Goal: Task Accomplishment & Management: Complete application form

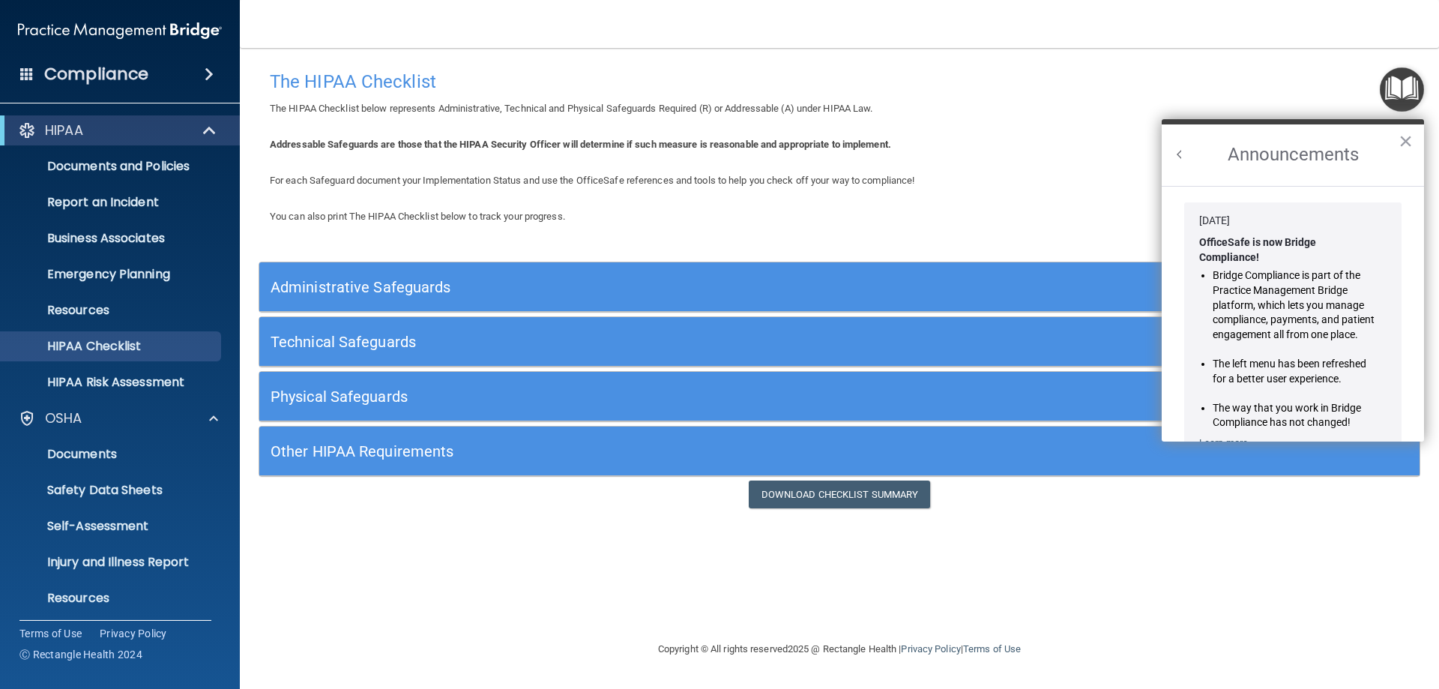
scroll to position [75, 0]
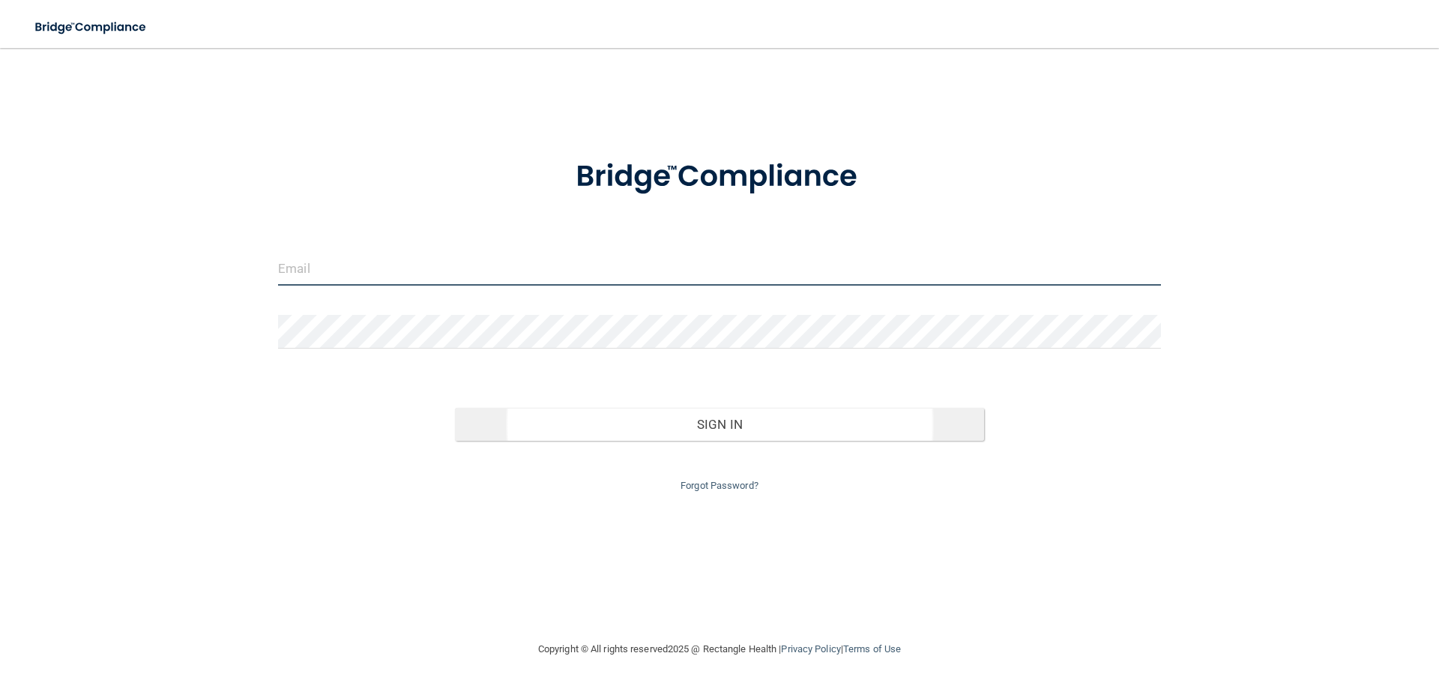
type input "[EMAIL_ADDRESS][DOMAIN_NAME]"
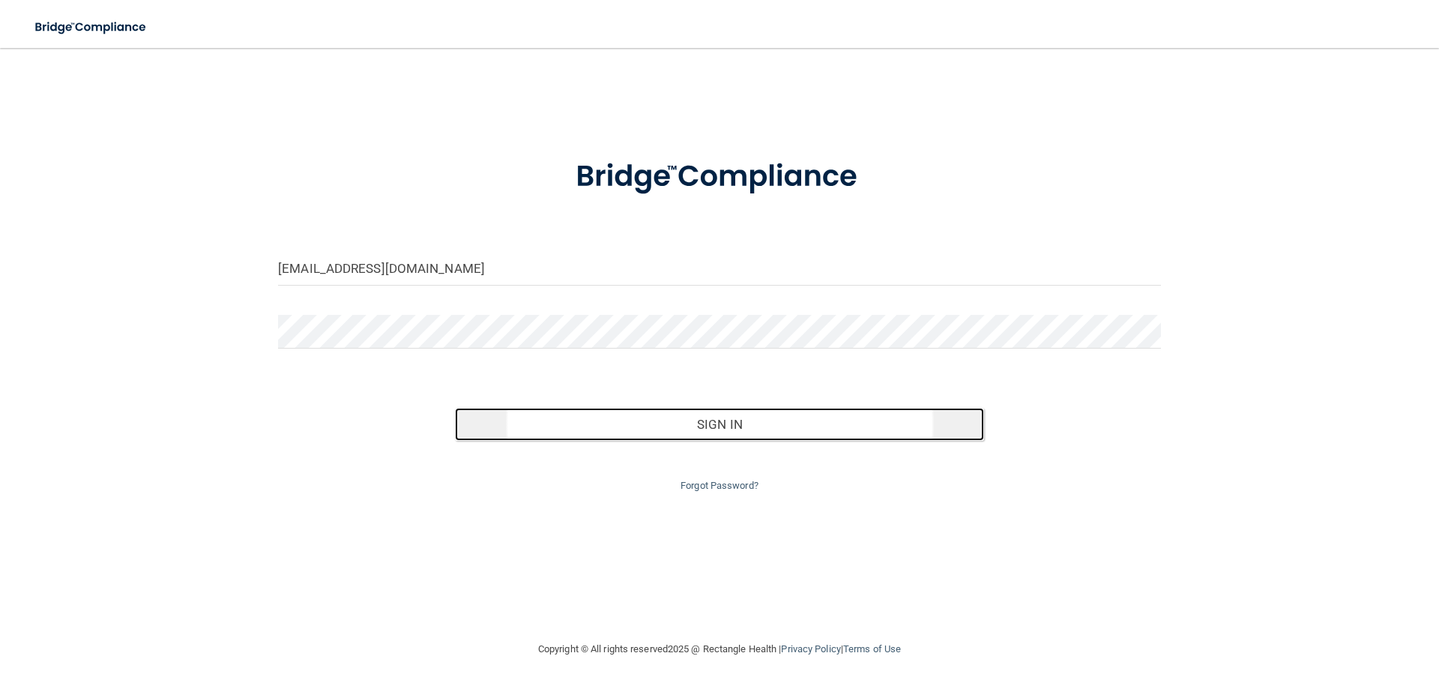
click at [505, 429] on button "Sign In" at bounding box center [720, 424] width 530 height 33
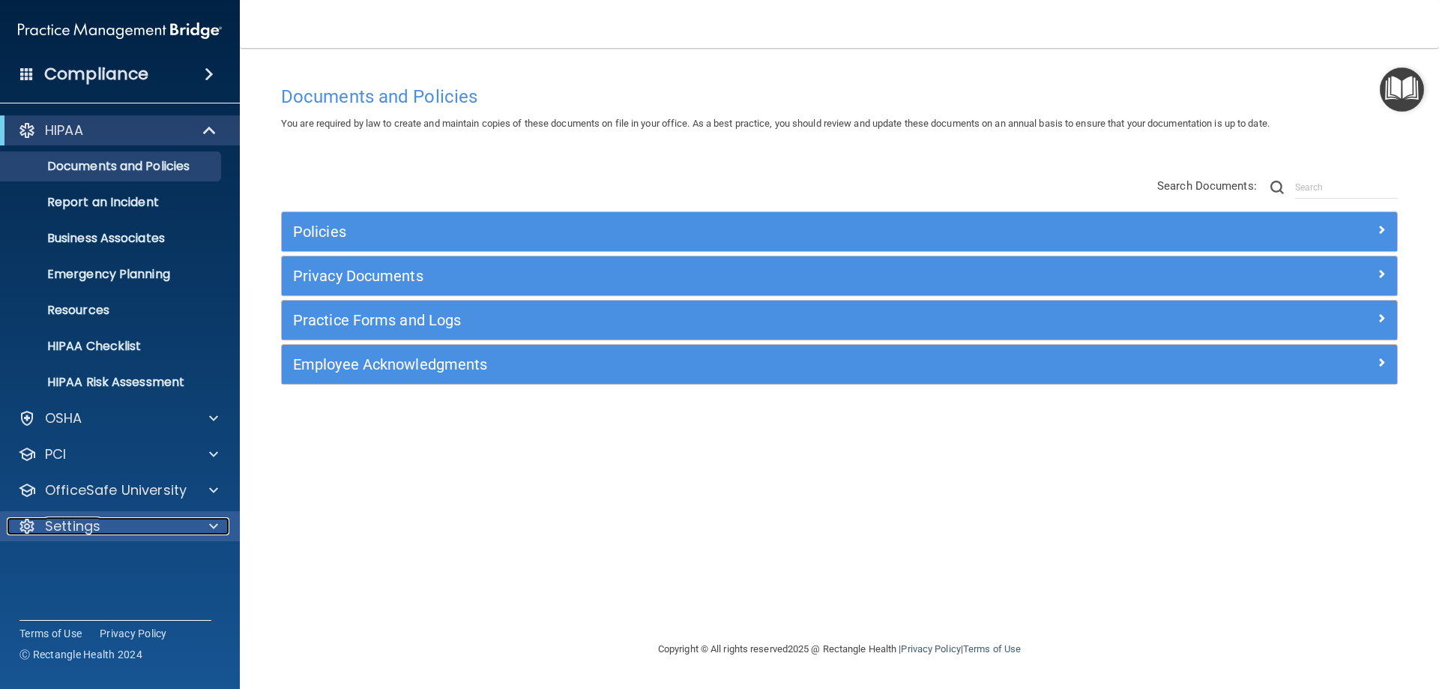
click at [90, 528] on p "Settings" at bounding box center [72, 526] width 55 height 18
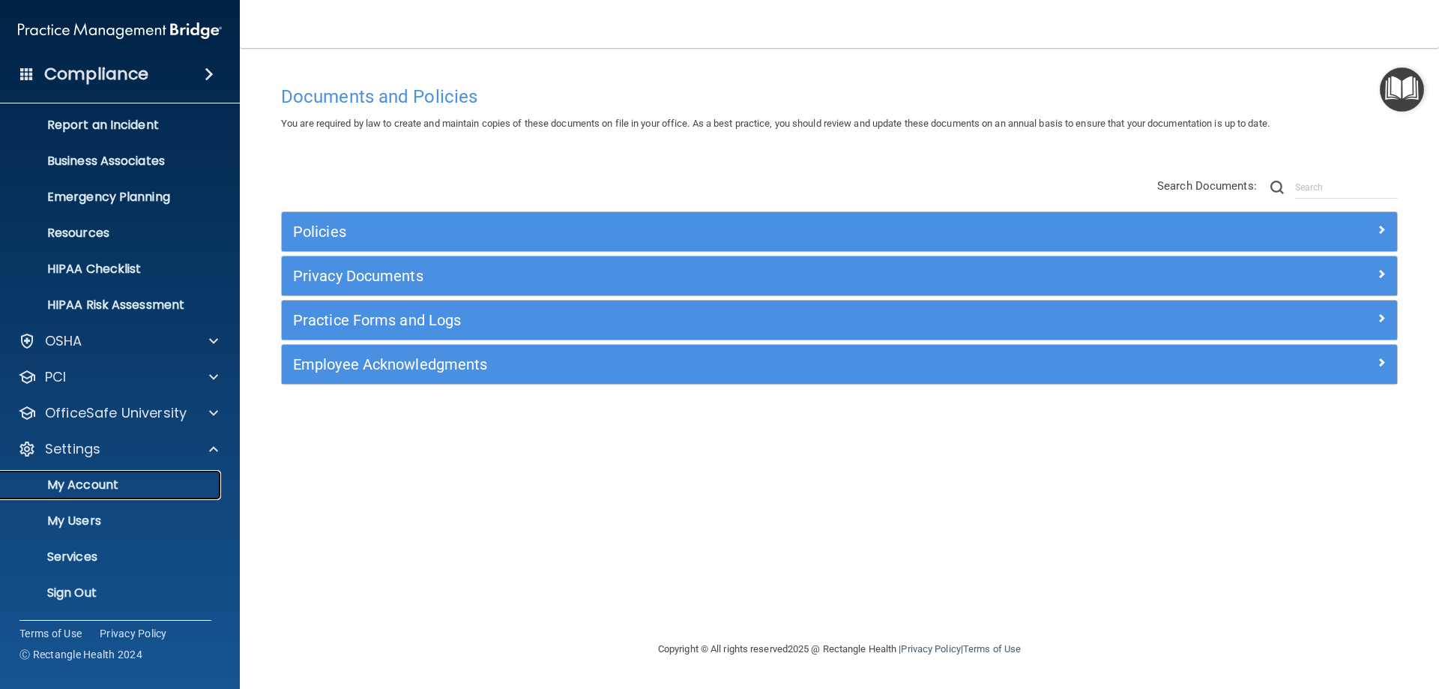
click at [94, 483] on p "My Account" at bounding box center [112, 484] width 205 height 15
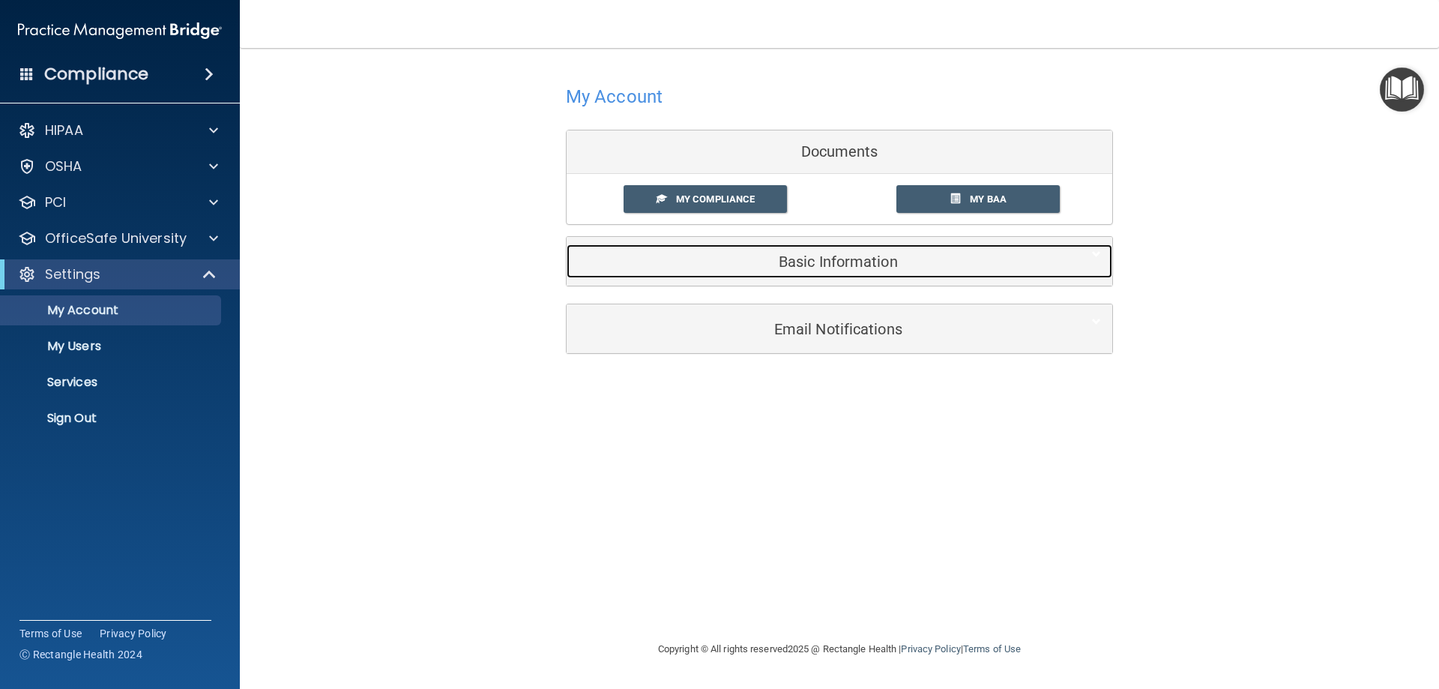
click at [855, 263] on h5 "Basic Information" at bounding box center [816, 261] width 477 height 16
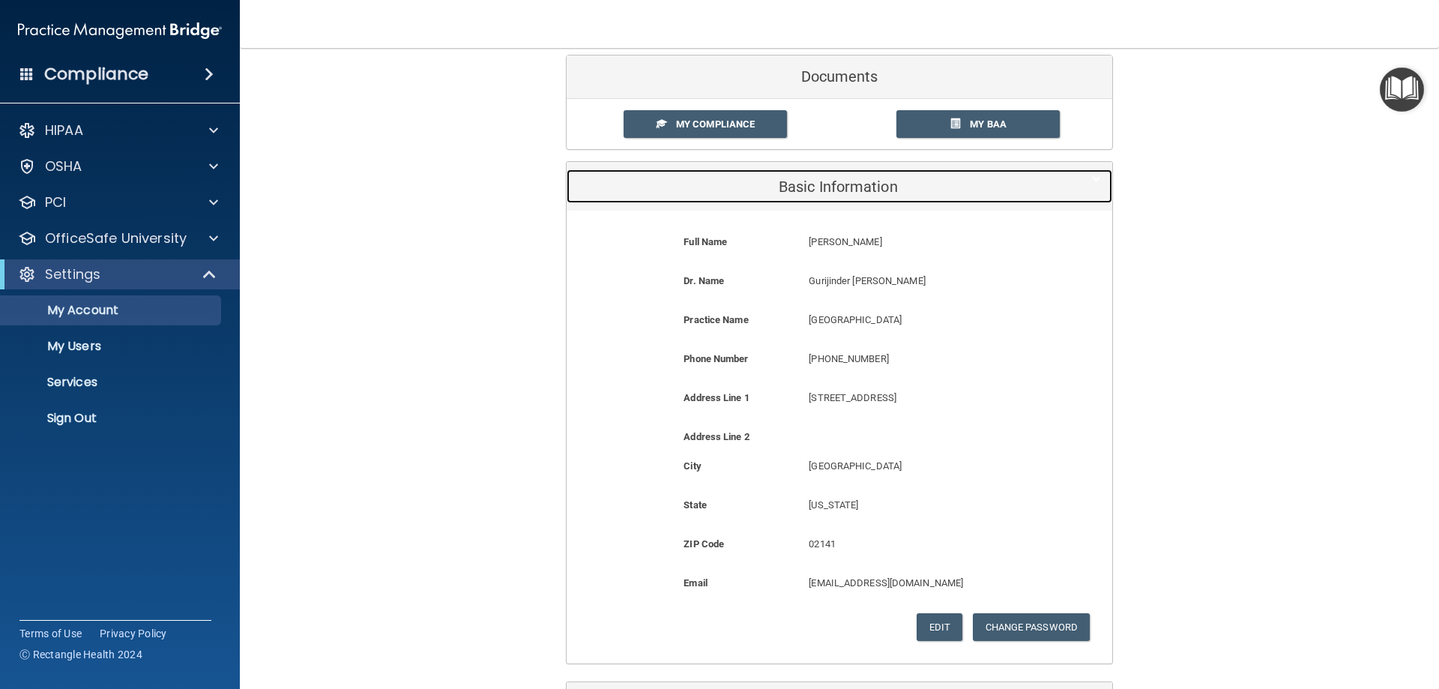
scroll to position [150, 0]
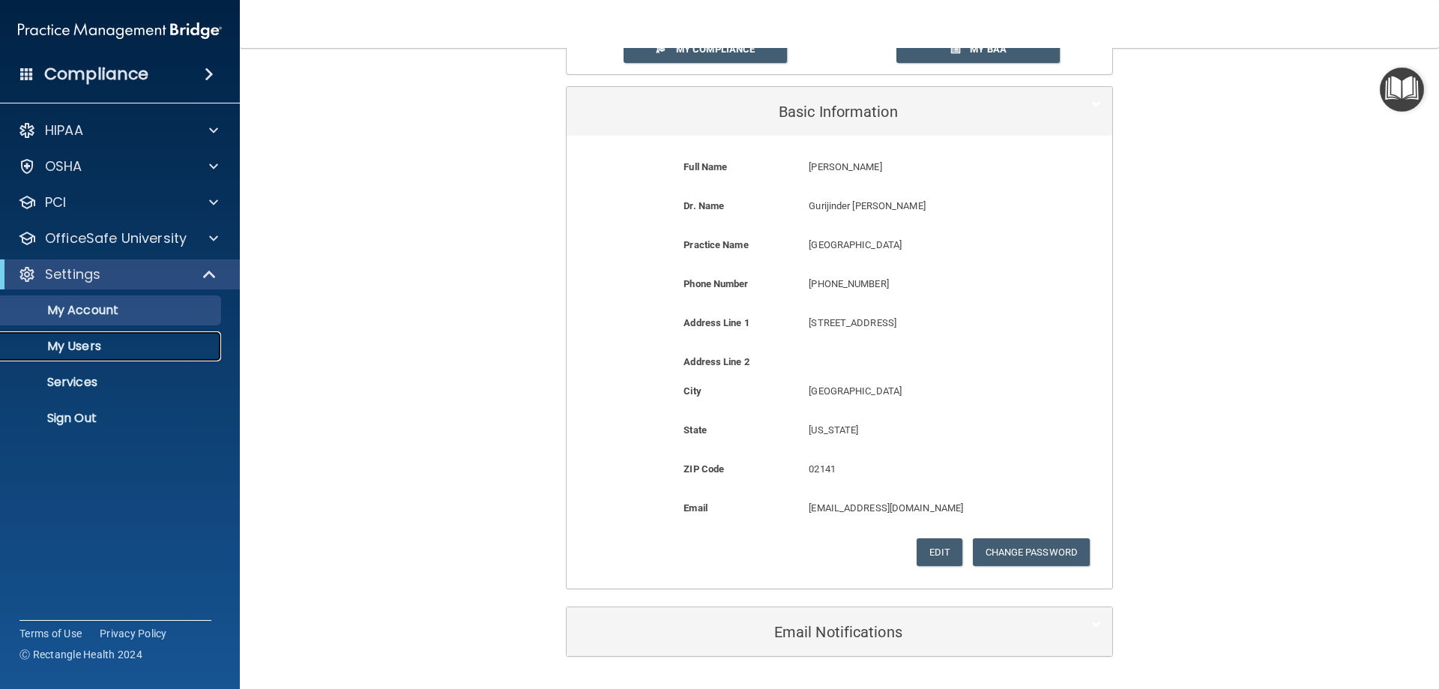
click at [97, 343] on p "My Users" at bounding box center [112, 346] width 205 height 15
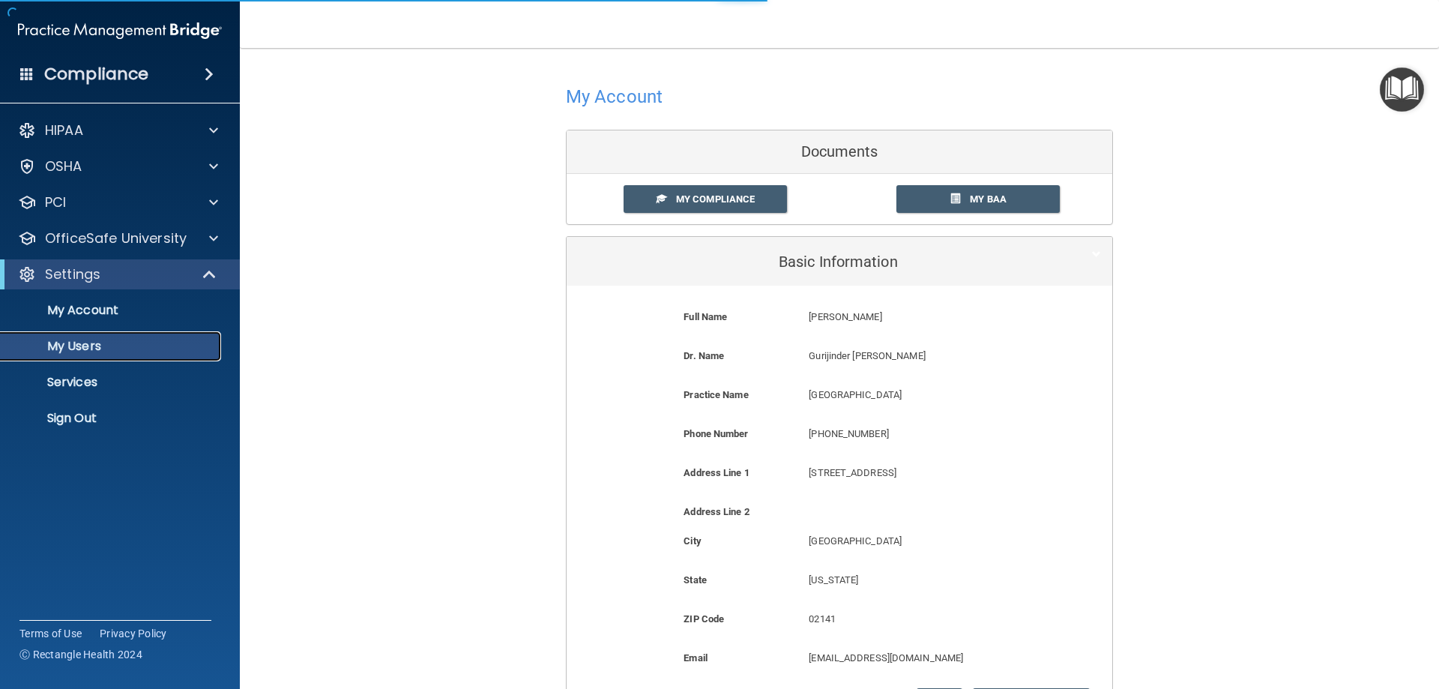
select select "20"
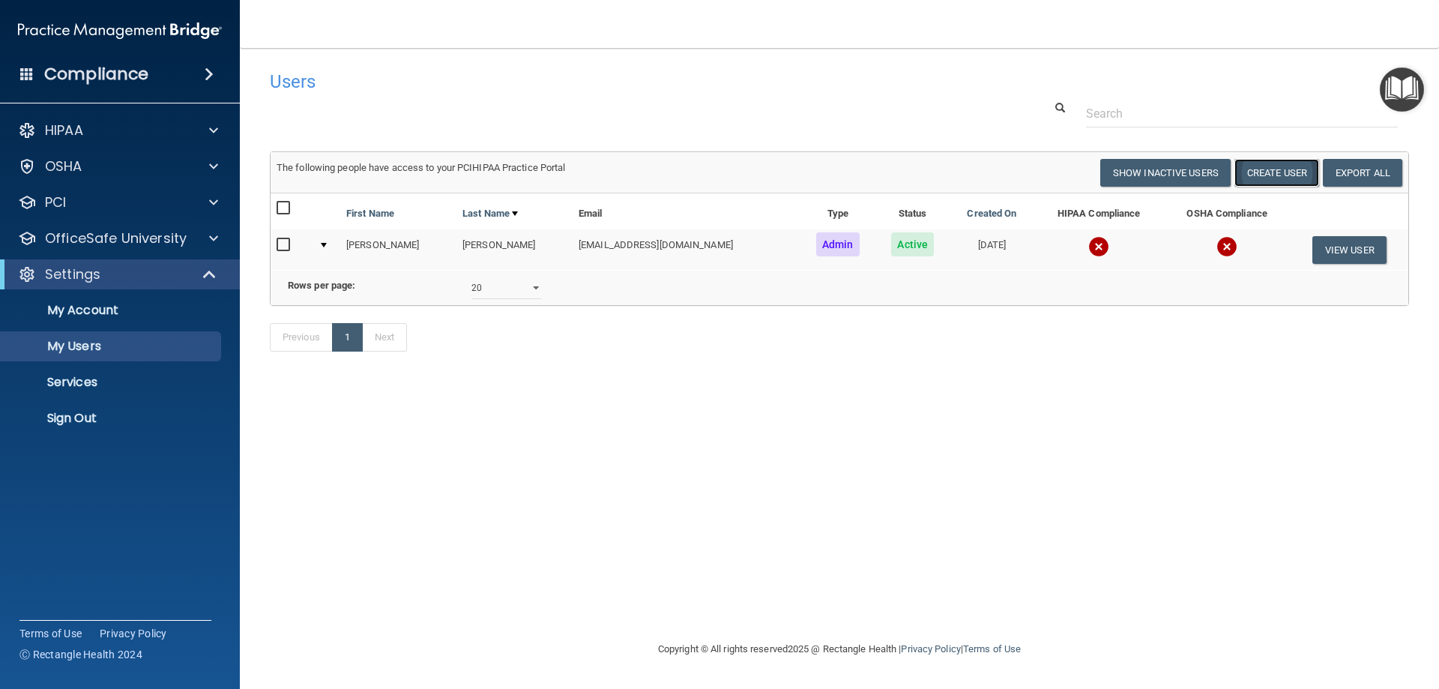
click at [1284, 172] on button "Create User" at bounding box center [1277, 173] width 85 height 28
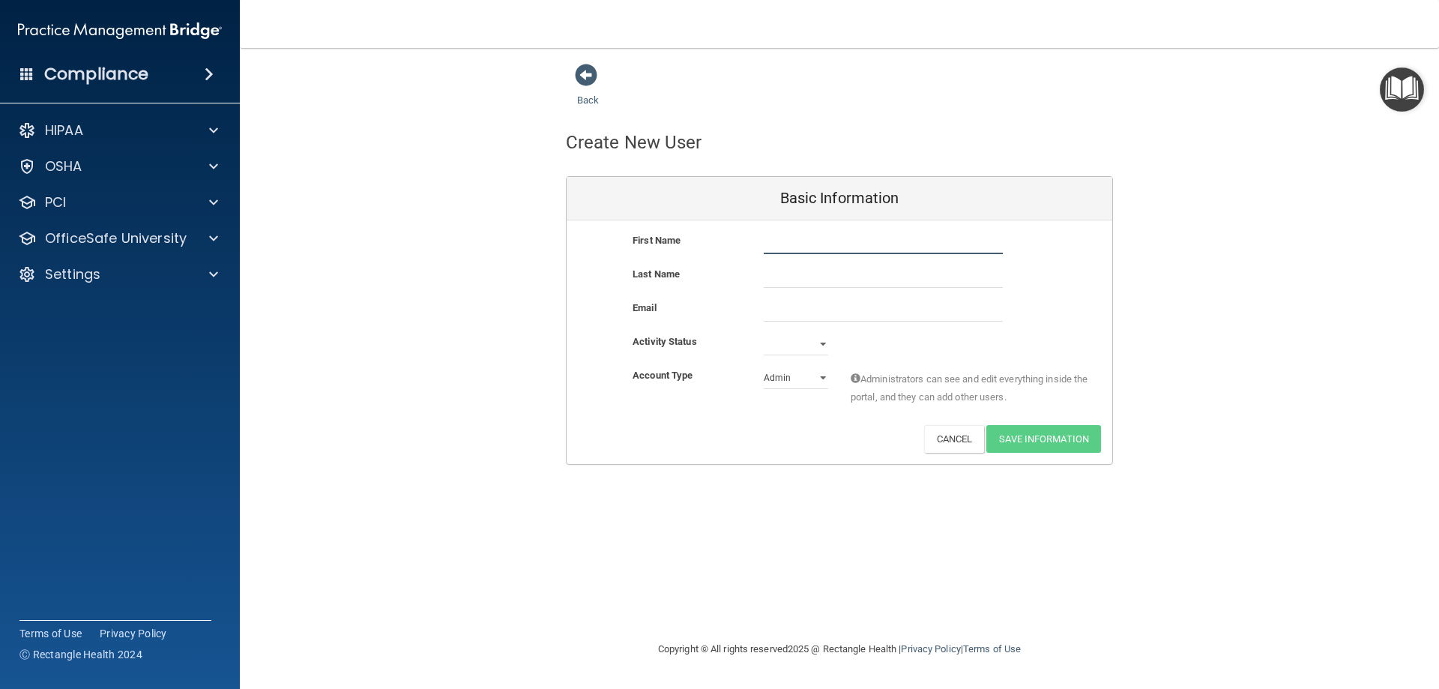
click at [777, 246] on input "text" at bounding box center [883, 243] width 239 height 22
type input "lesly"
type input "gomez"
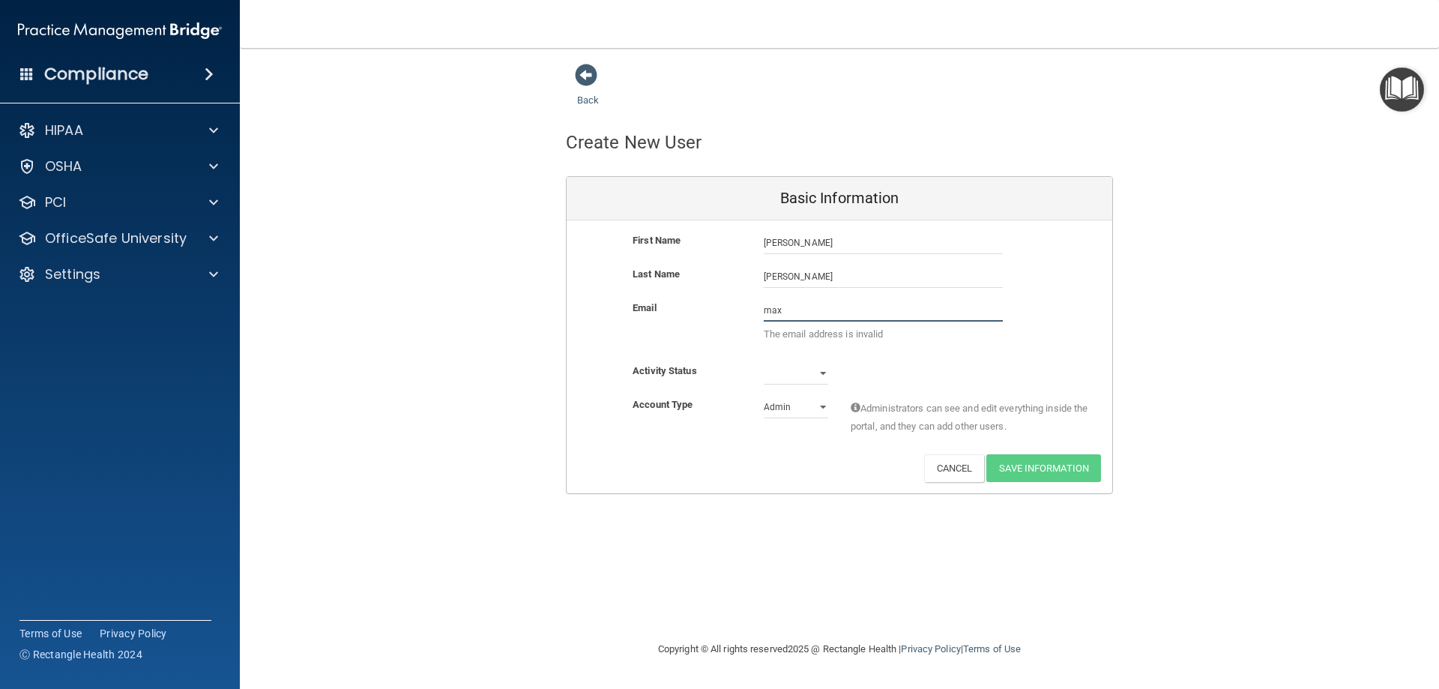
type input "MaxDentalcare28@Gmail.com"
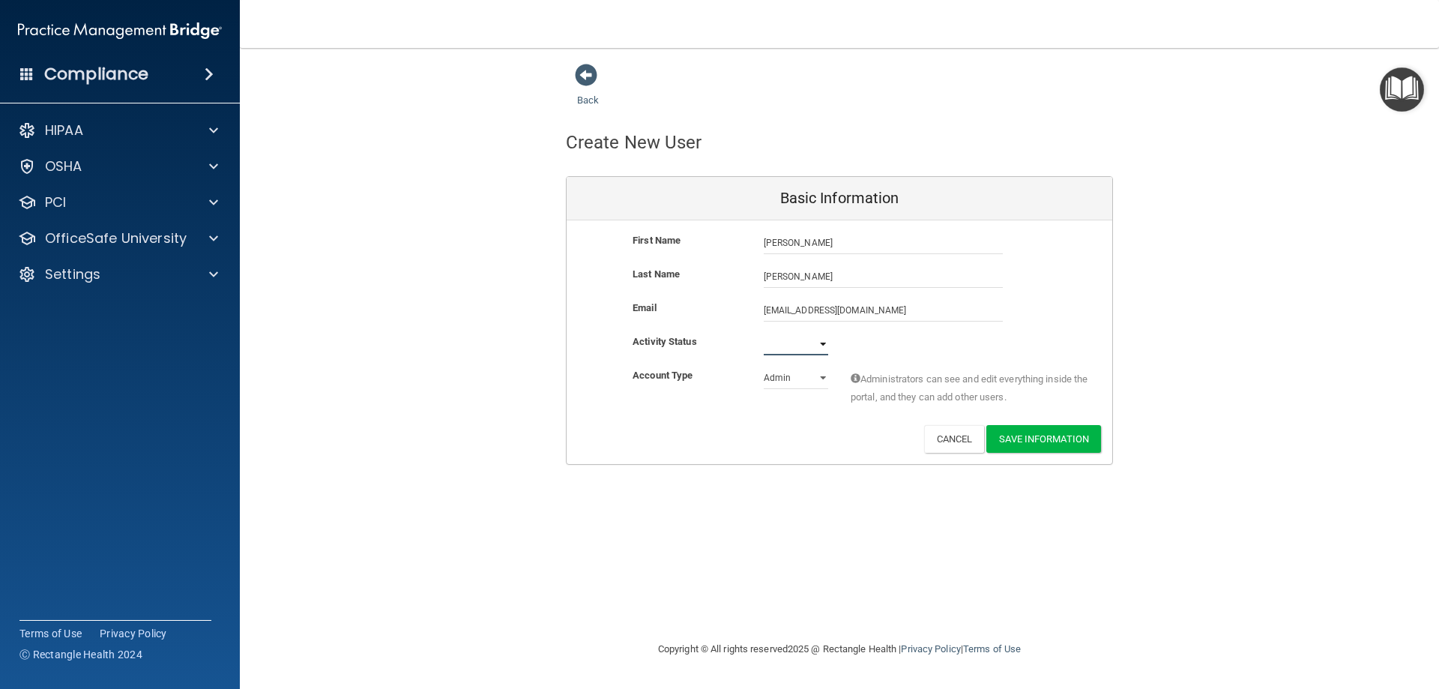
click at [789, 349] on select "Active Inactive" at bounding box center [796, 344] width 64 height 22
select select "active"
click at [764, 333] on select "Active Inactive" at bounding box center [796, 344] width 64 height 22
click at [1085, 439] on button "Save Information" at bounding box center [1043, 439] width 115 height 28
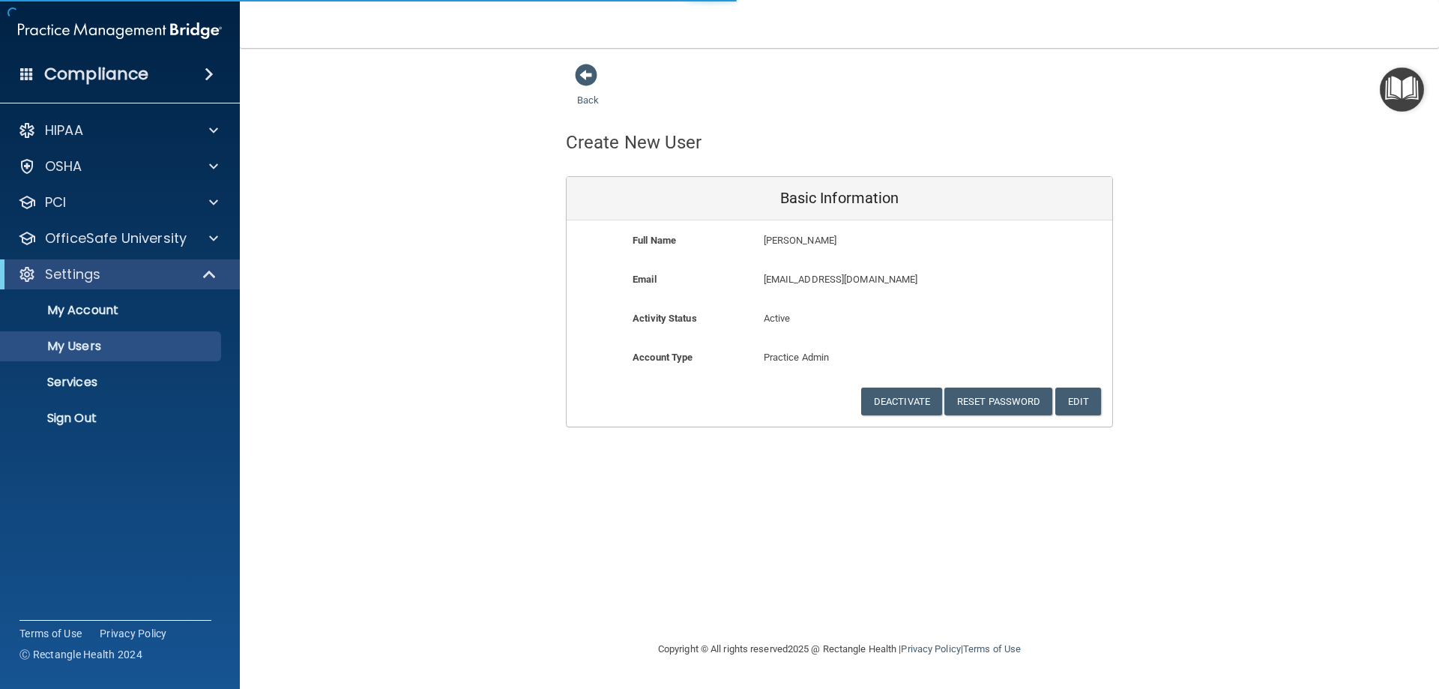
select select "20"
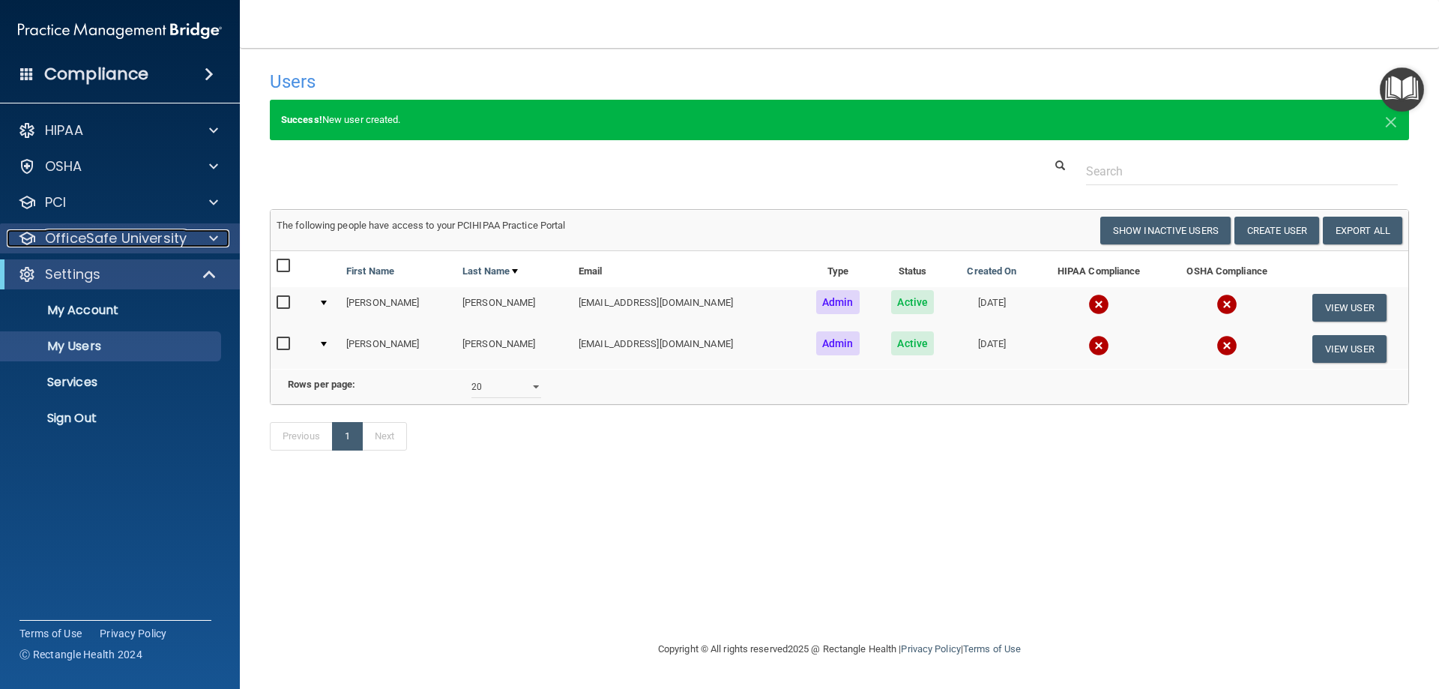
click at [202, 241] on div at bounding box center [211, 238] width 37 height 18
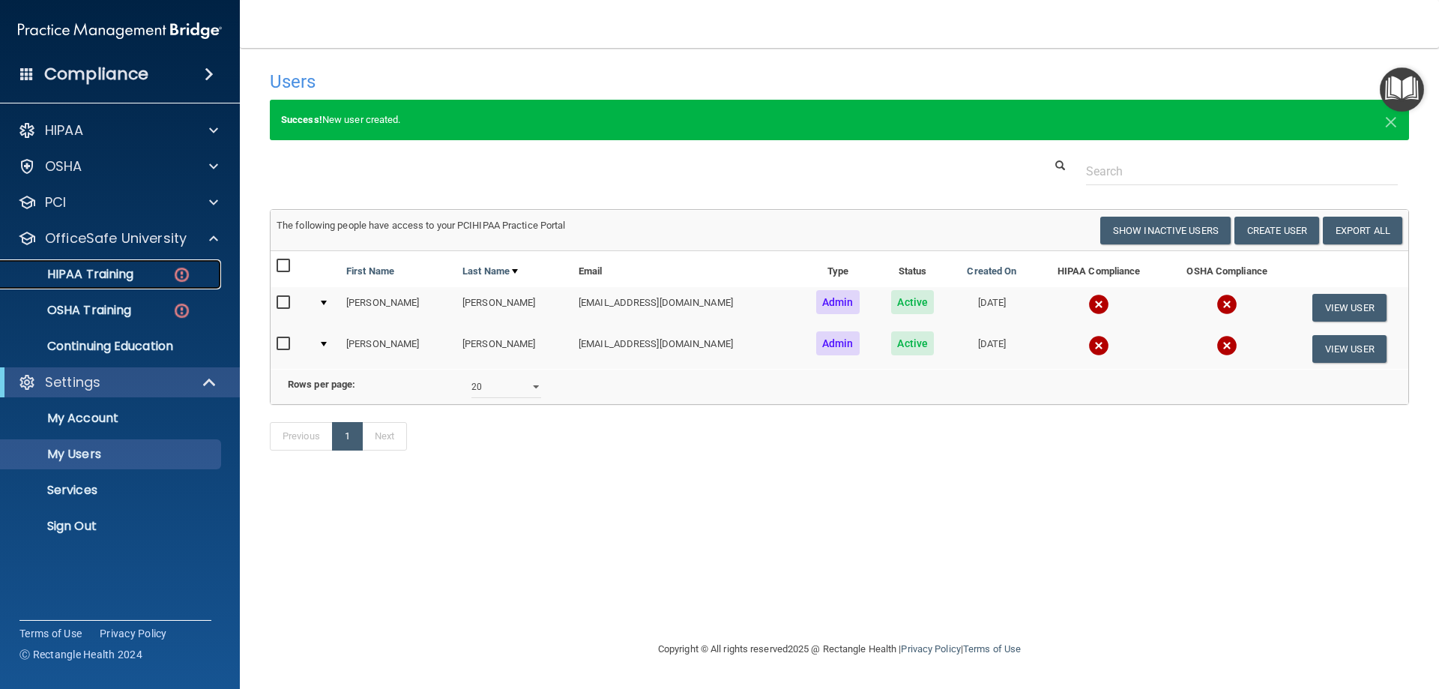
click at [114, 276] on p "HIPAA Training" at bounding box center [72, 274] width 124 height 15
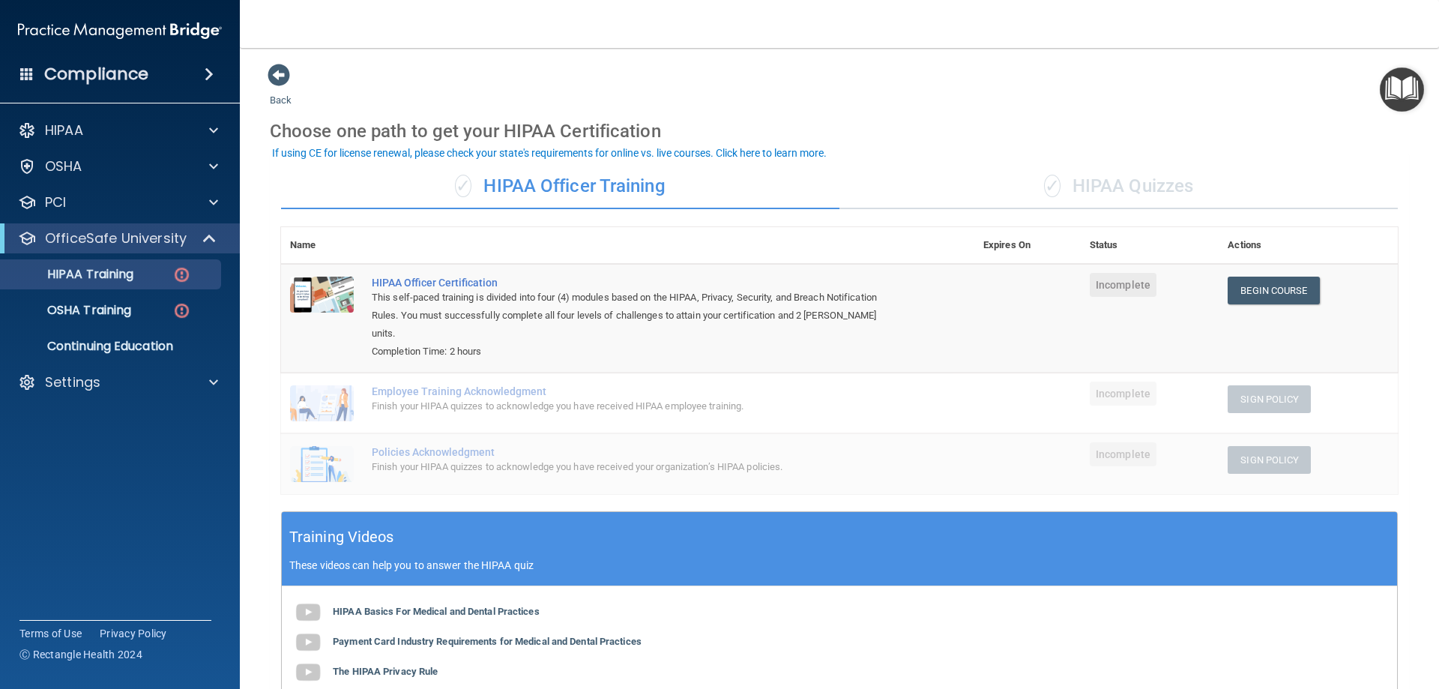
click at [1098, 188] on div "✓ HIPAA Quizzes" at bounding box center [1119, 186] width 558 height 45
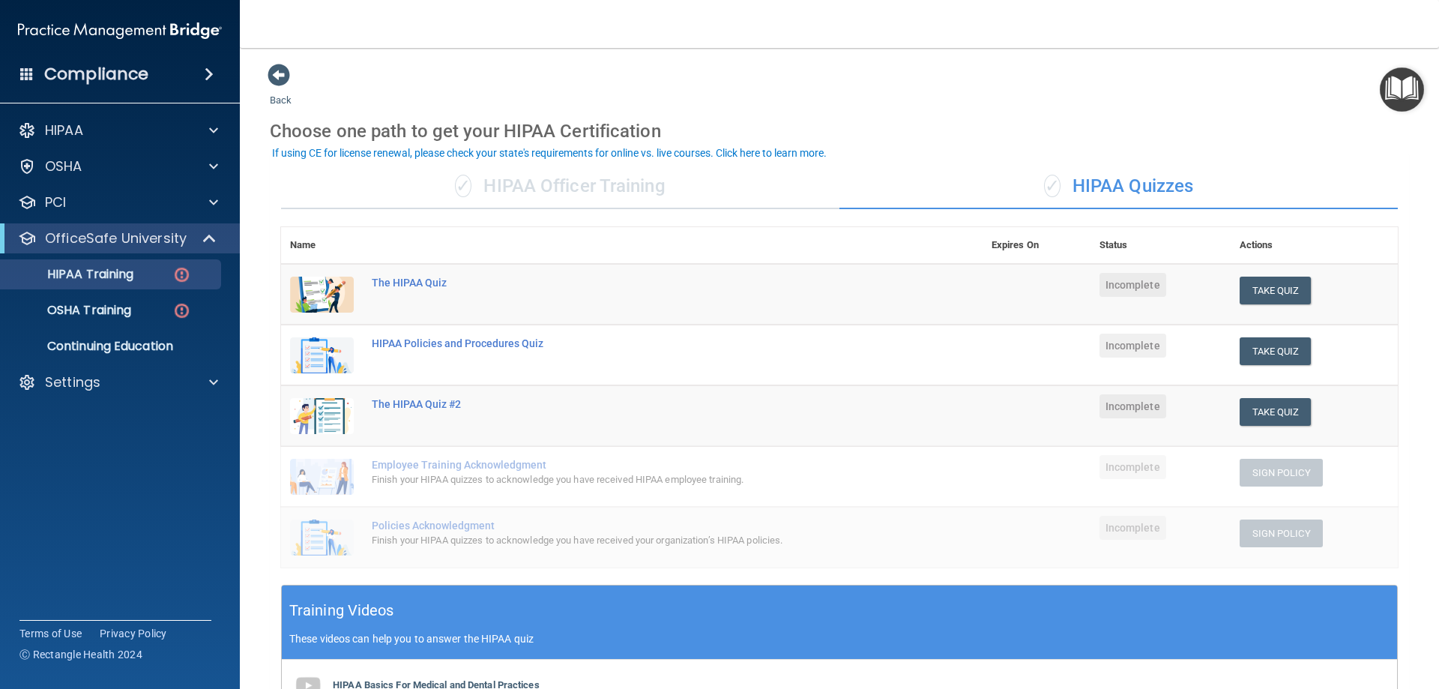
click at [559, 195] on div "✓ HIPAA Officer Training" at bounding box center [560, 186] width 558 height 45
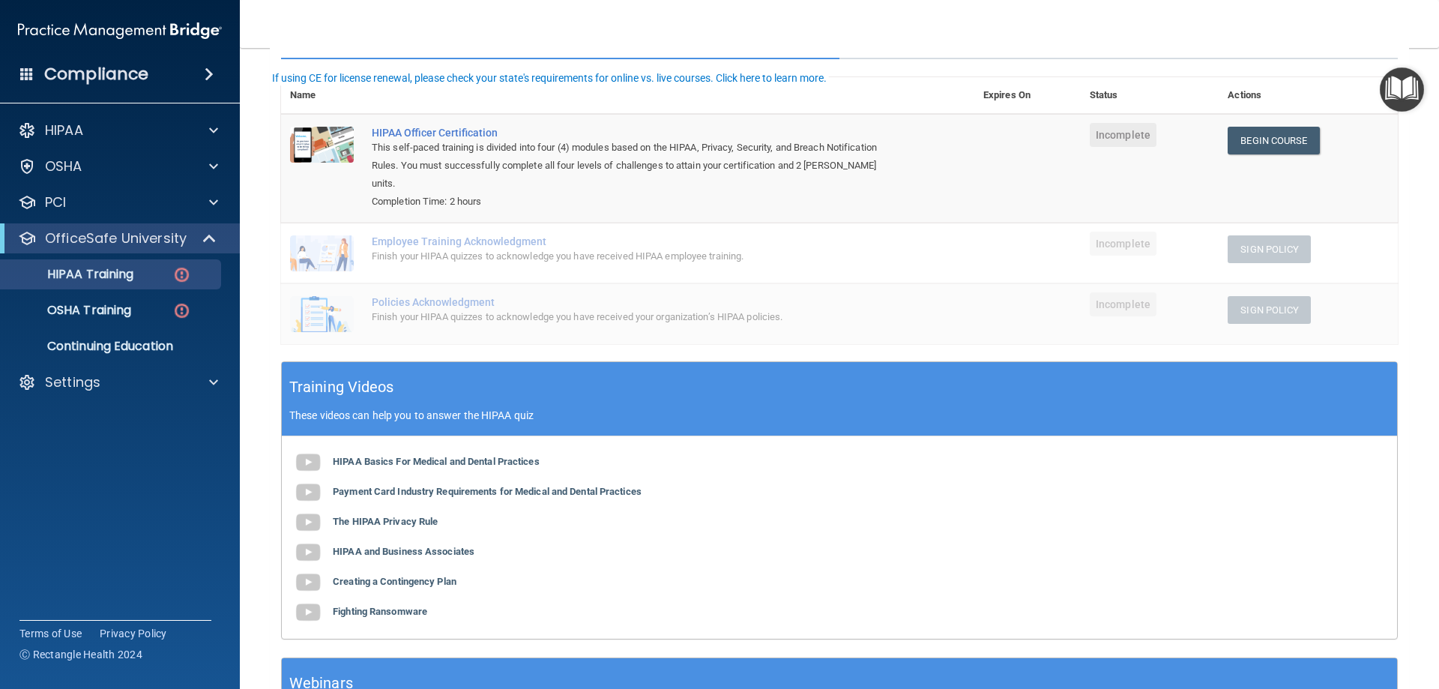
scroll to position [75, 0]
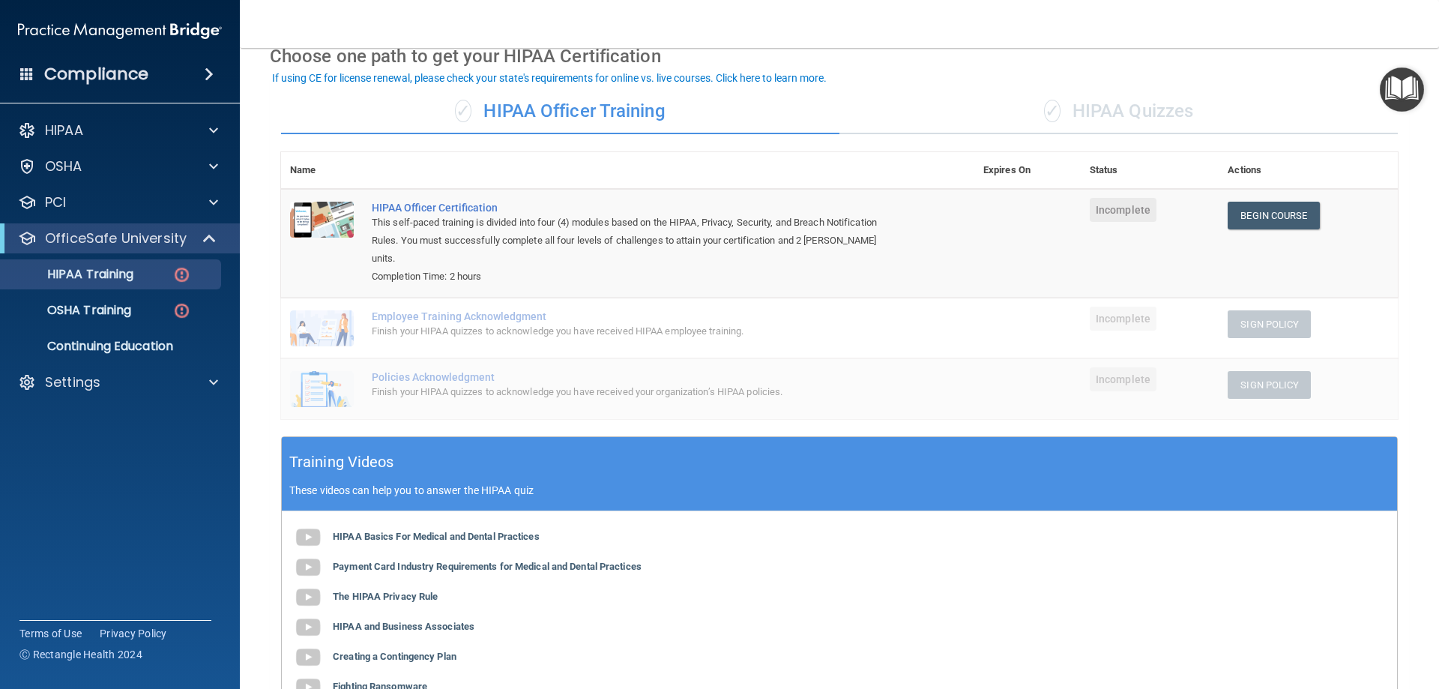
click at [991, 122] on div "✓ HIPAA Quizzes" at bounding box center [1119, 111] width 558 height 45
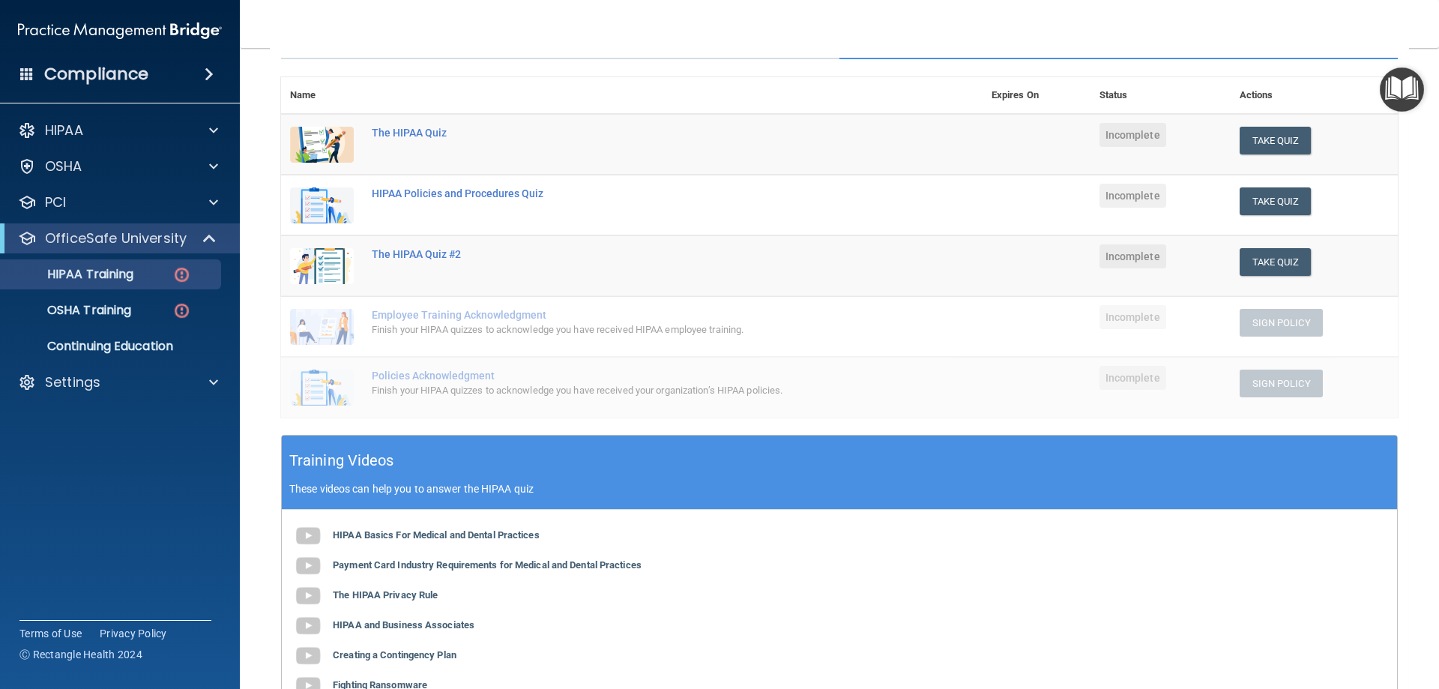
scroll to position [225, 0]
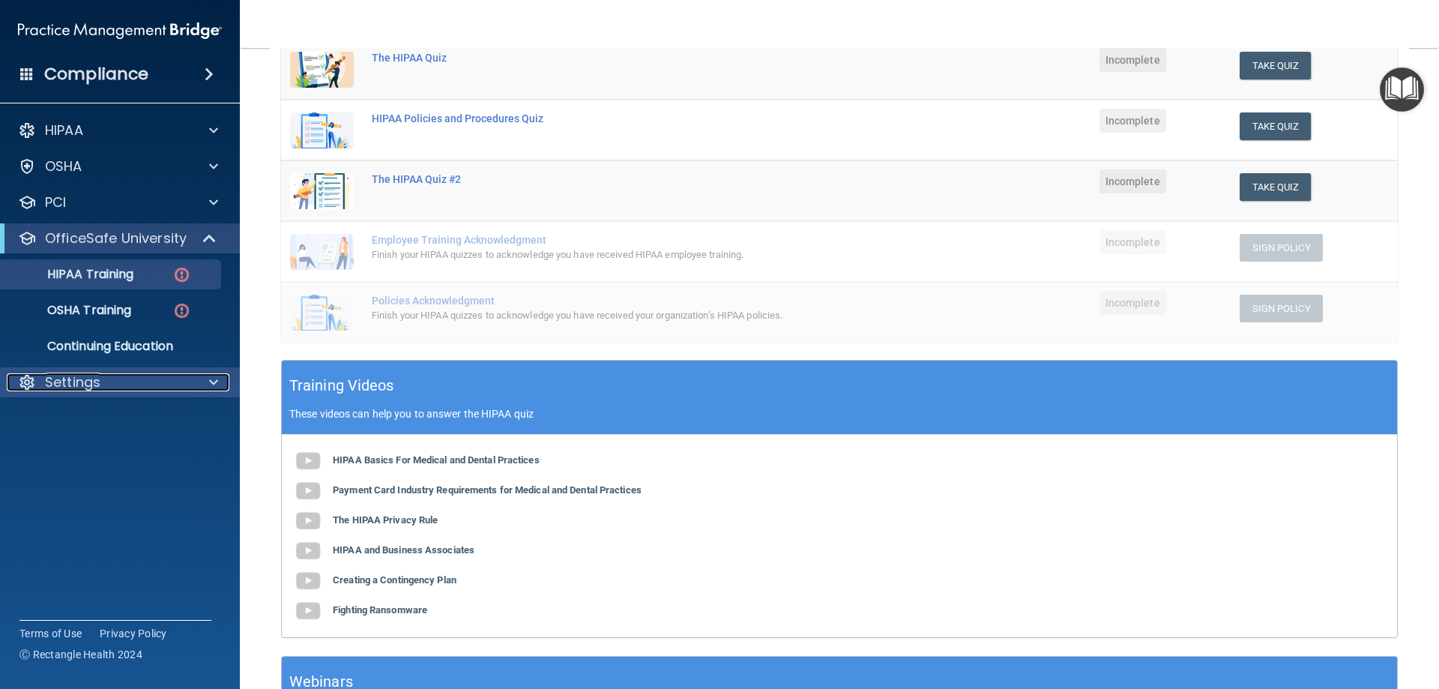
click at [201, 391] on div at bounding box center [211, 382] width 37 height 18
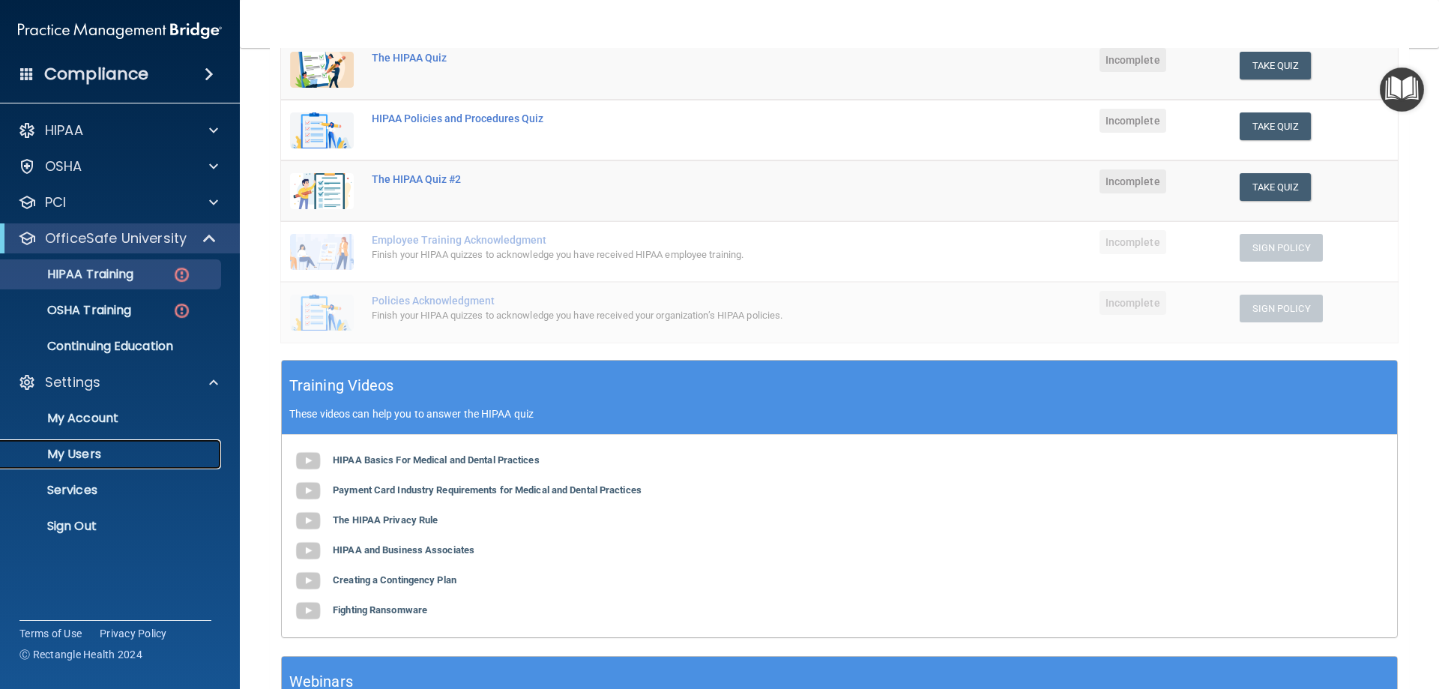
click at [73, 450] on p "My Users" at bounding box center [112, 454] width 205 height 15
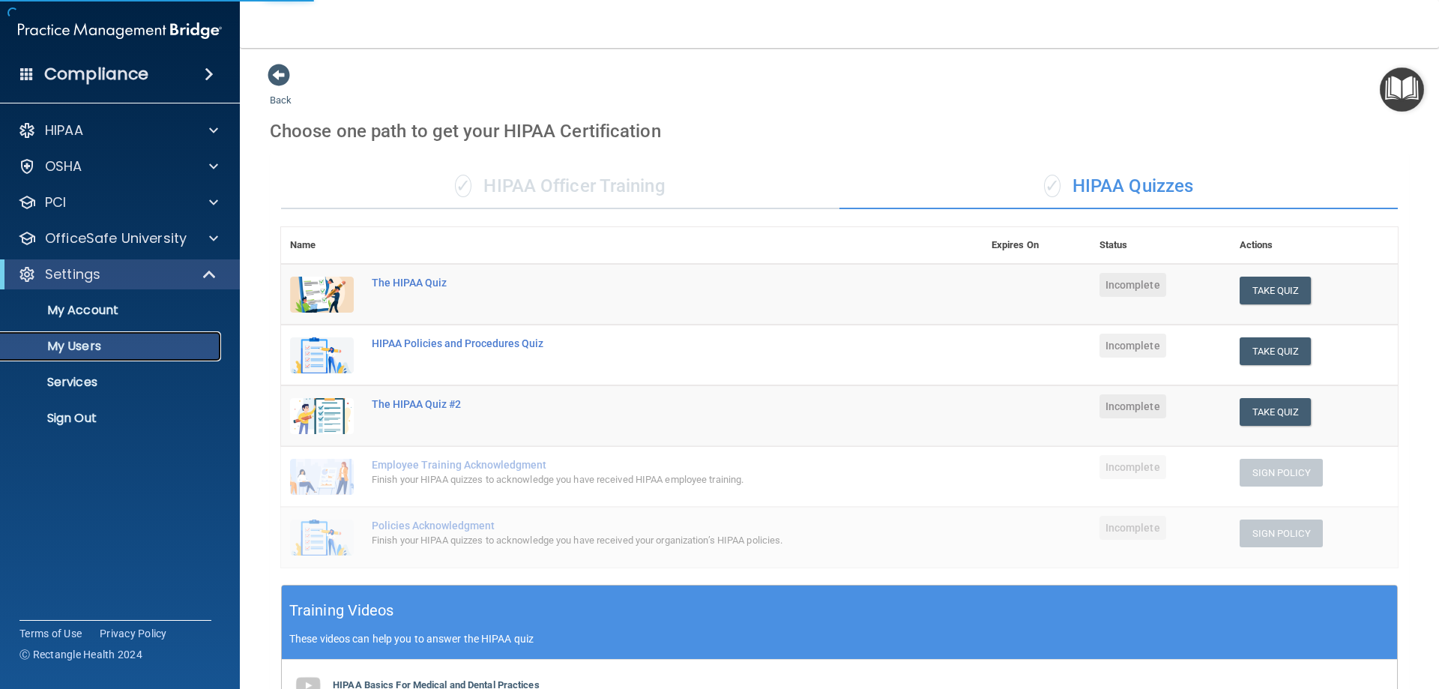
select select "20"
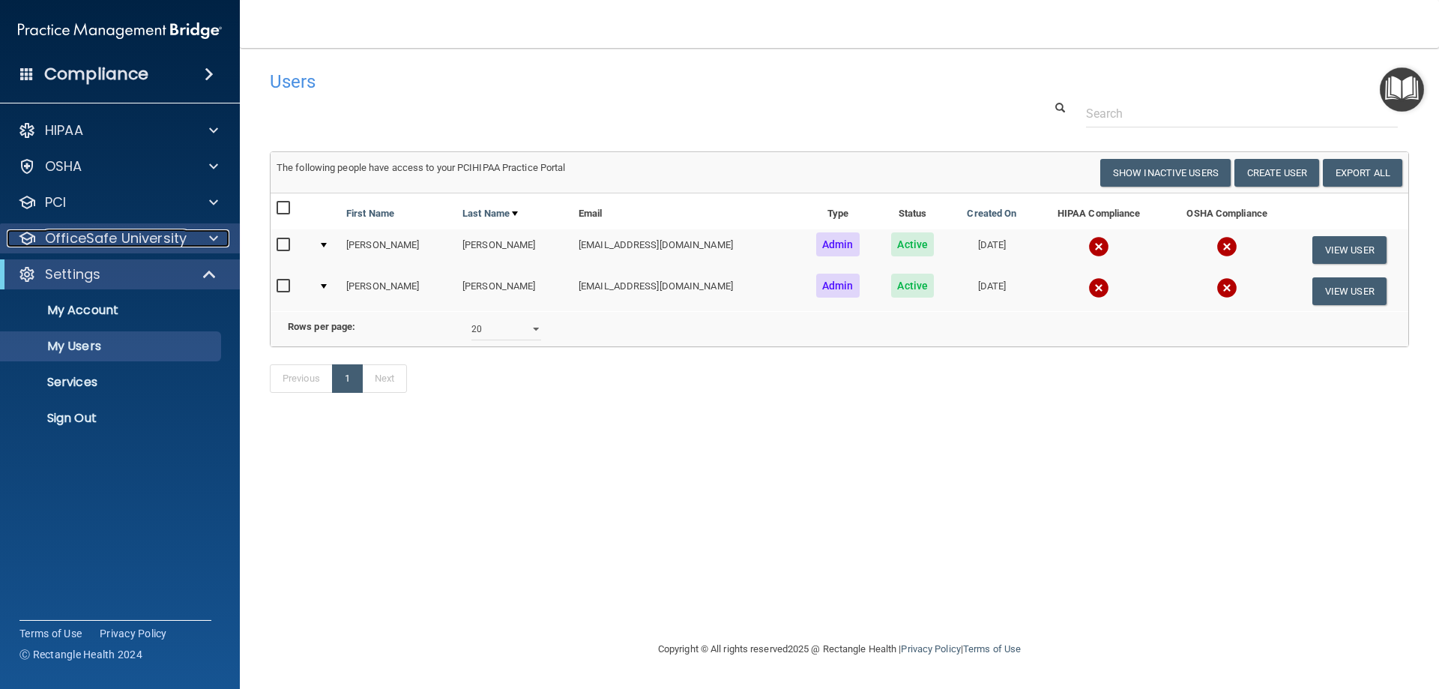
click at [115, 239] on p "OfficeSafe University" at bounding box center [116, 238] width 142 height 18
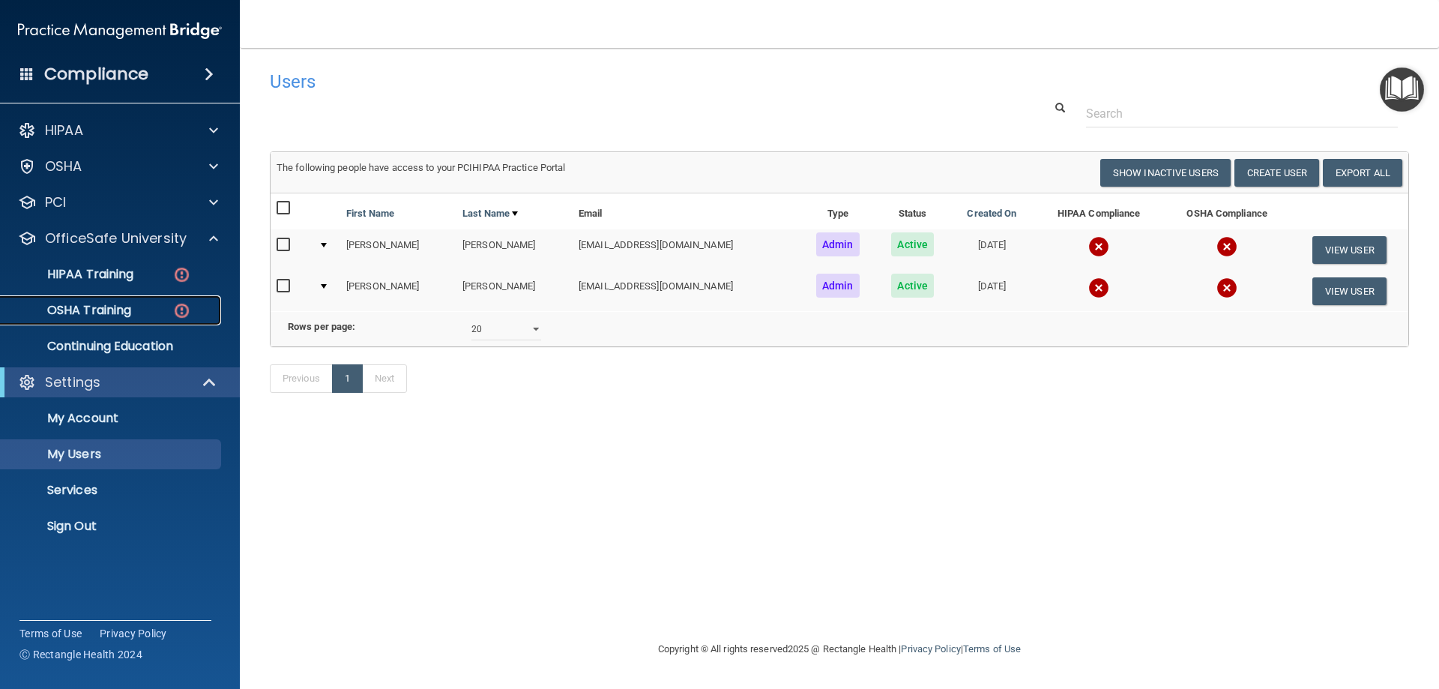
click at [112, 307] on p "OSHA Training" at bounding box center [70, 310] width 121 height 15
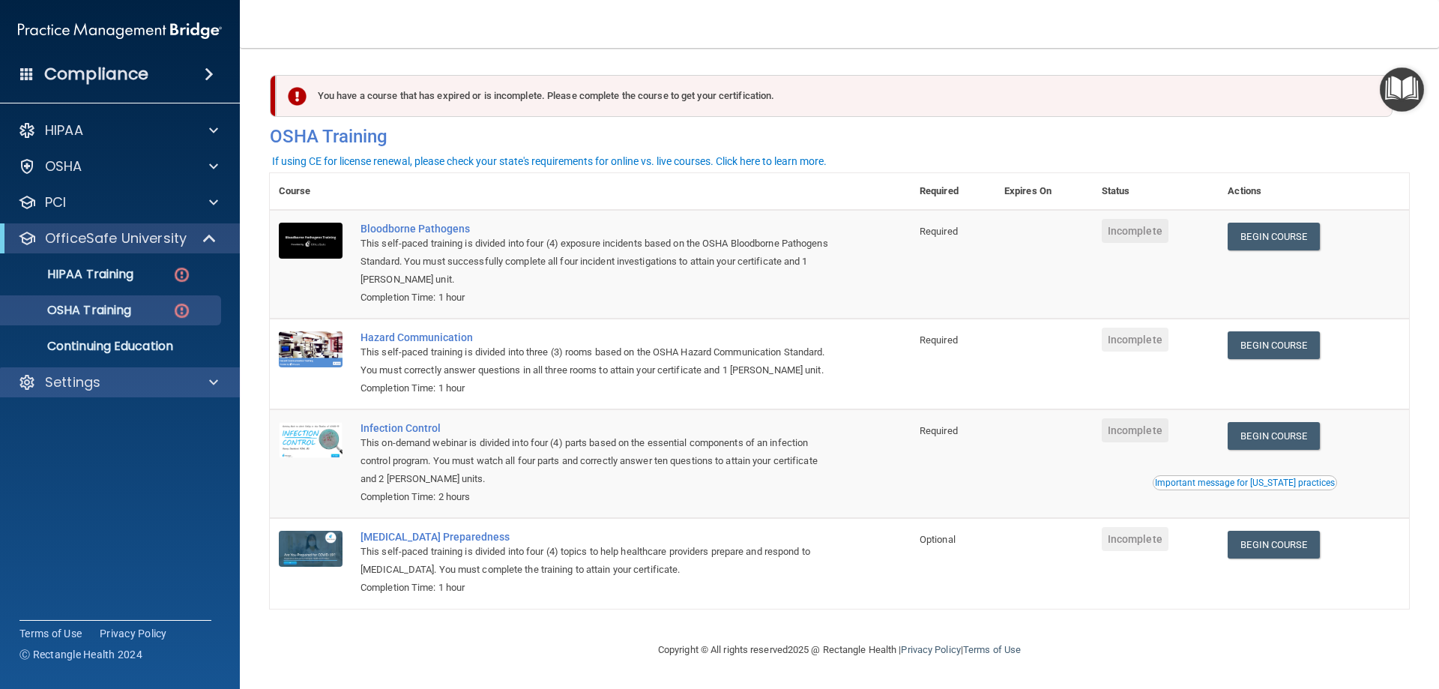
click at [176, 394] on div "Settings" at bounding box center [120, 382] width 241 height 30
click at [91, 390] on p "Settings" at bounding box center [72, 382] width 55 height 18
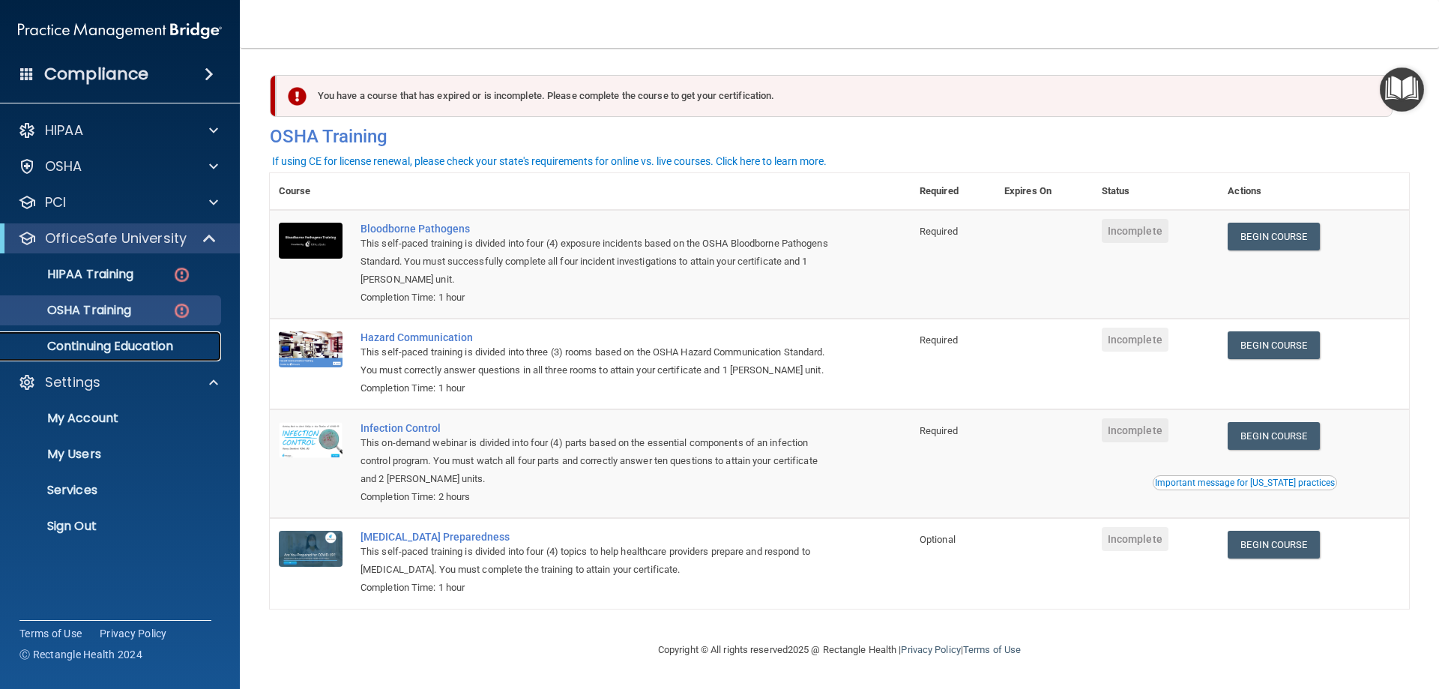
click at [102, 347] on p "Continuing Education" at bounding box center [112, 346] width 205 height 15
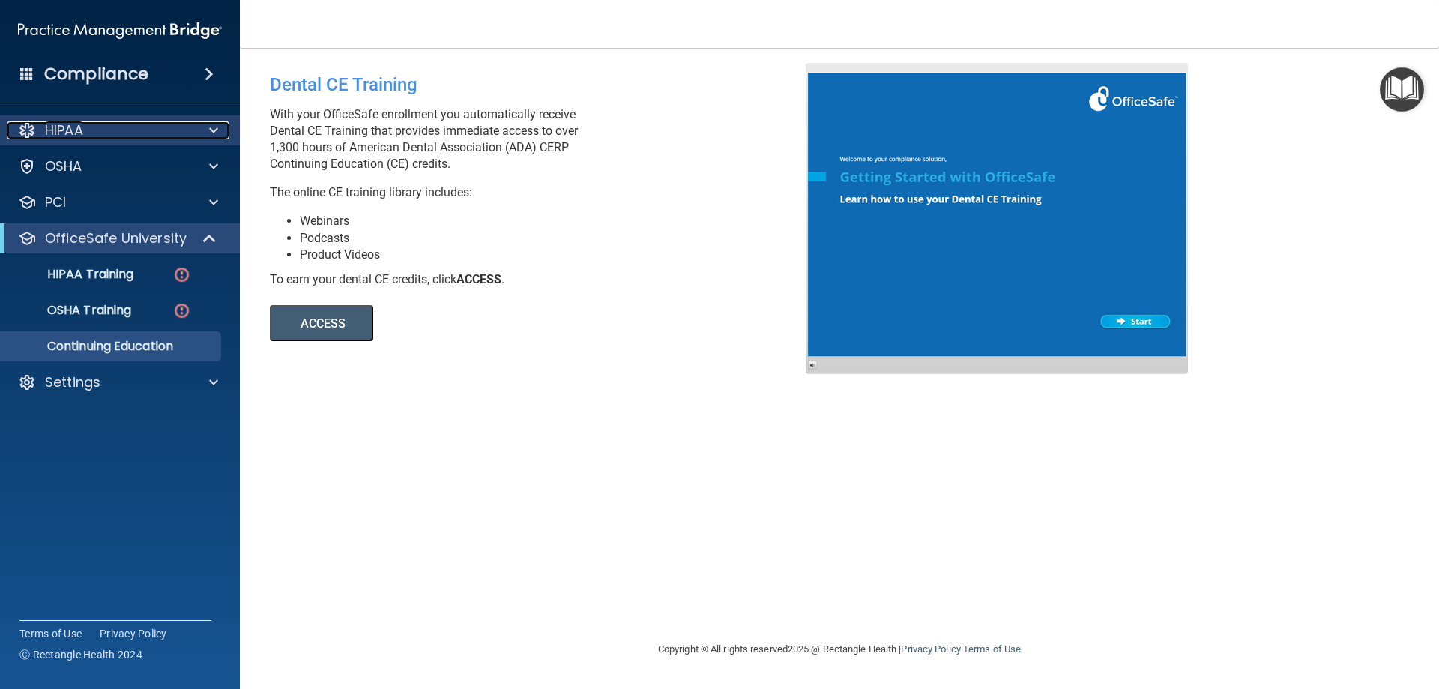
click at [75, 129] on p "HIPAA" at bounding box center [64, 130] width 38 height 18
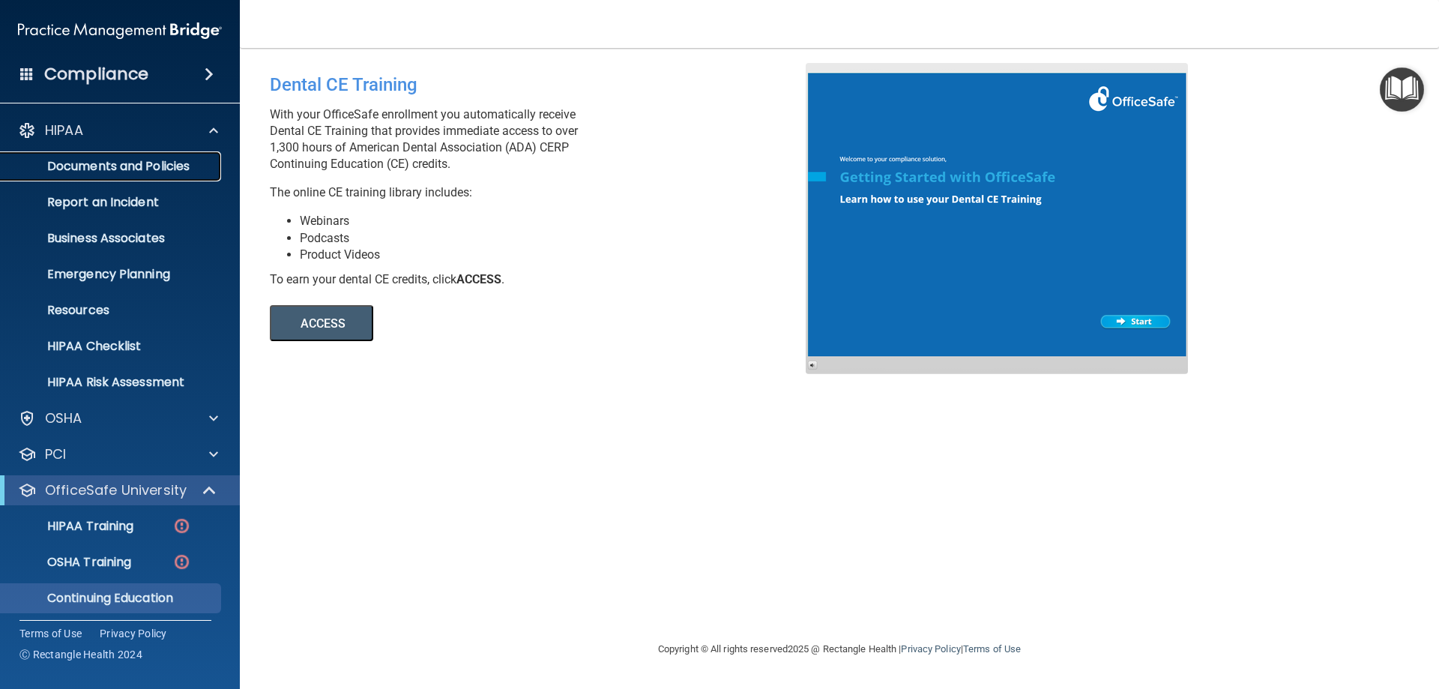
click at [107, 165] on p "Documents and Policies" at bounding box center [112, 166] width 205 height 15
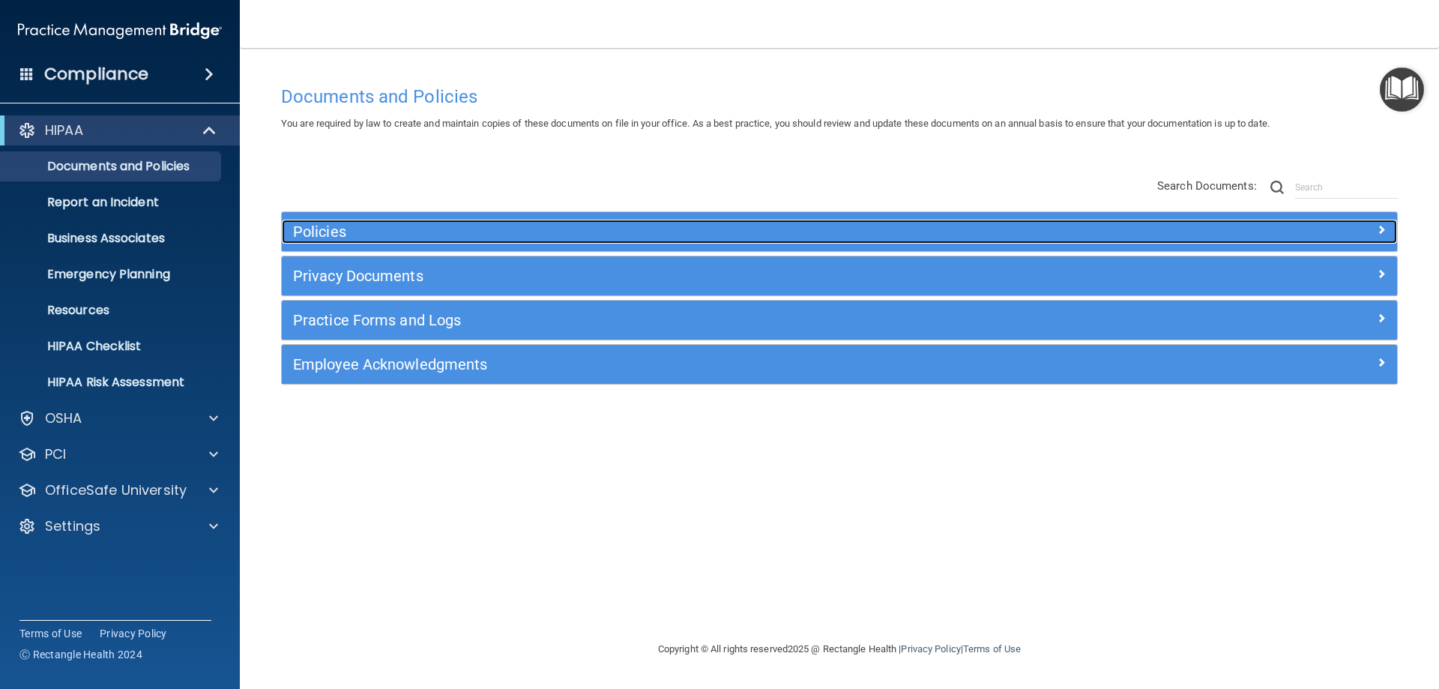
click at [355, 231] on h5 "Policies" at bounding box center [700, 231] width 814 height 16
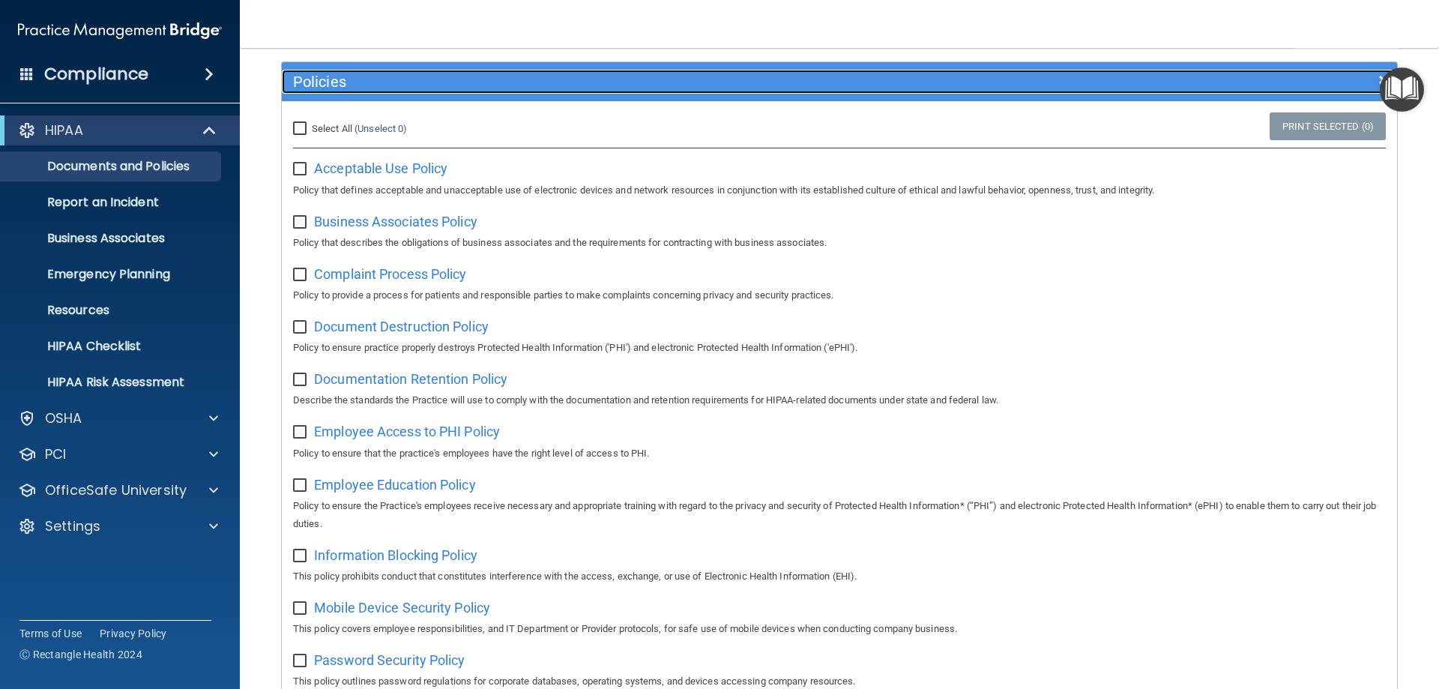
scroll to position [75, 0]
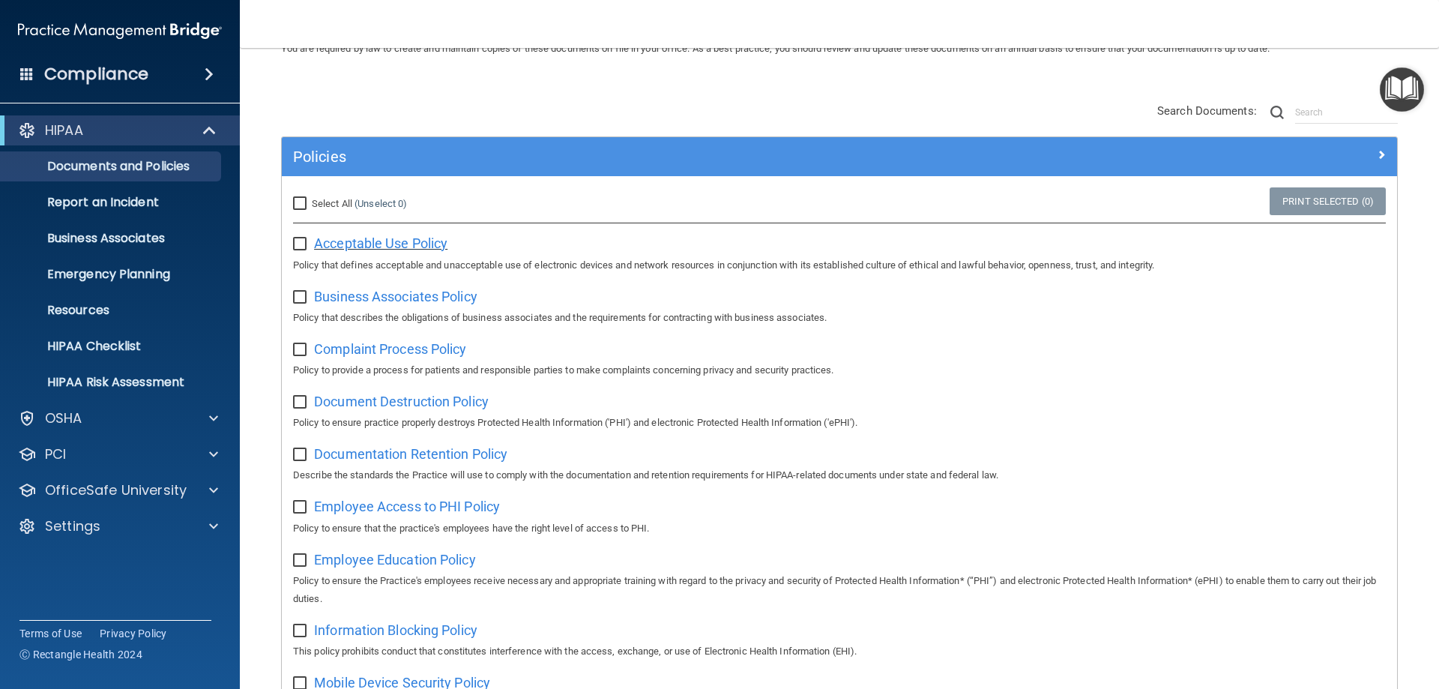
click at [416, 244] on span "Acceptable Use Policy" at bounding box center [380, 243] width 133 height 16
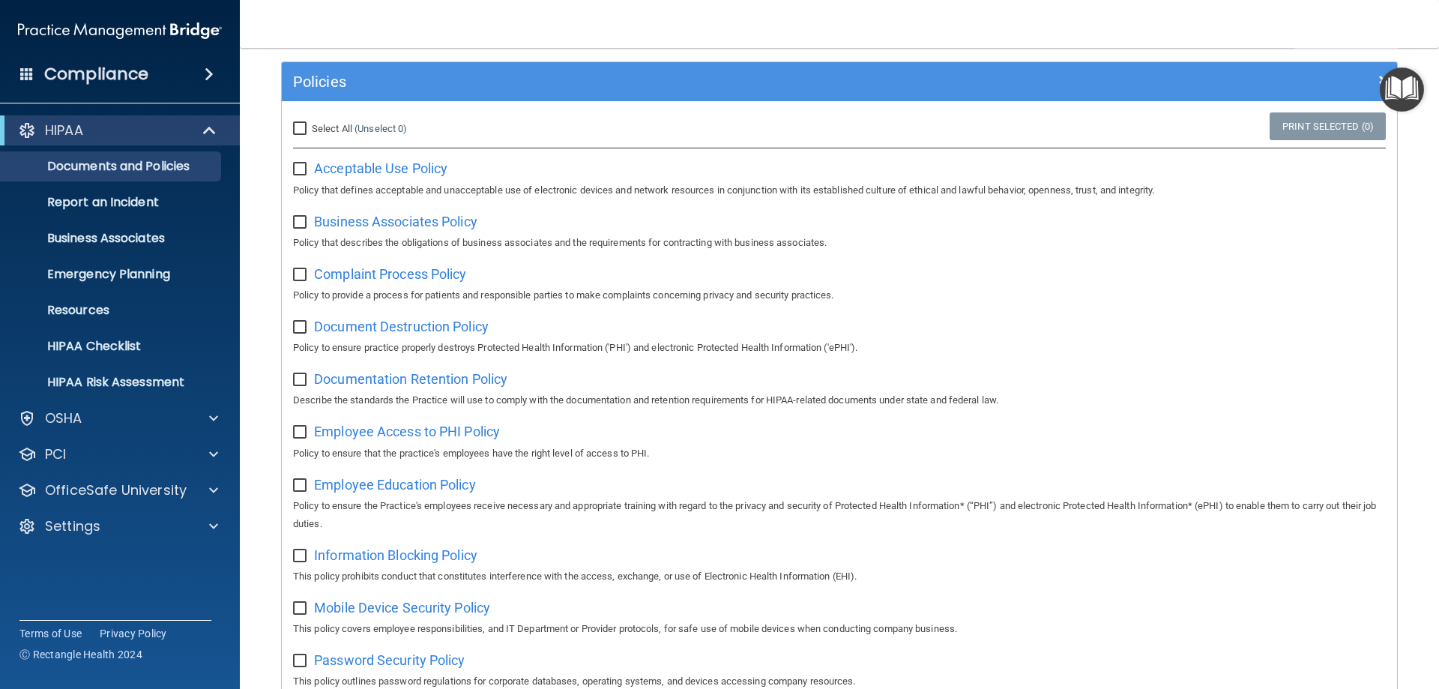
click at [298, 166] on input "checkbox" at bounding box center [301, 169] width 17 height 12
click at [298, 172] on input "checkbox" at bounding box center [301, 169] width 17 height 12
checkbox input "false"
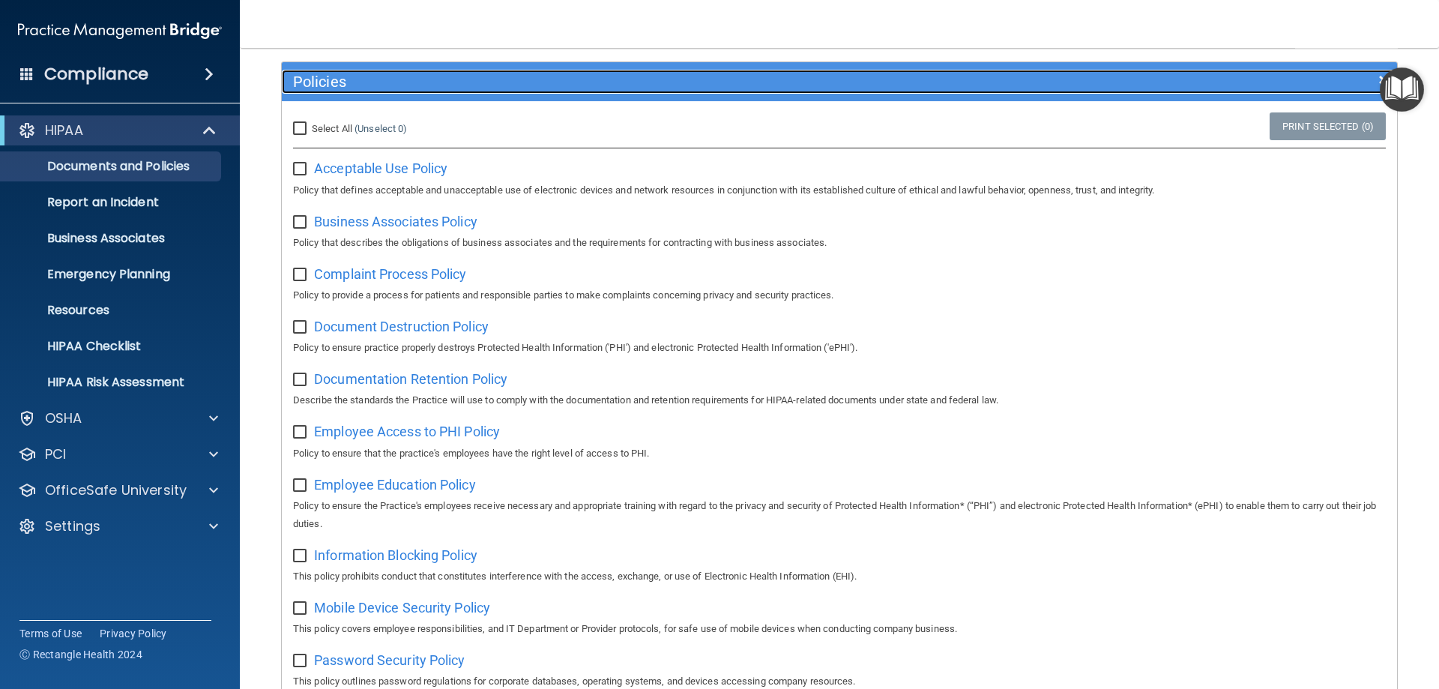
click at [341, 84] on h5 "Policies" at bounding box center [700, 81] width 814 height 16
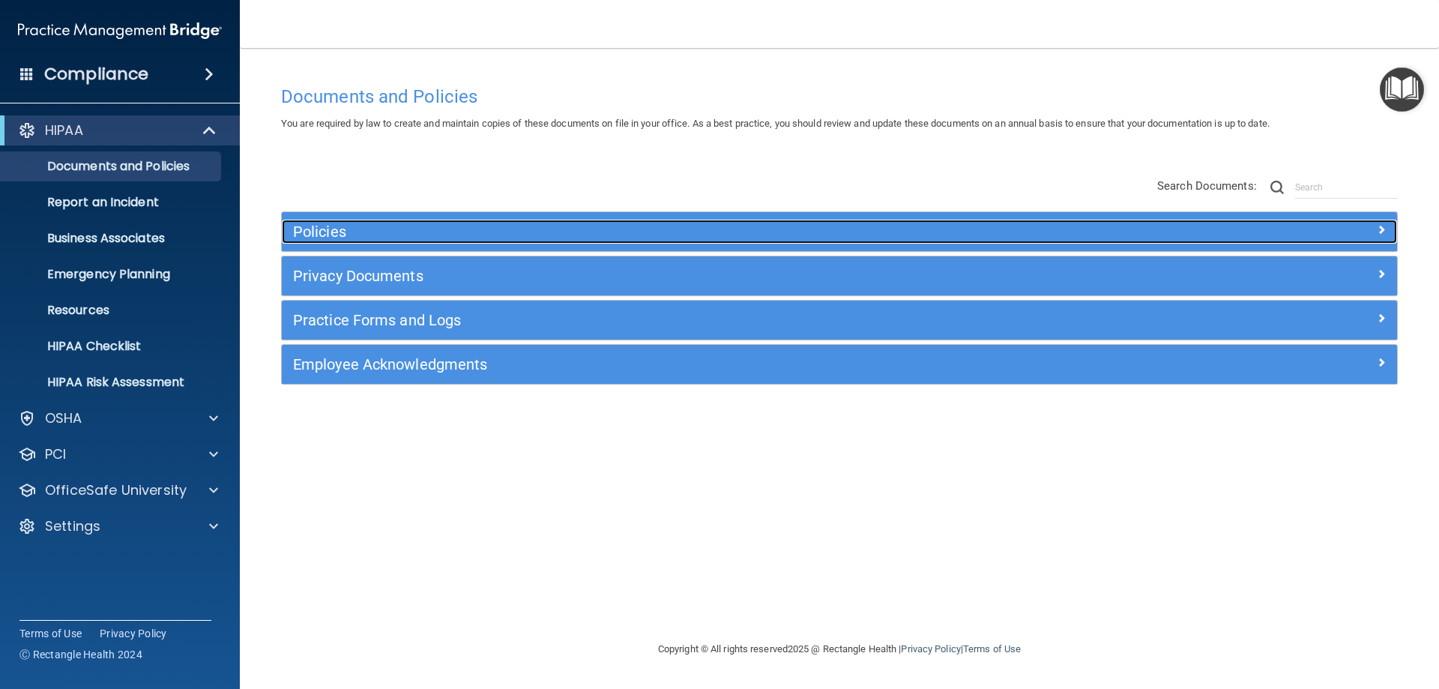
scroll to position [0, 0]
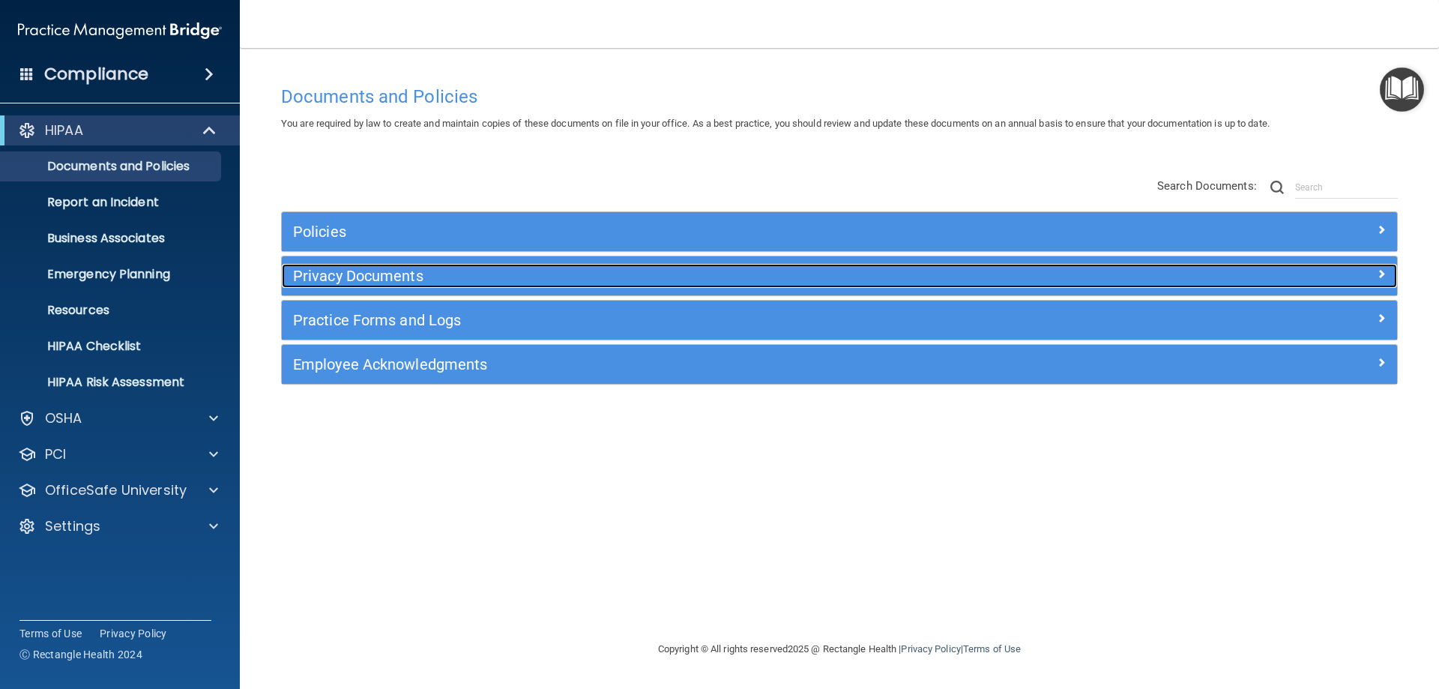
click at [412, 277] on h5 "Privacy Documents" at bounding box center [700, 276] width 814 height 16
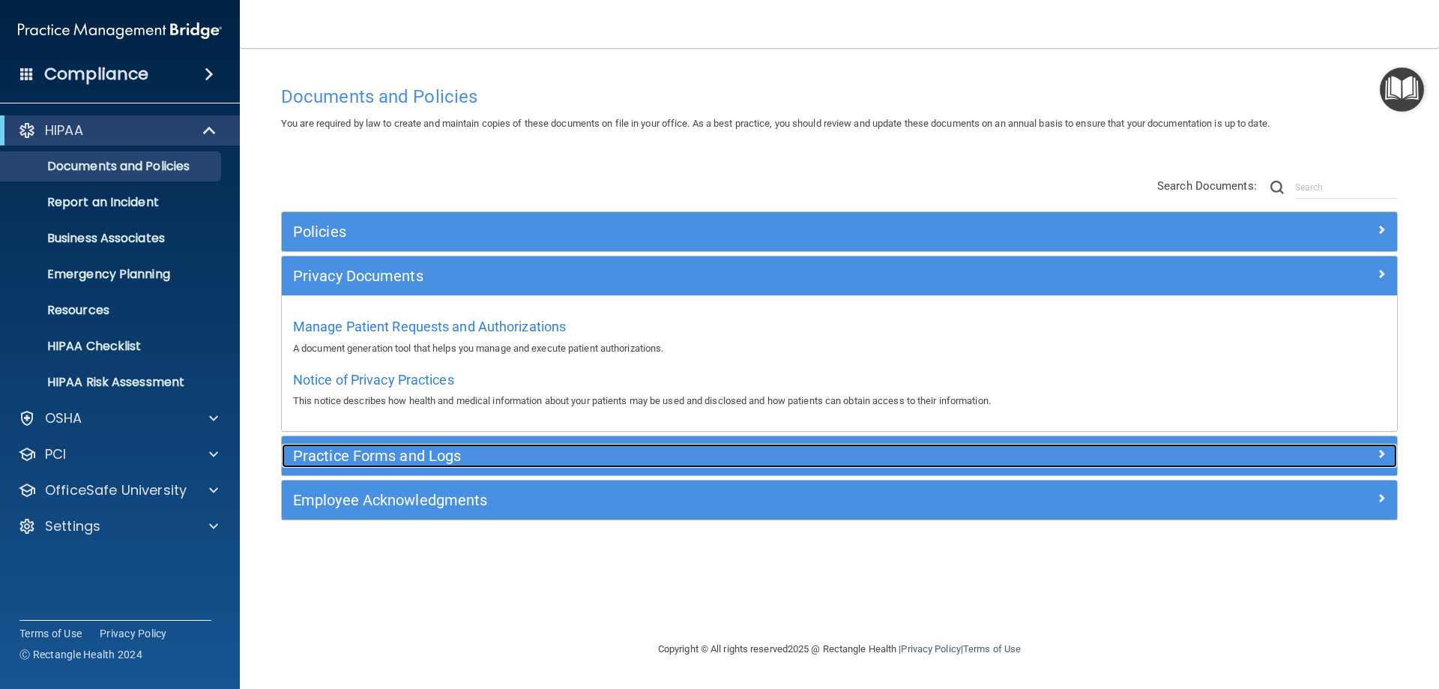
click at [342, 457] on h5 "Practice Forms and Logs" at bounding box center [700, 455] width 814 height 16
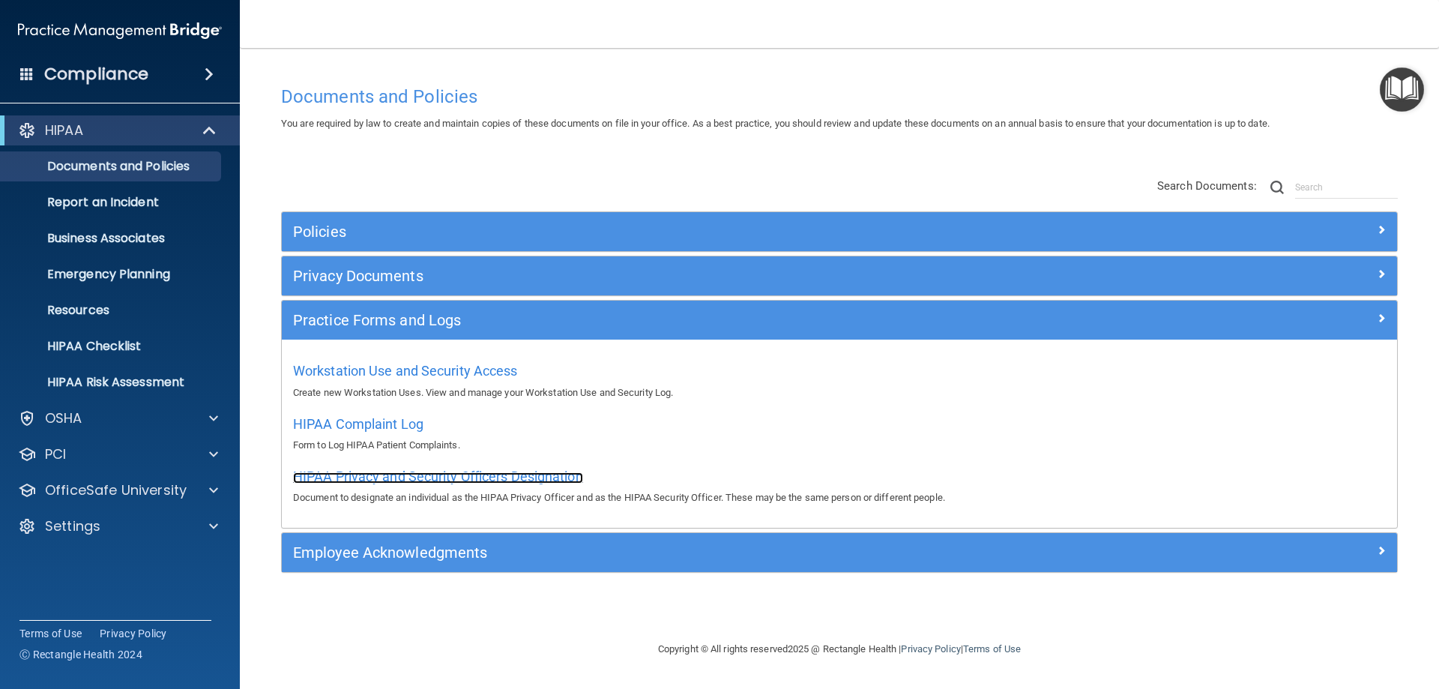
click at [504, 478] on span "HIPAA Privacy and Security Officers Designation" at bounding box center [438, 476] width 290 height 16
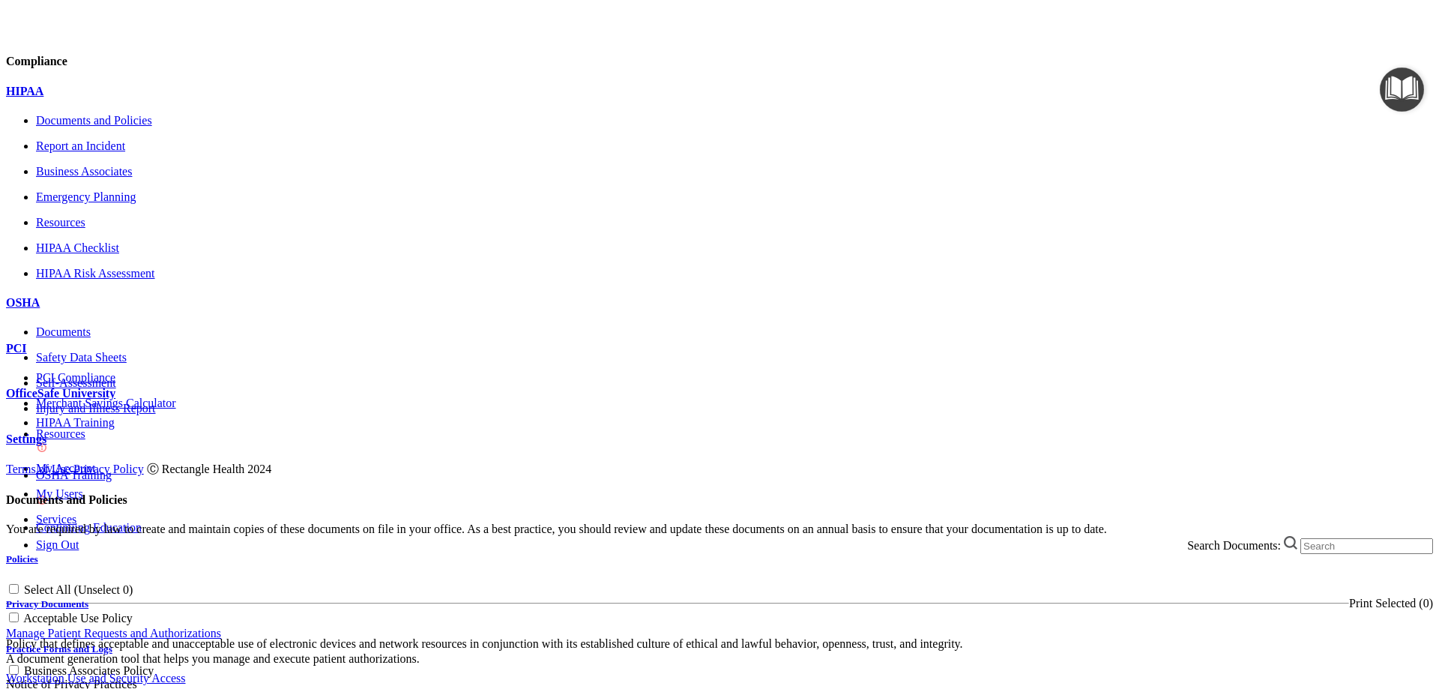
click at [416, 643] on h5 "Practice Forms and Logs" at bounding box center [719, 649] width 1427 height 12
click at [186, 672] on span "Workstation Use and Security Access" at bounding box center [96, 678] width 180 height 13
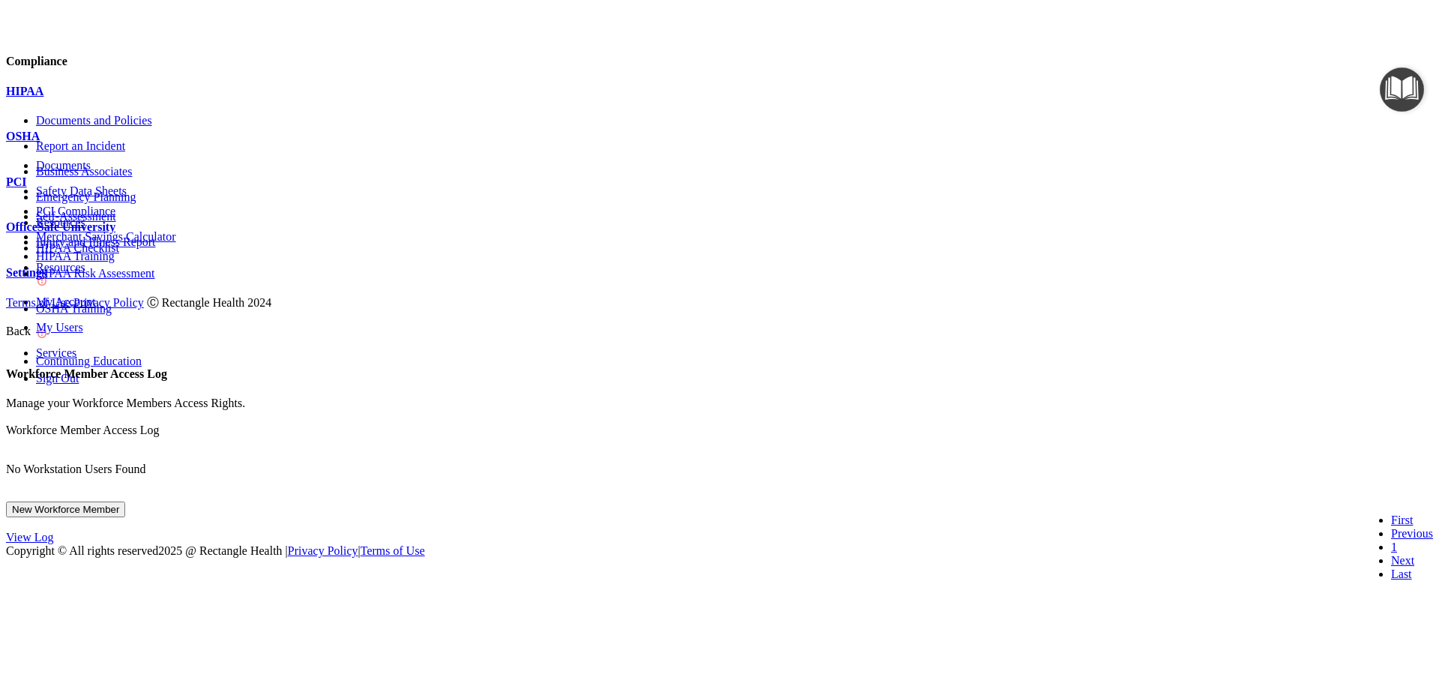
click at [125, 501] on button "New Workforce Member" at bounding box center [65, 509] width 119 height 16
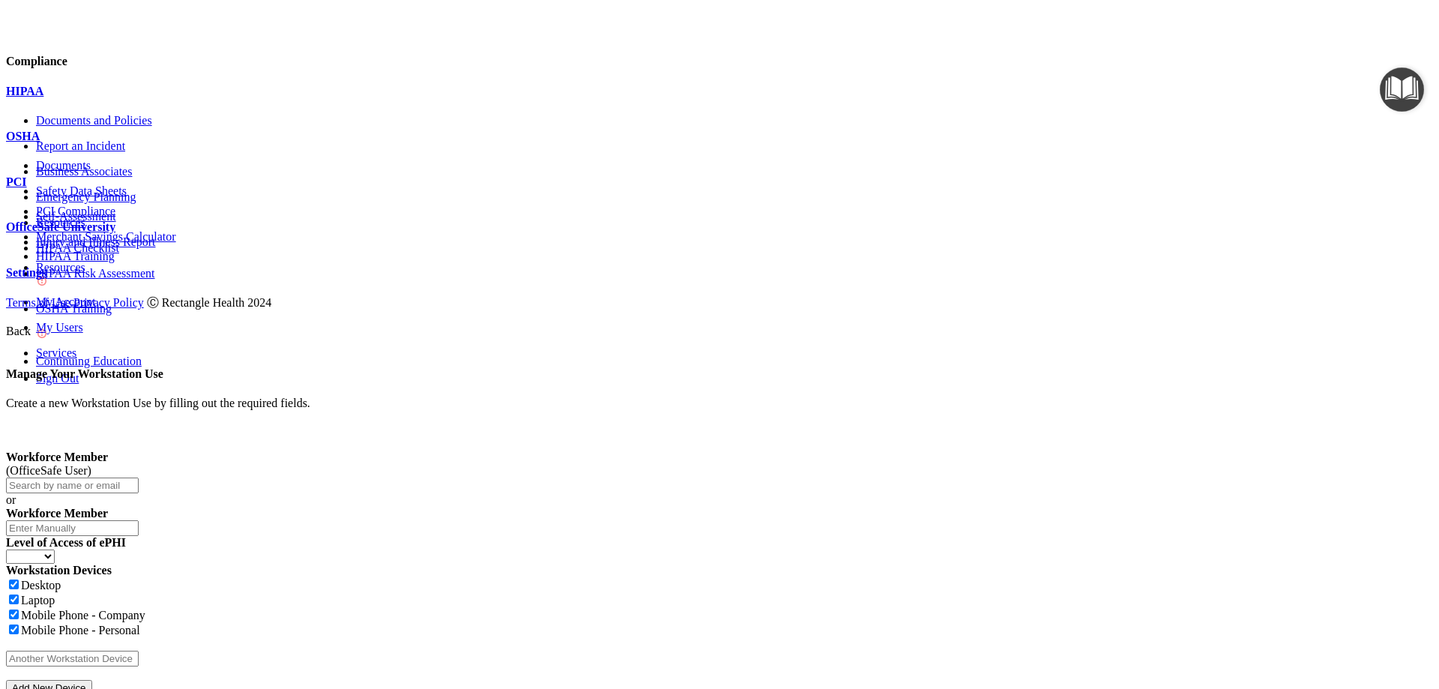
click at [6, 311] on span at bounding box center [6, 317] width 0 height 13
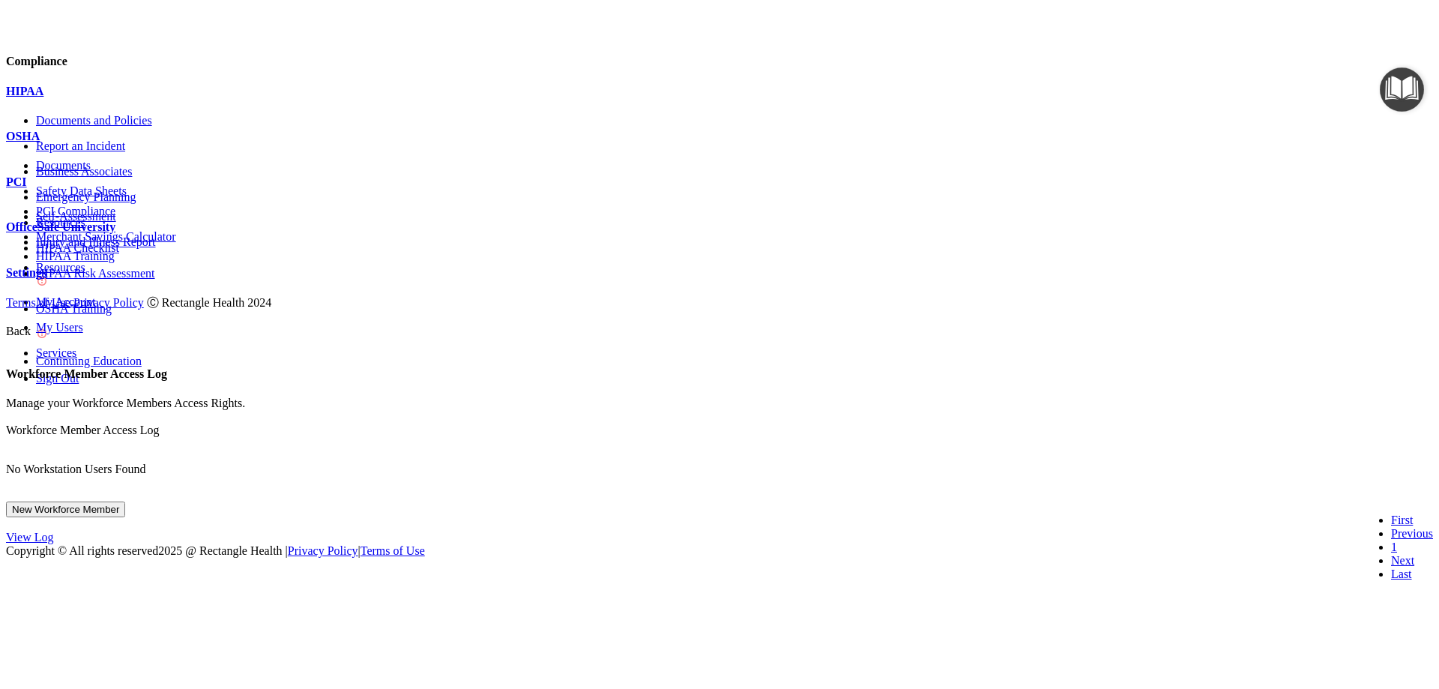
click at [105, 98] on div "HIPAA" at bounding box center [719, 91] width 1427 height 13
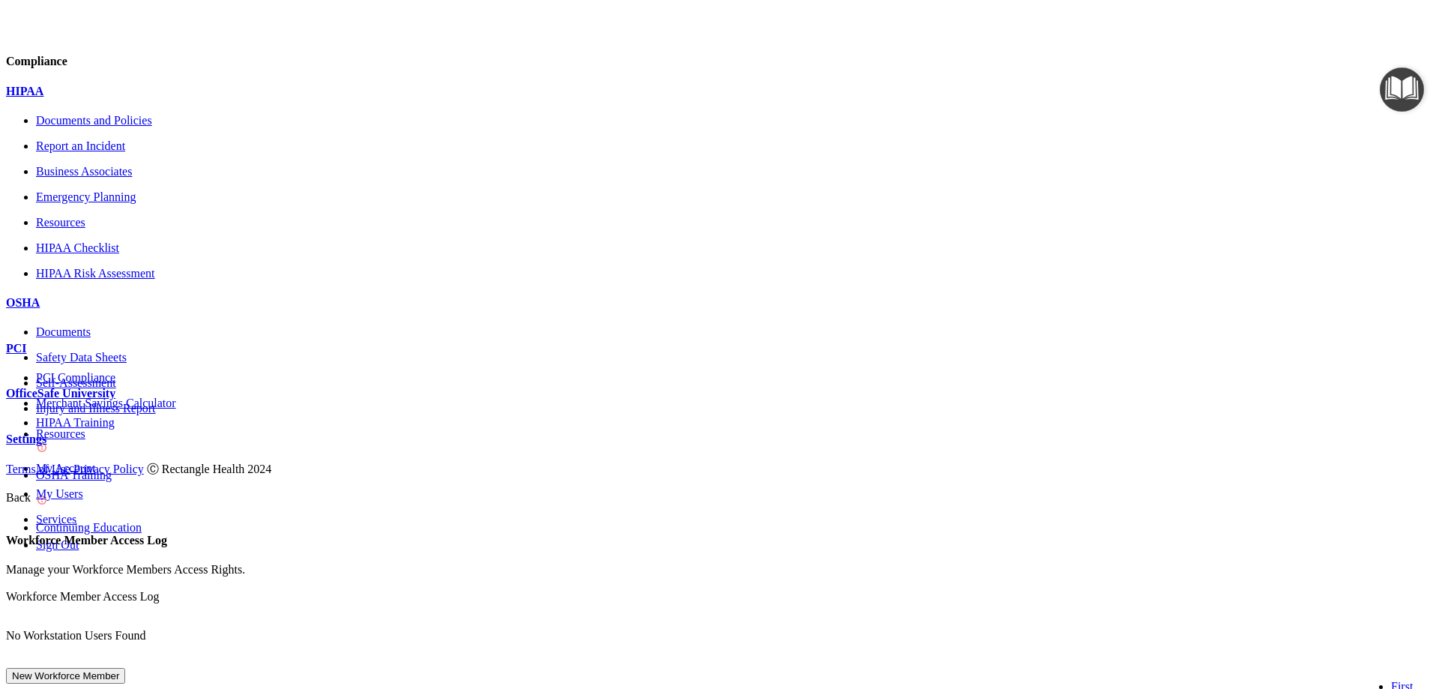
click at [77, 178] on p "Business Associates" at bounding box center [734, 171] width 1397 height 13
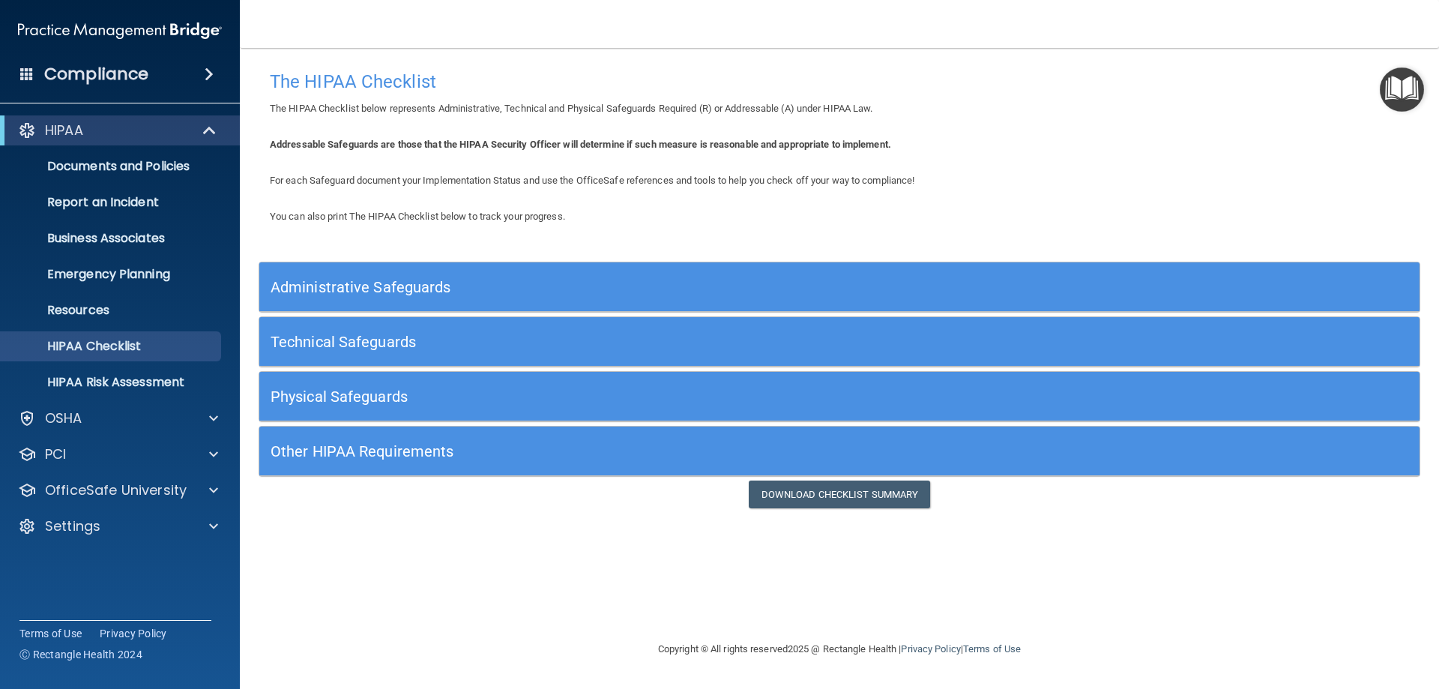
click at [367, 289] on h5 "Administrative Safeguards" at bounding box center [695, 287] width 848 height 16
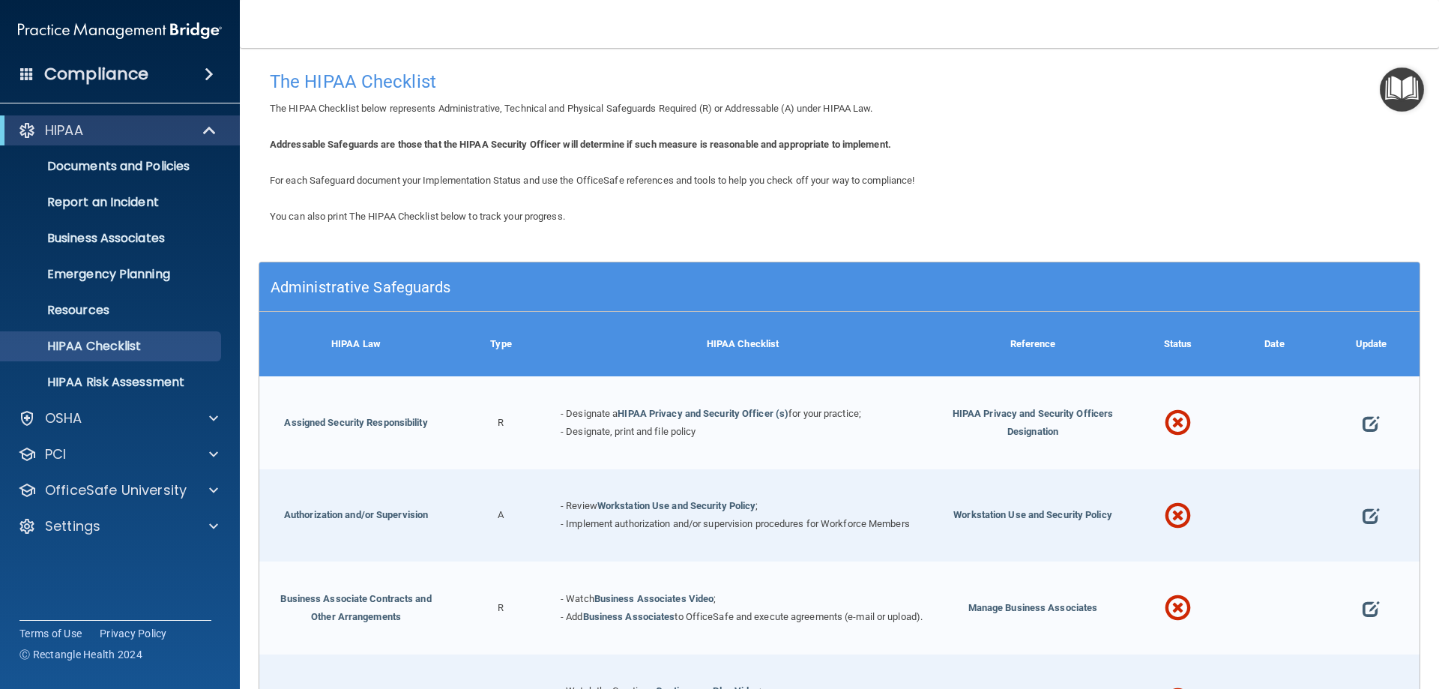
click at [567, 283] on h5 "Administrative Safeguards" at bounding box center [695, 287] width 848 height 16
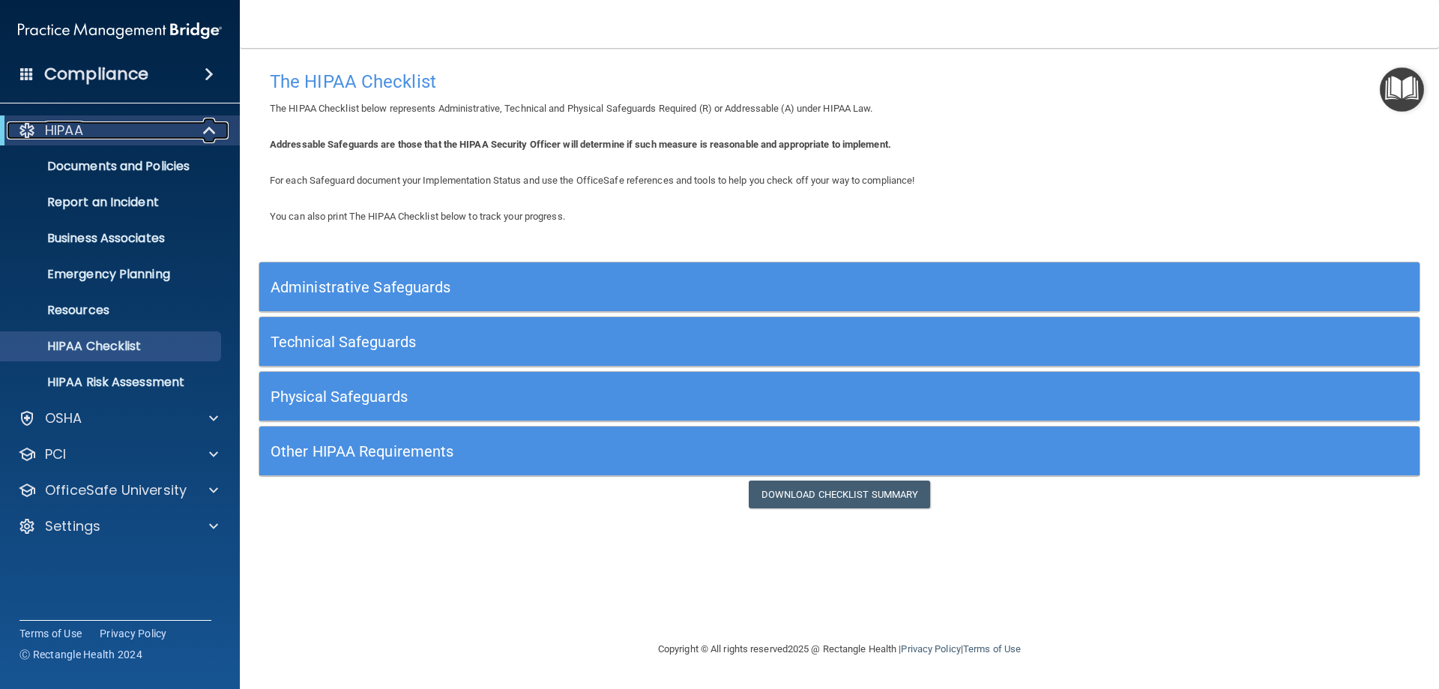
click at [215, 133] on span at bounding box center [211, 130] width 13 height 18
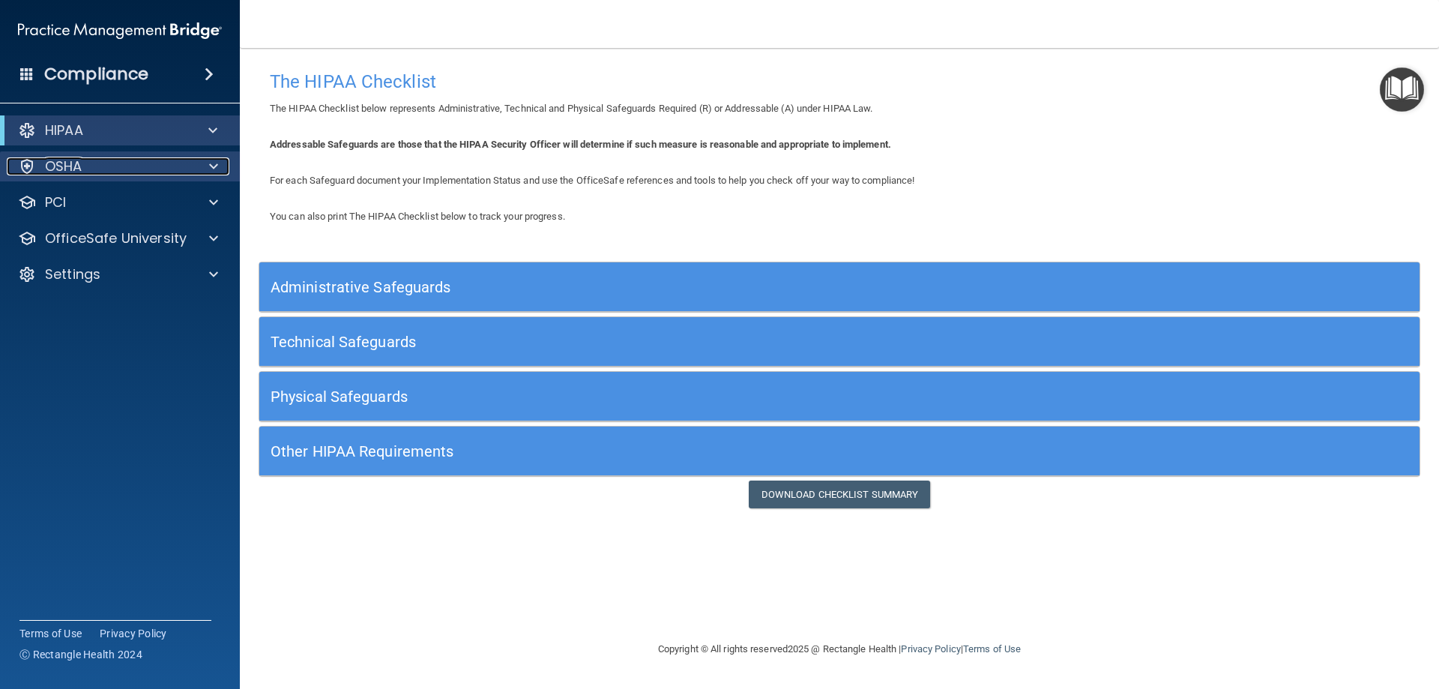
click at [178, 171] on div "OSHA" at bounding box center [100, 166] width 186 height 18
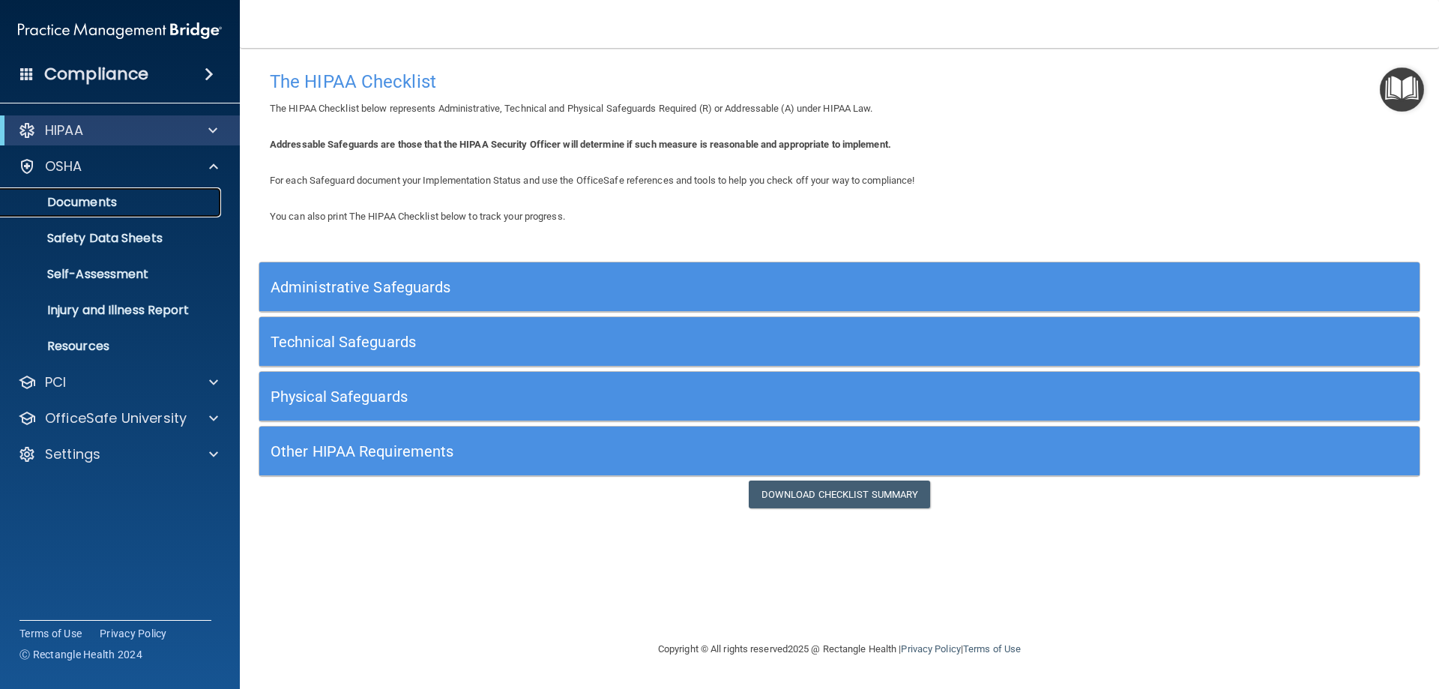
click at [103, 197] on p "Documents" at bounding box center [112, 202] width 205 height 15
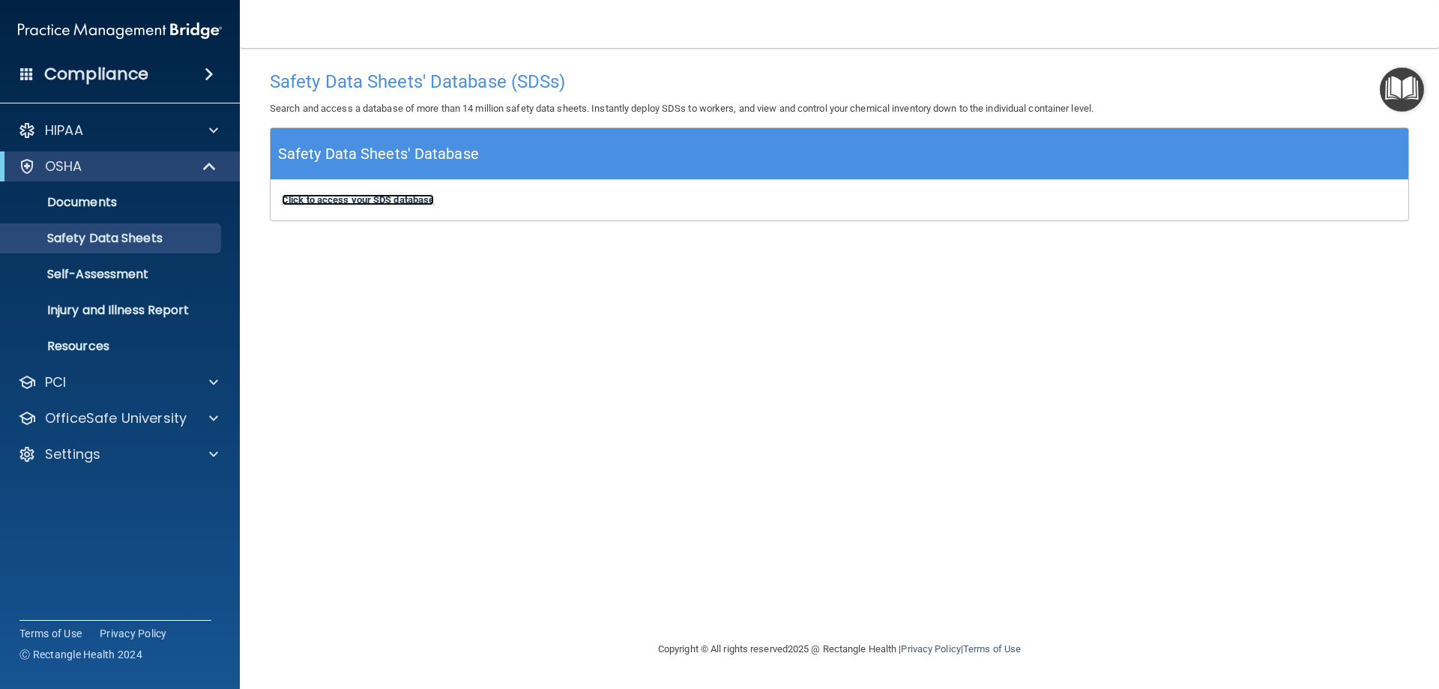
click at [368, 196] on b "Click to access your SDS database" at bounding box center [358, 199] width 152 height 11
click at [128, 274] on p "Self-Assessment" at bounding box center [112, 274] width 205 height 15
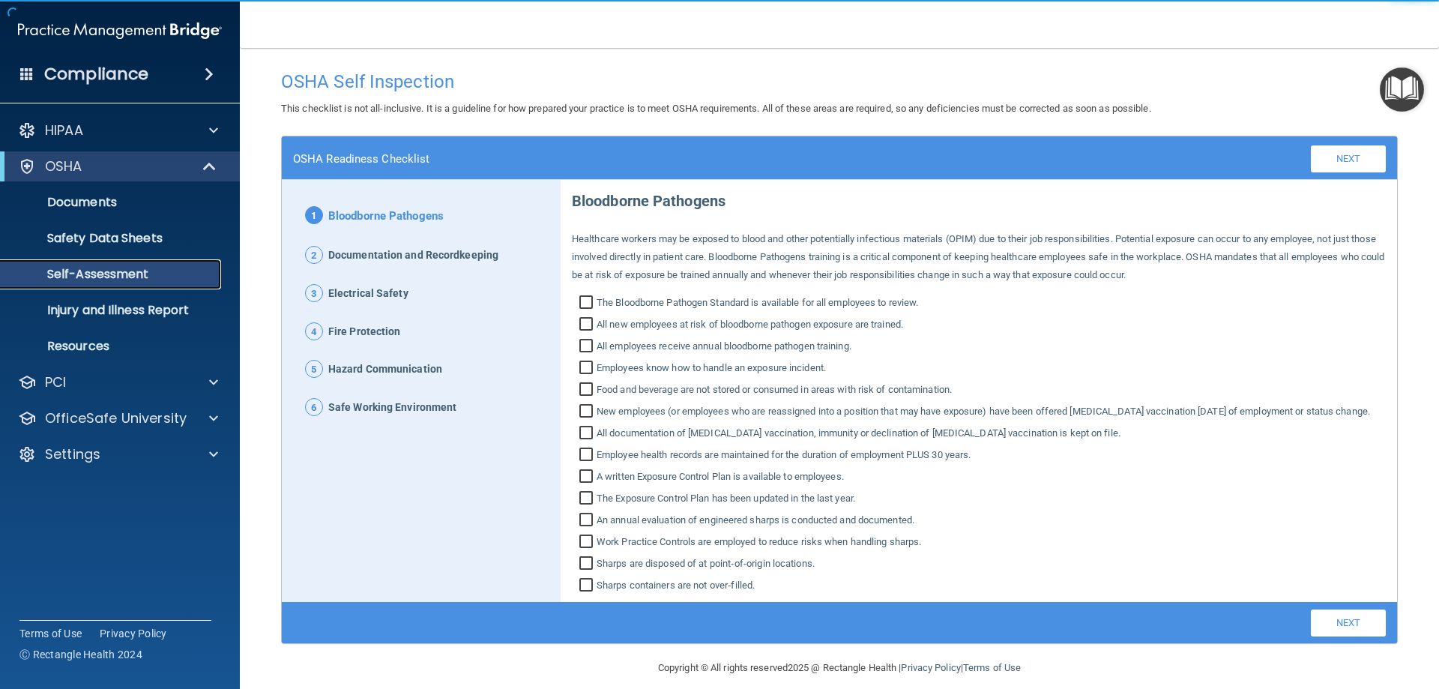
scroll to position [33, 0]
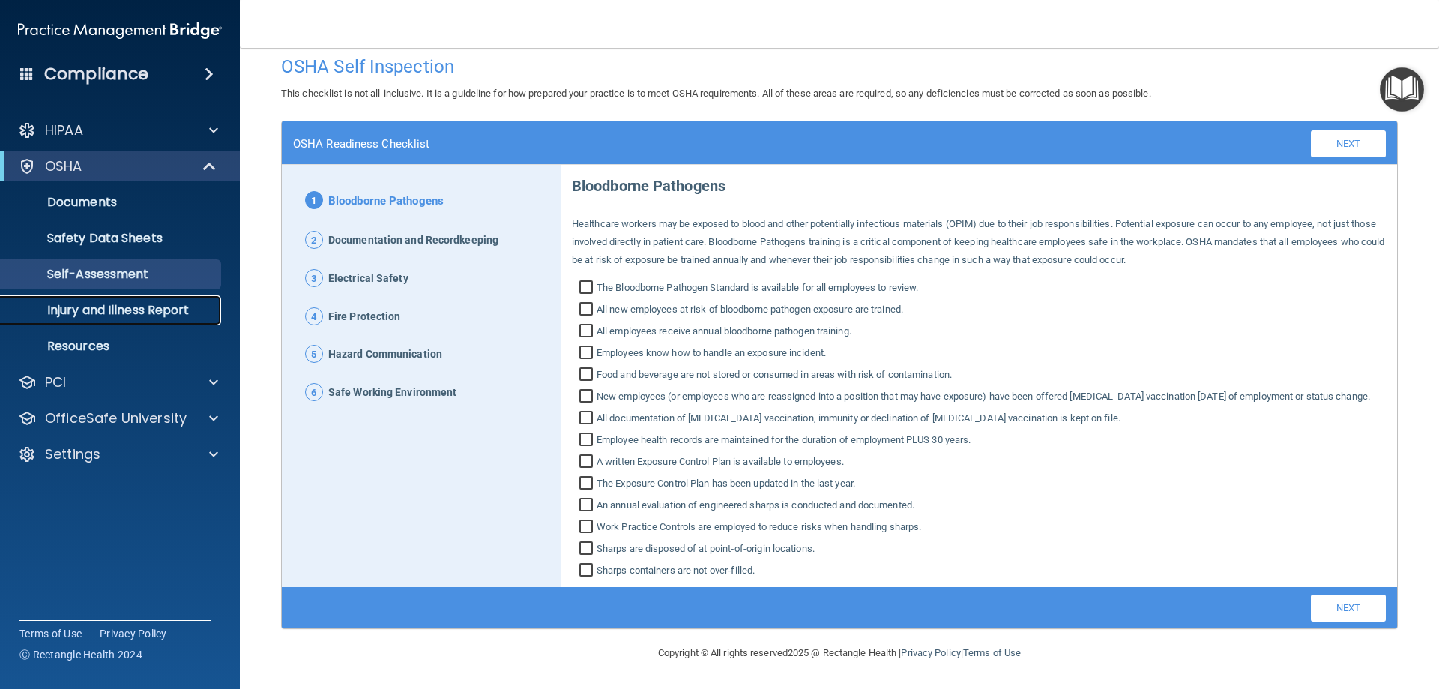
click at [115, 311] on p "Injury and Illness Report" at bounding box center [112, 310] width 205 height 15
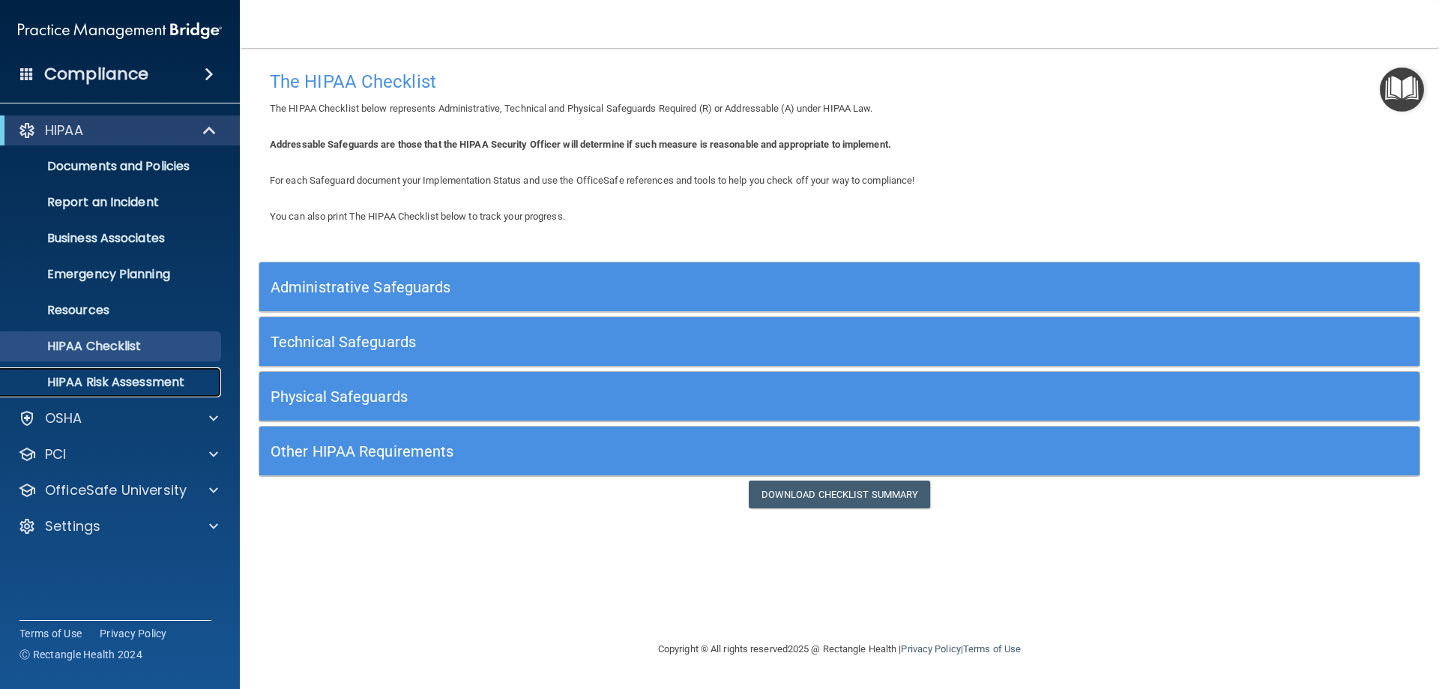
click at [89, 376] on p "HIPAA Risk Assessment" at bounding box center [112, 382] width 205 height 15
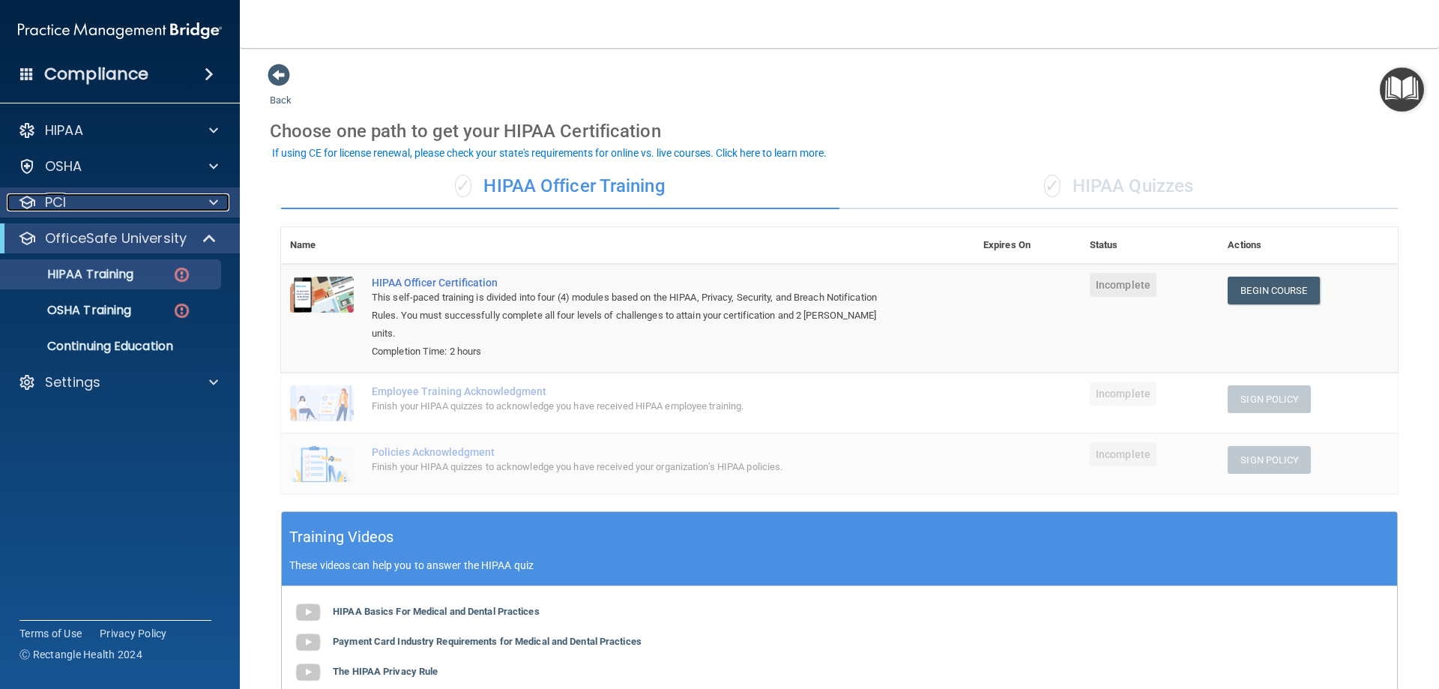
click at [196, 210] on div at bounding box center [211, 202] width 37 height 18
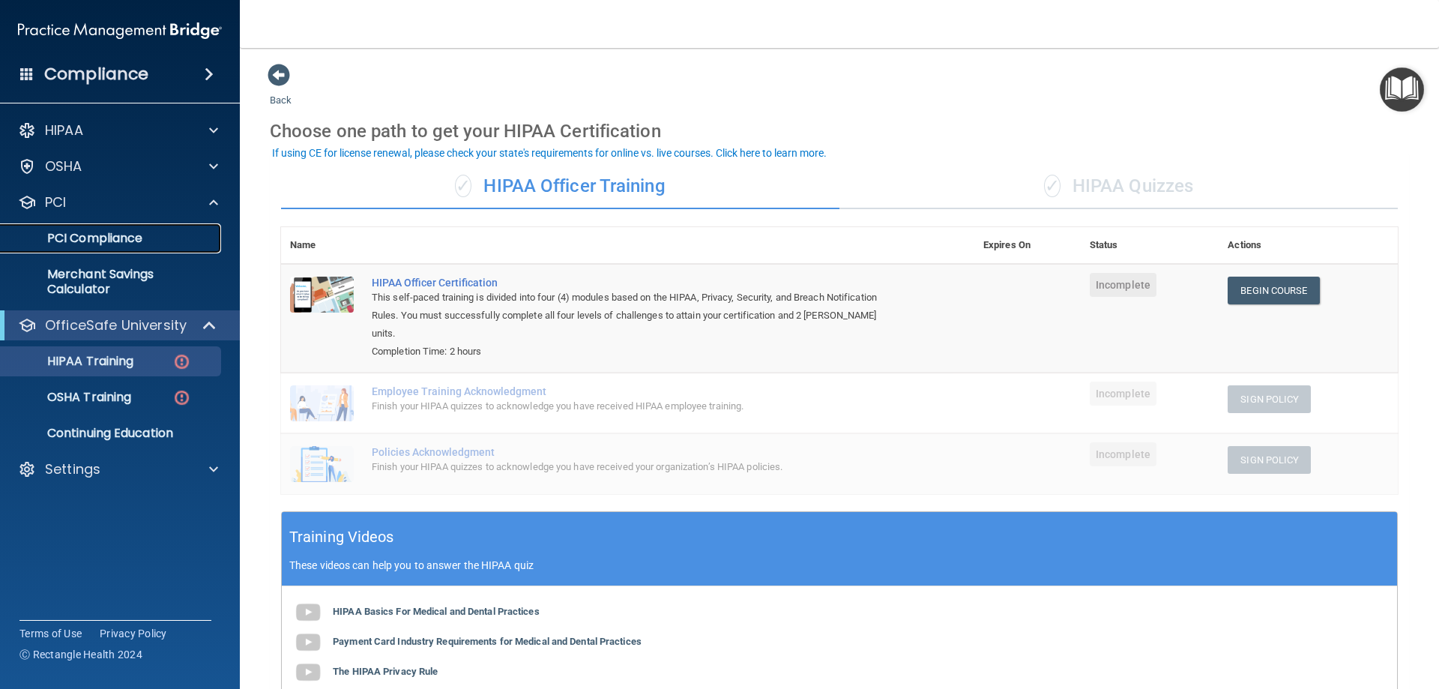
click at [127, 244] on p "PCI Compliance" at bounding box center [112, 238] width 205 height 15
click at [206, 68] on span at bounding box center [209, 74] width 9 height 18
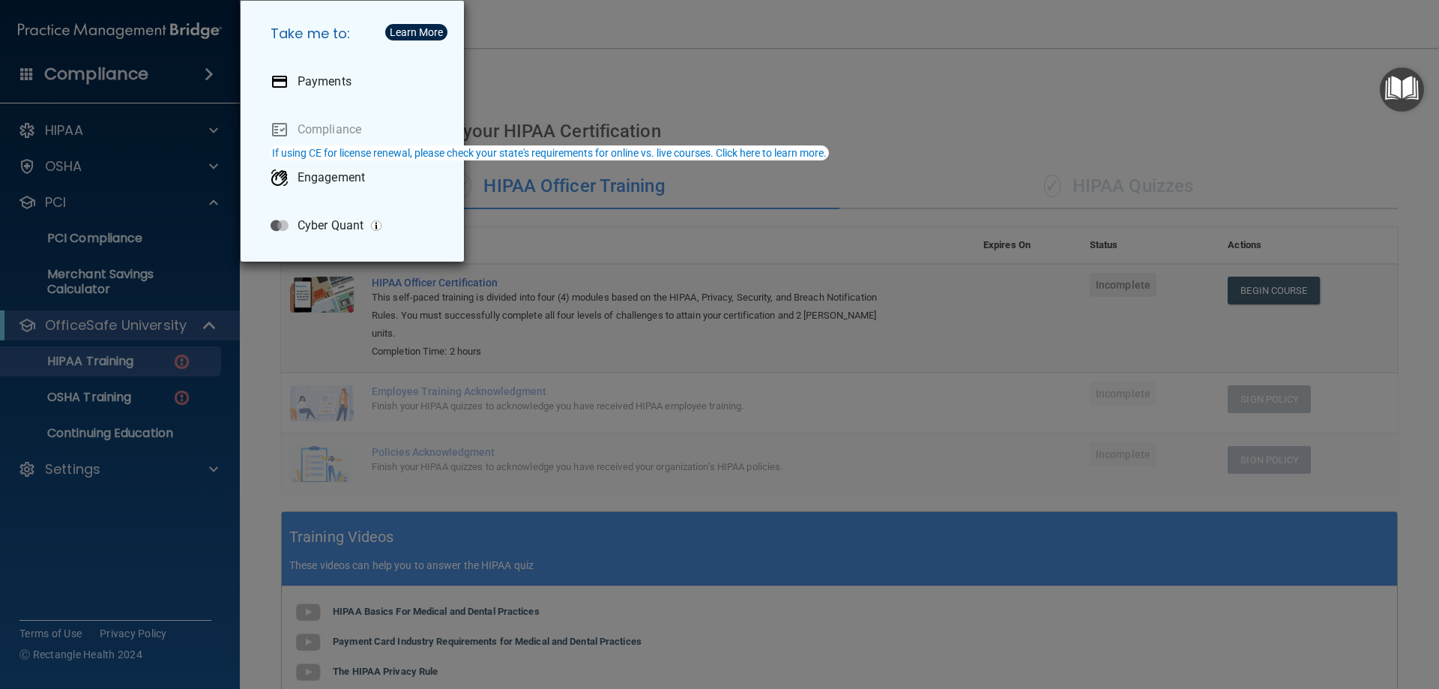
click at [179, 131] on div "Take me to: Payments Compliance Engagement Cyber Quant" at bounding box center [719, 344] width 1439 height 689
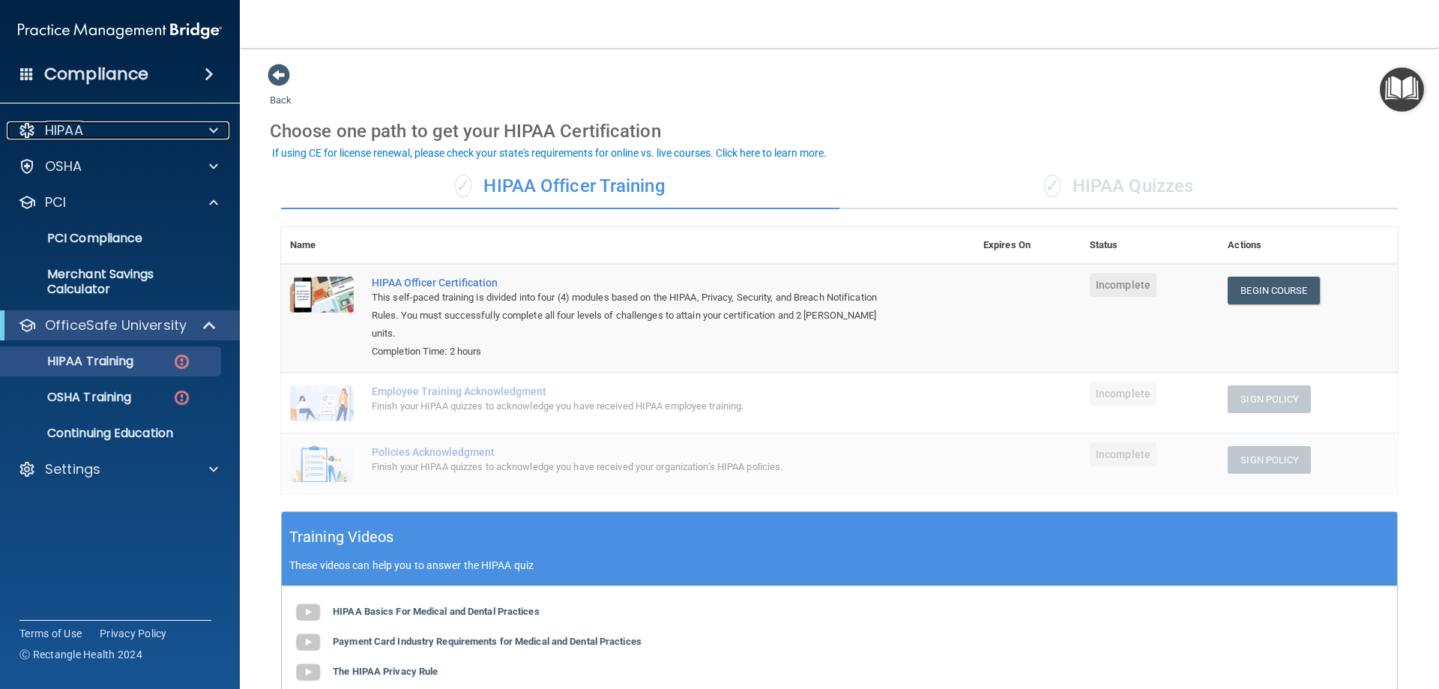
click at [172, 131] on div "HIPAA" at bounding box center [100, 130] width 186 height 18
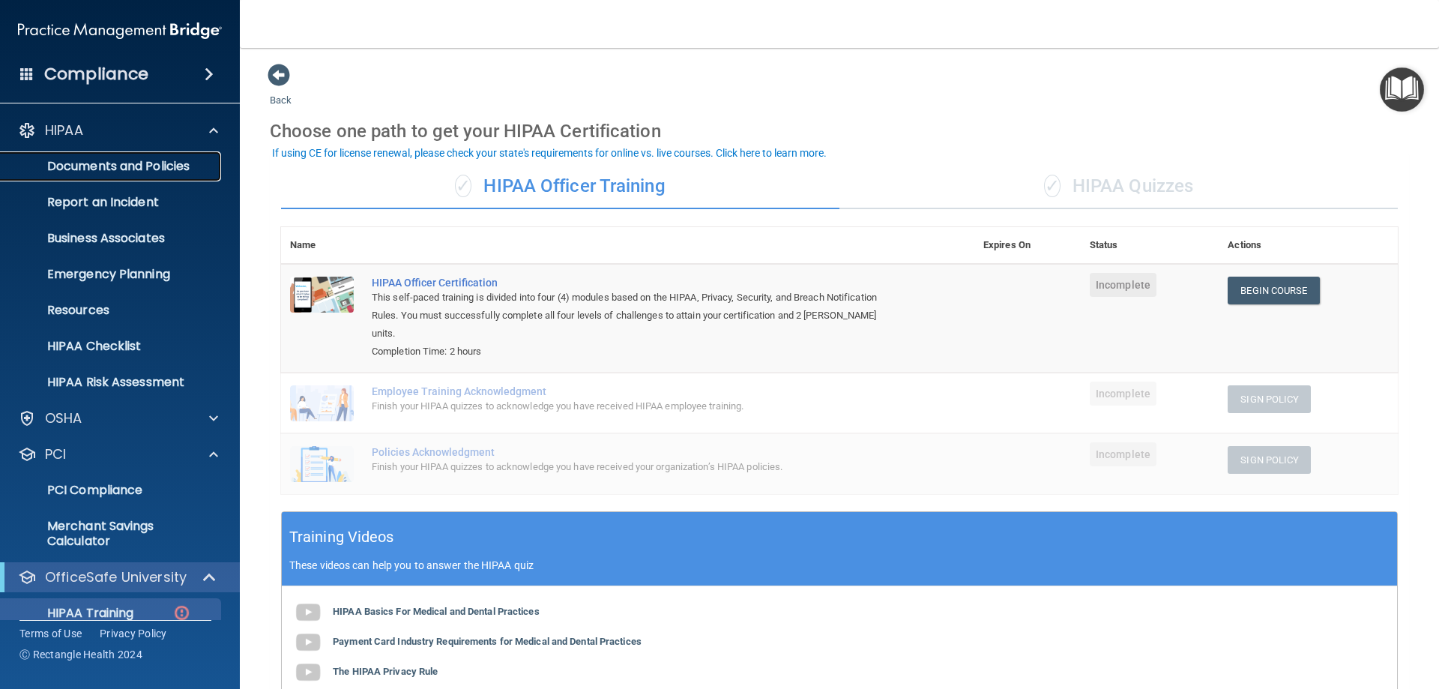
click at [157, 171] on p "Documents and Policies" at bounding box center [112, 166] width 205 height 15
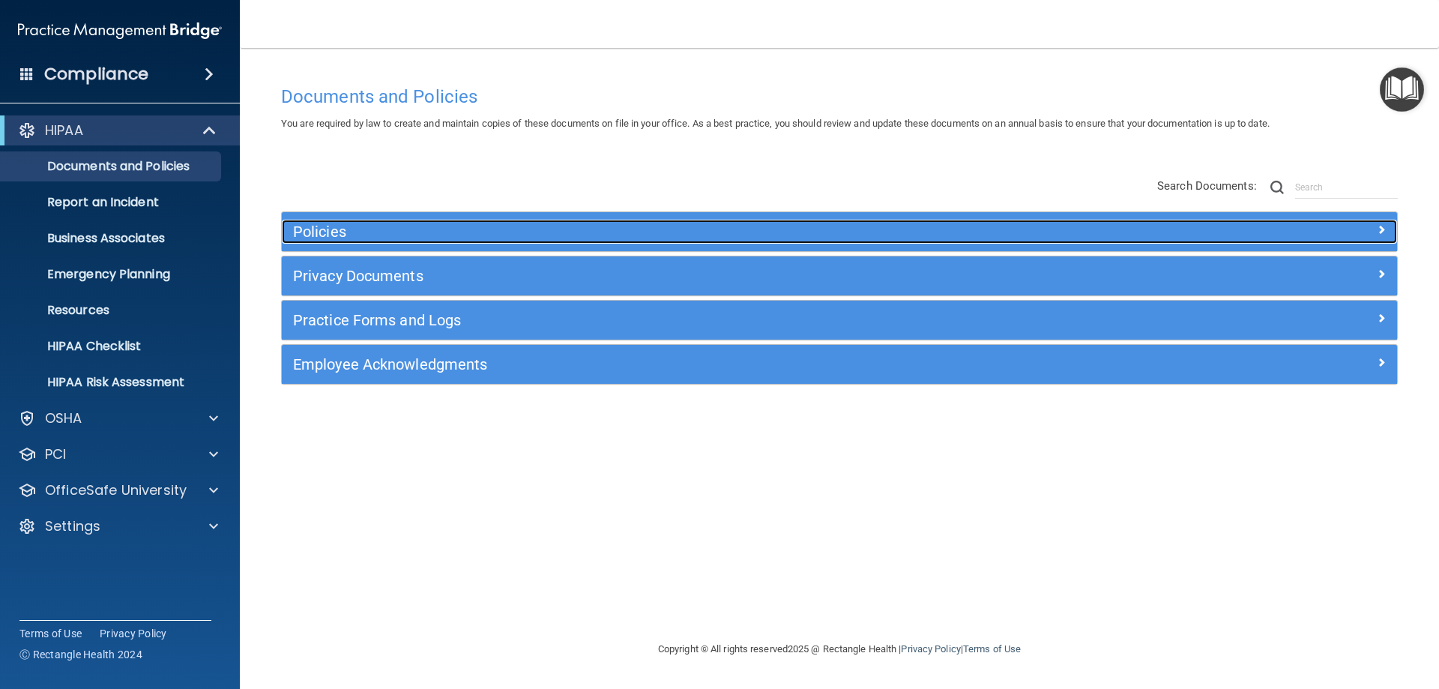
click at [362, 224] on h5 "Policies" at bounding box center [700, 231] width 814 height 16
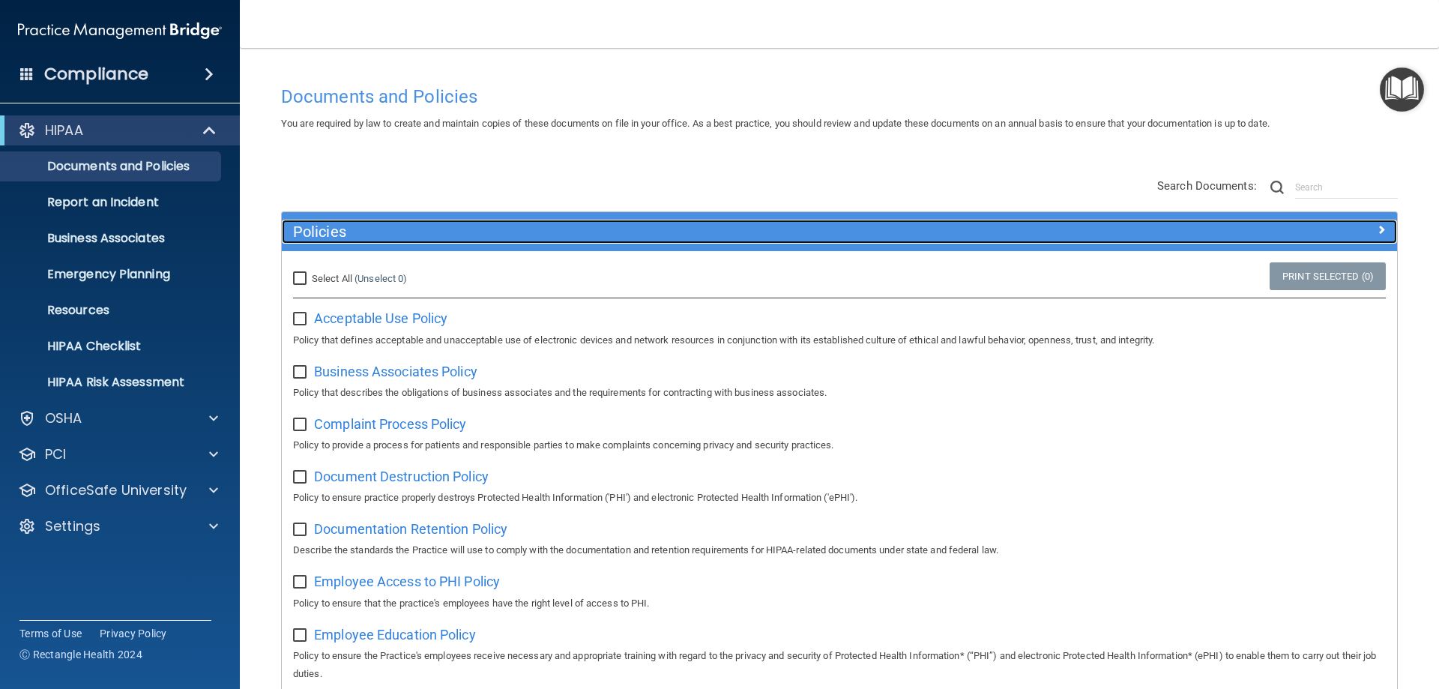
click at [362, 224] on h5 "Policies" at bounding box center [700, 231] width 814 height 16
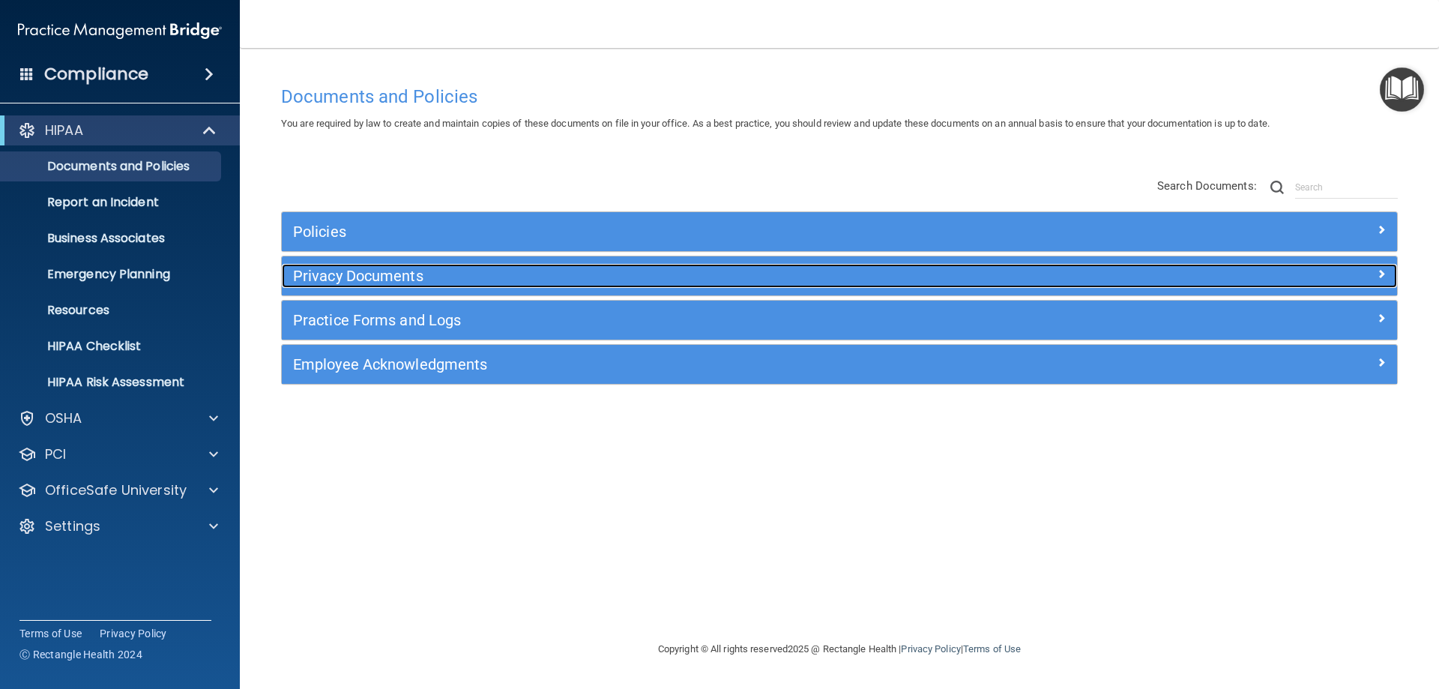
click at [343, 266] on div "Privacy Documents" at bounding box center [700, 276] width 837 height 24
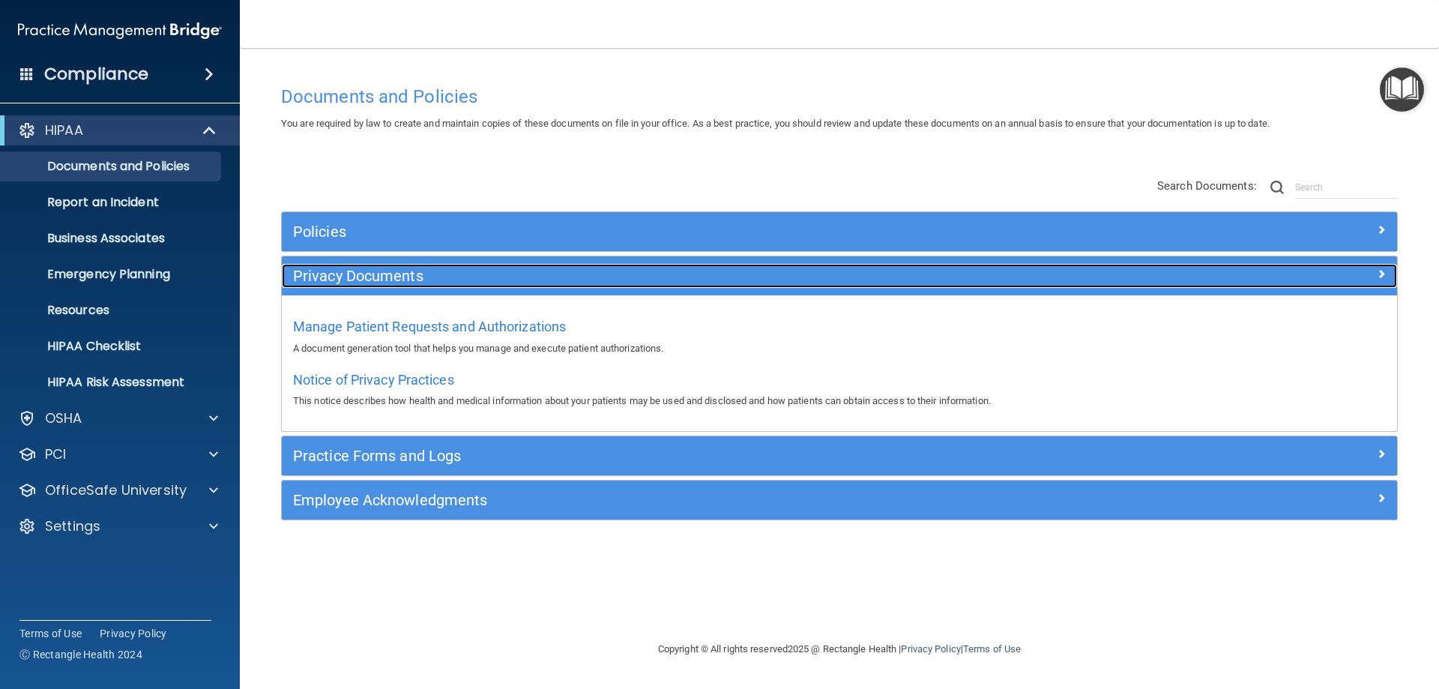
click at [308, 272] on h5 "Privacy Documents" at bounding box center [700, 276] width 814 height 16
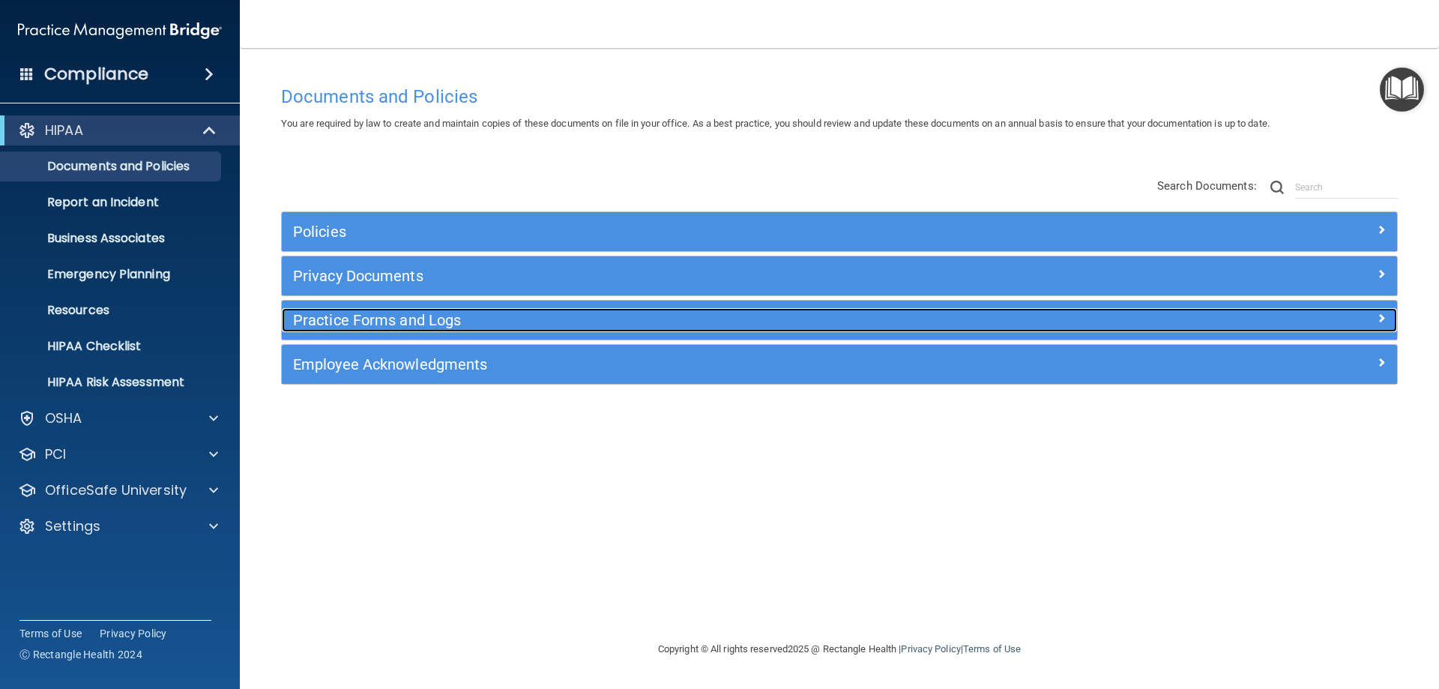
click at [348, 318] on h5 "Practice Forms and Logs" at bounding box center [700, 320] width 814 height 16
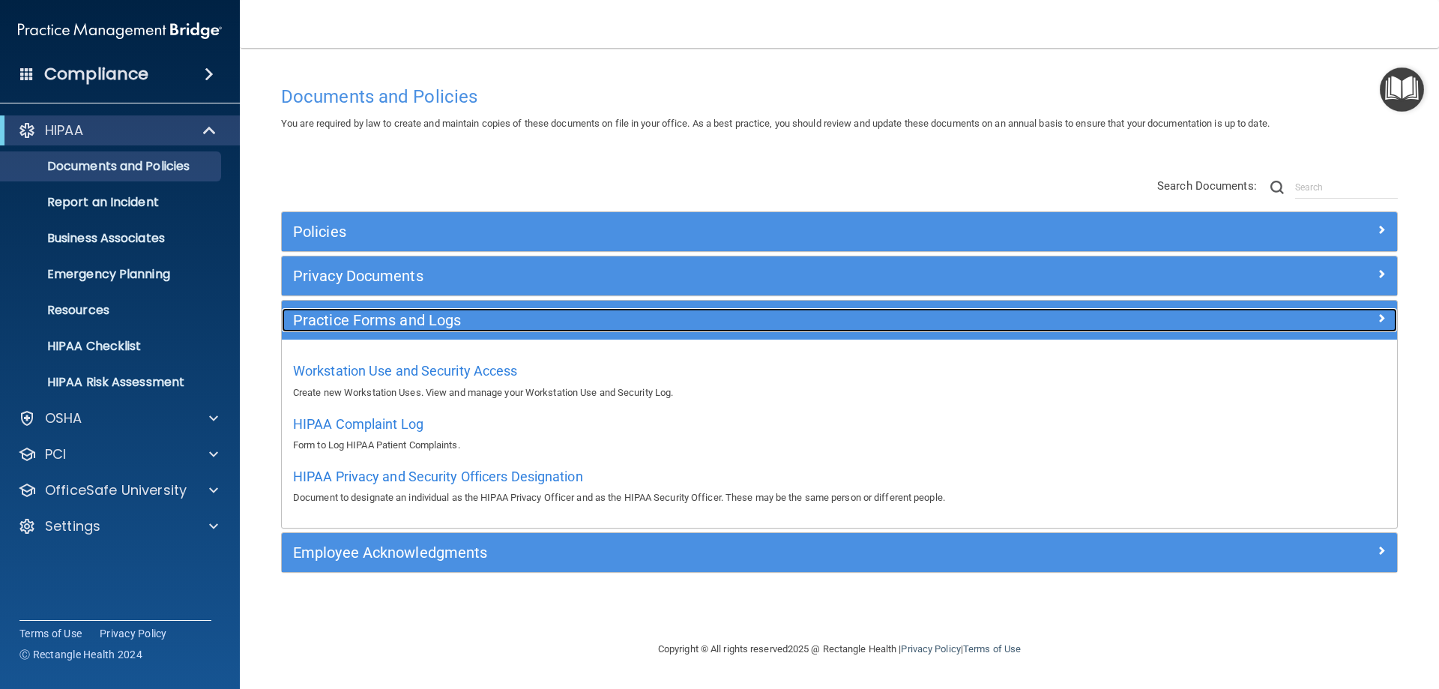
click at [347, 322] on h5 "Practice Forms and Logs" at bounding box center [700, 320] width 814 height 16
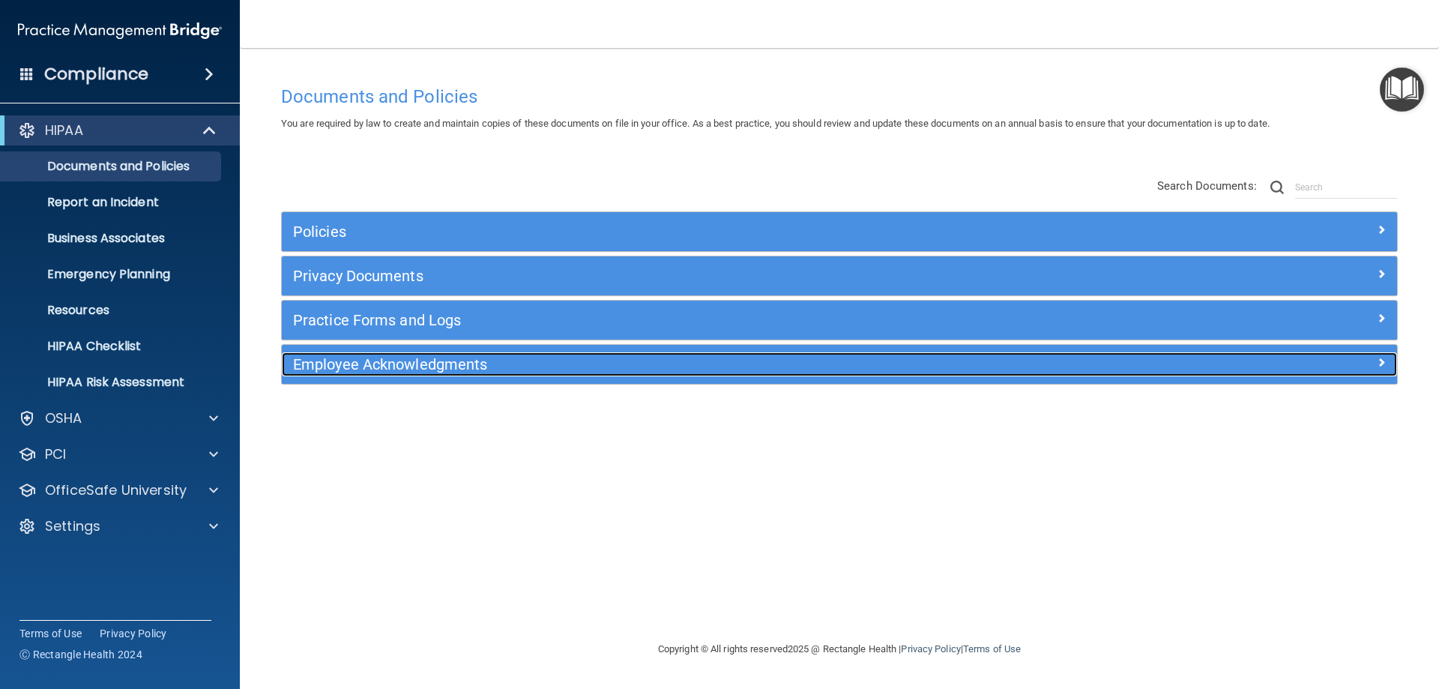
click at [333, 361] on h5 "Employee Acknowledgments" at bounding box center [700, 364] width 814 height 16
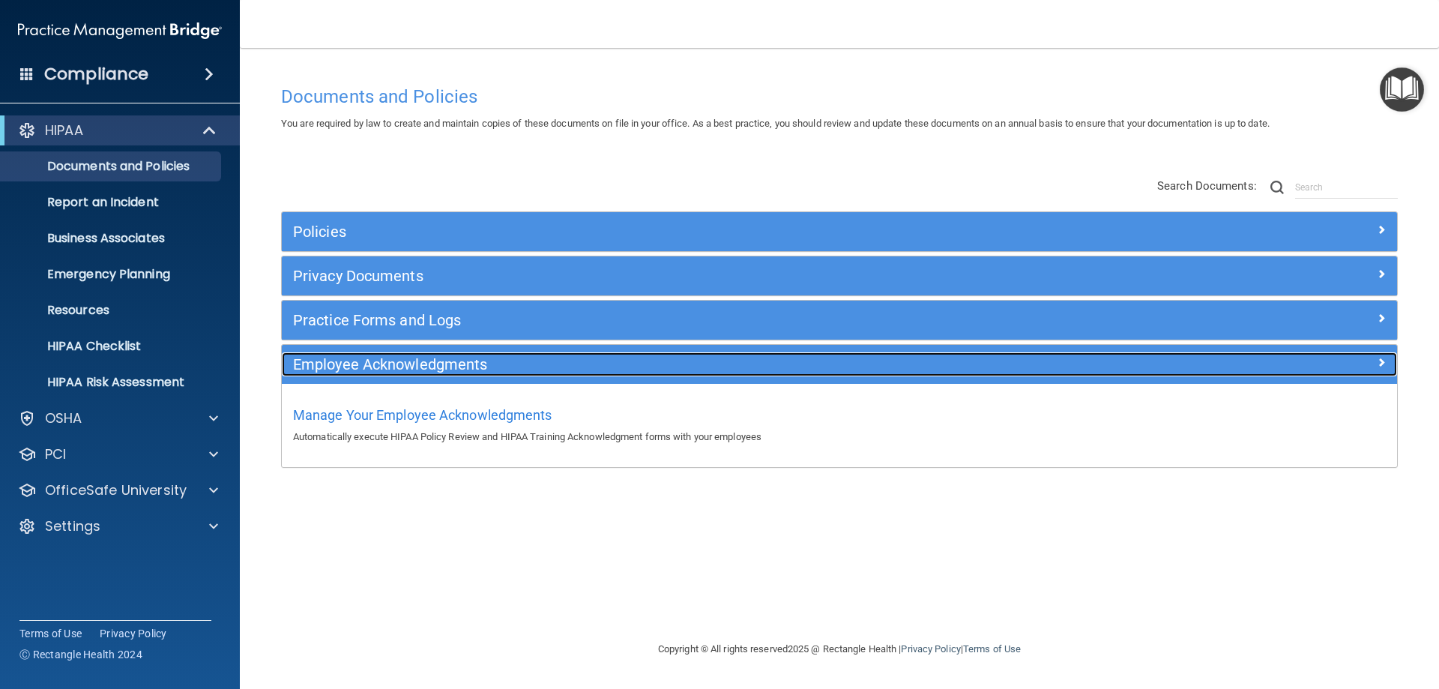
click at [333, 361] on h5 "Employee Acknowledgments" at bounding box center [700, 364] width 814 height 16
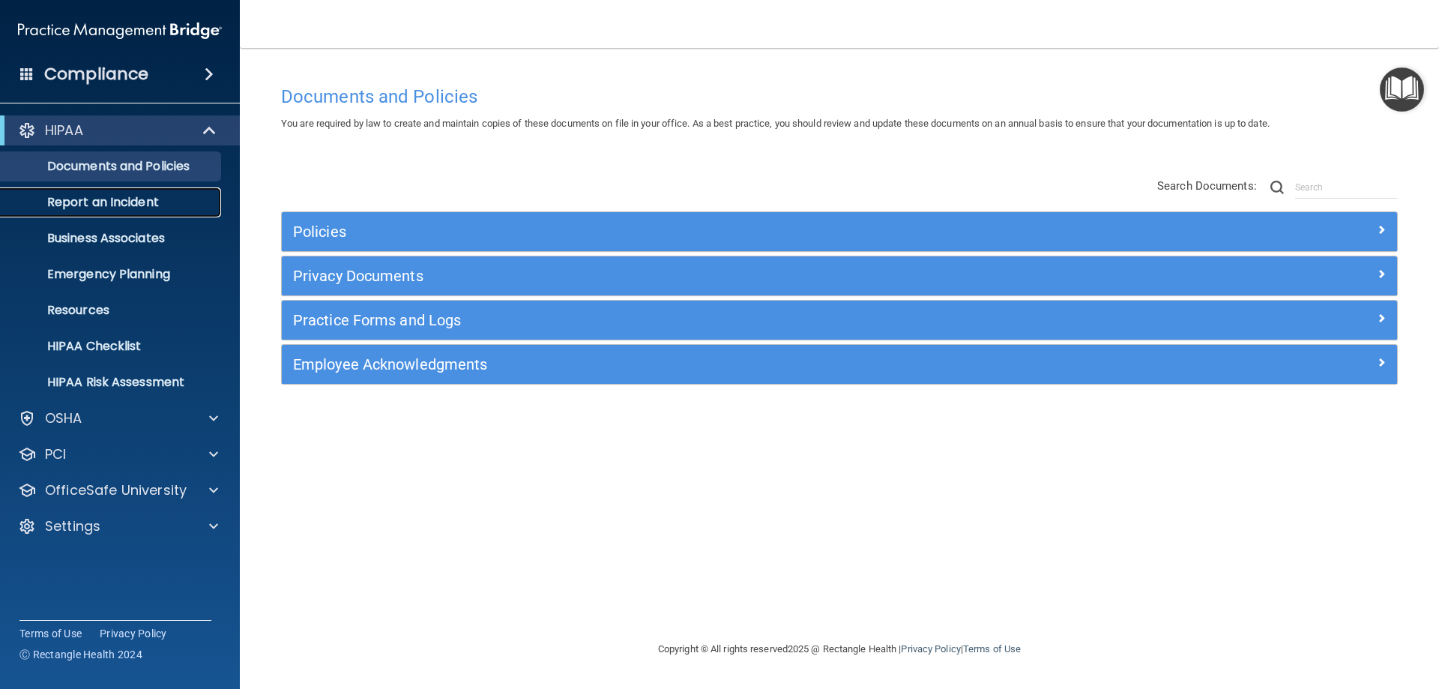
click at [126, 196] on p "Report an Incident" at bounding box center [112, 202] width 205 height 15
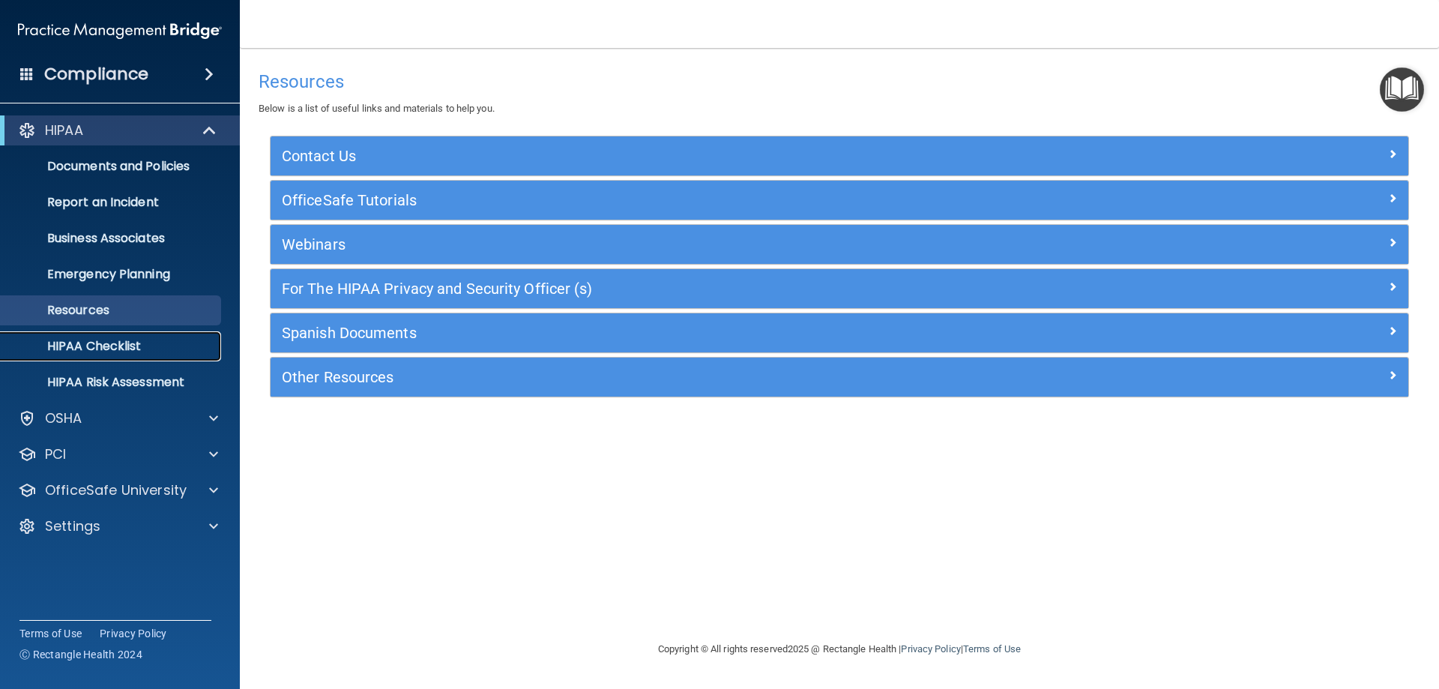
click at [154, 358] on link "HIPAA Checklist" at bounding box center [103, 346] width 236 height 30
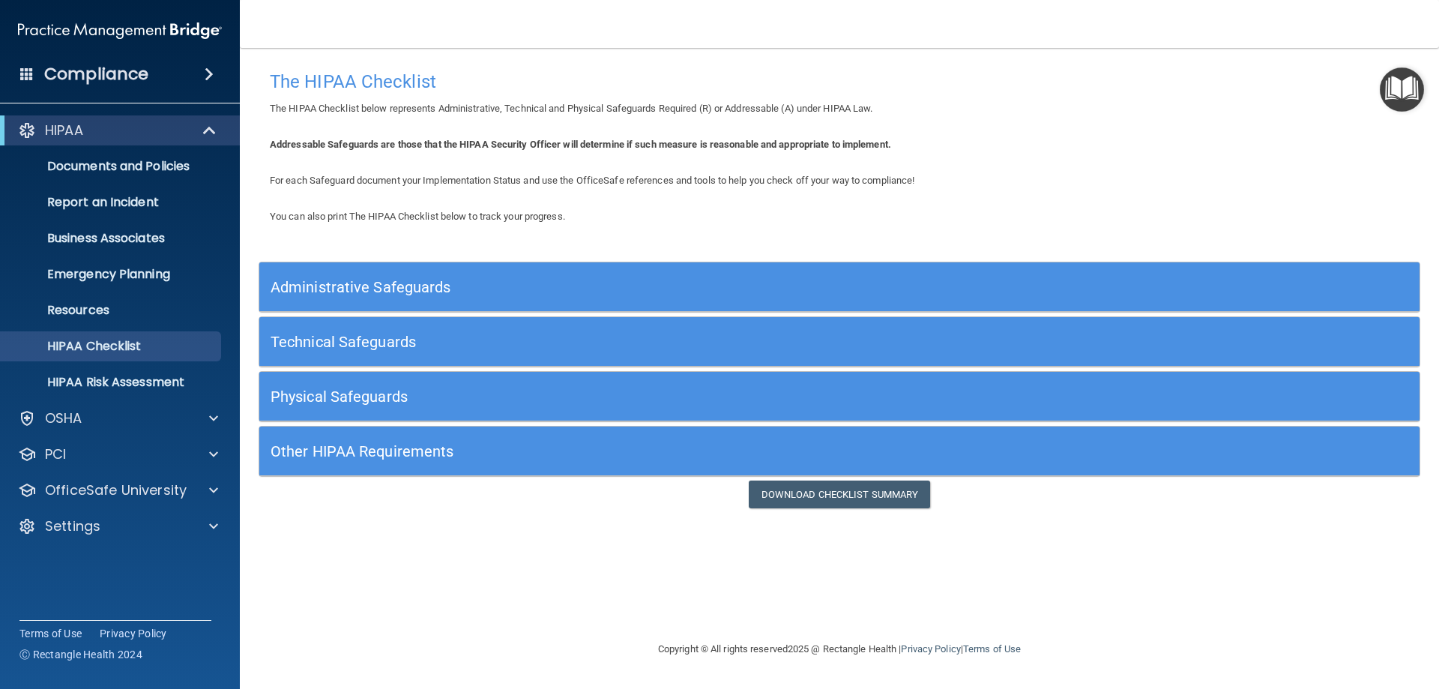
click at [315, 296] on div "Administrative Safeguards" at bounding box center [694, 287] width 870 height 34
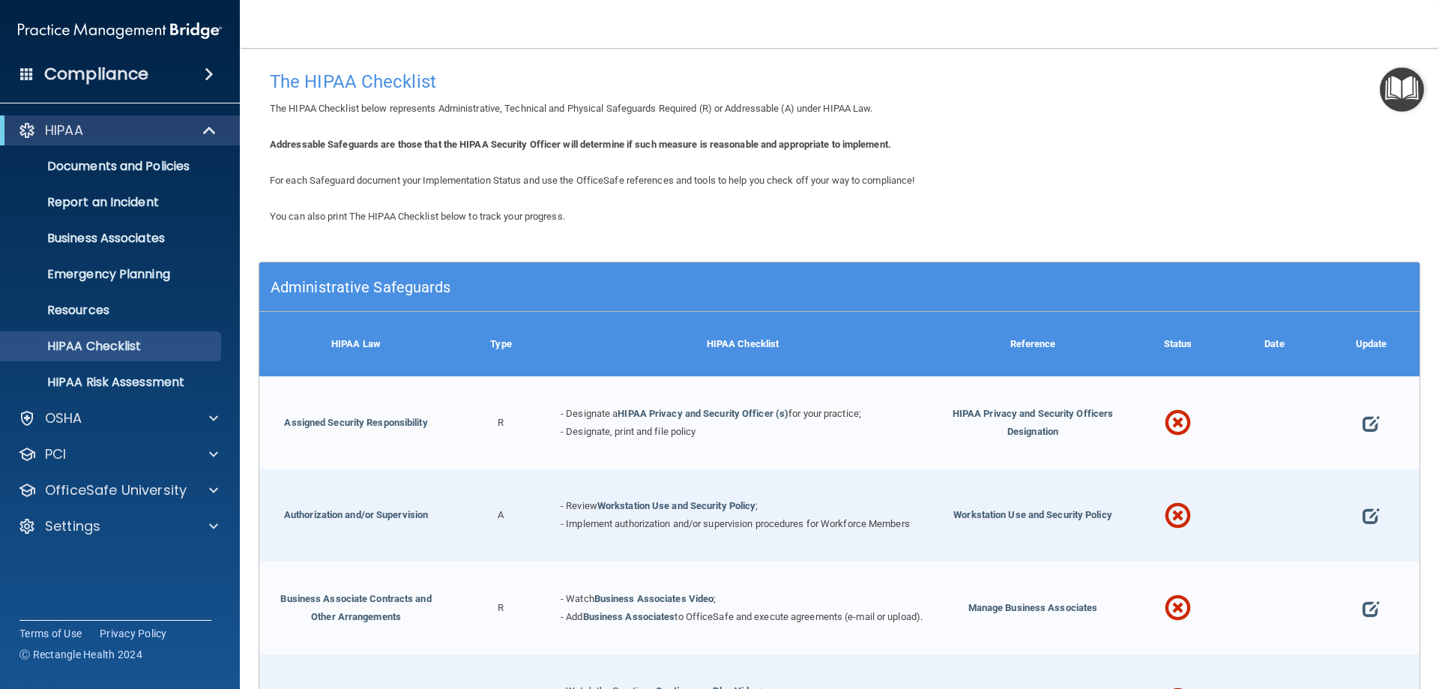
click at [315, 296] on div "Administrative Safeguards" at bounding box center [694, 287] width 870 height 34
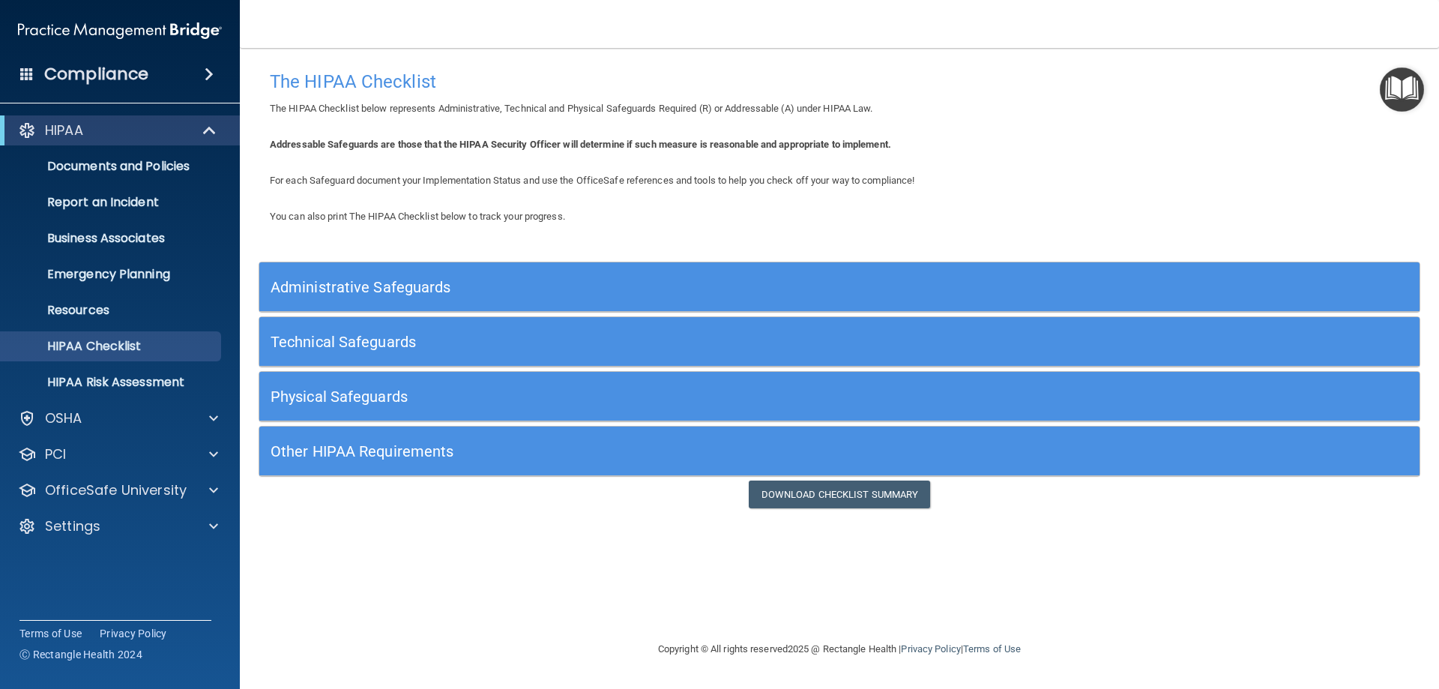
click at [315, 296] on div "Administrative Safeguards" at bounding box center [694, 287] width 870 height 34
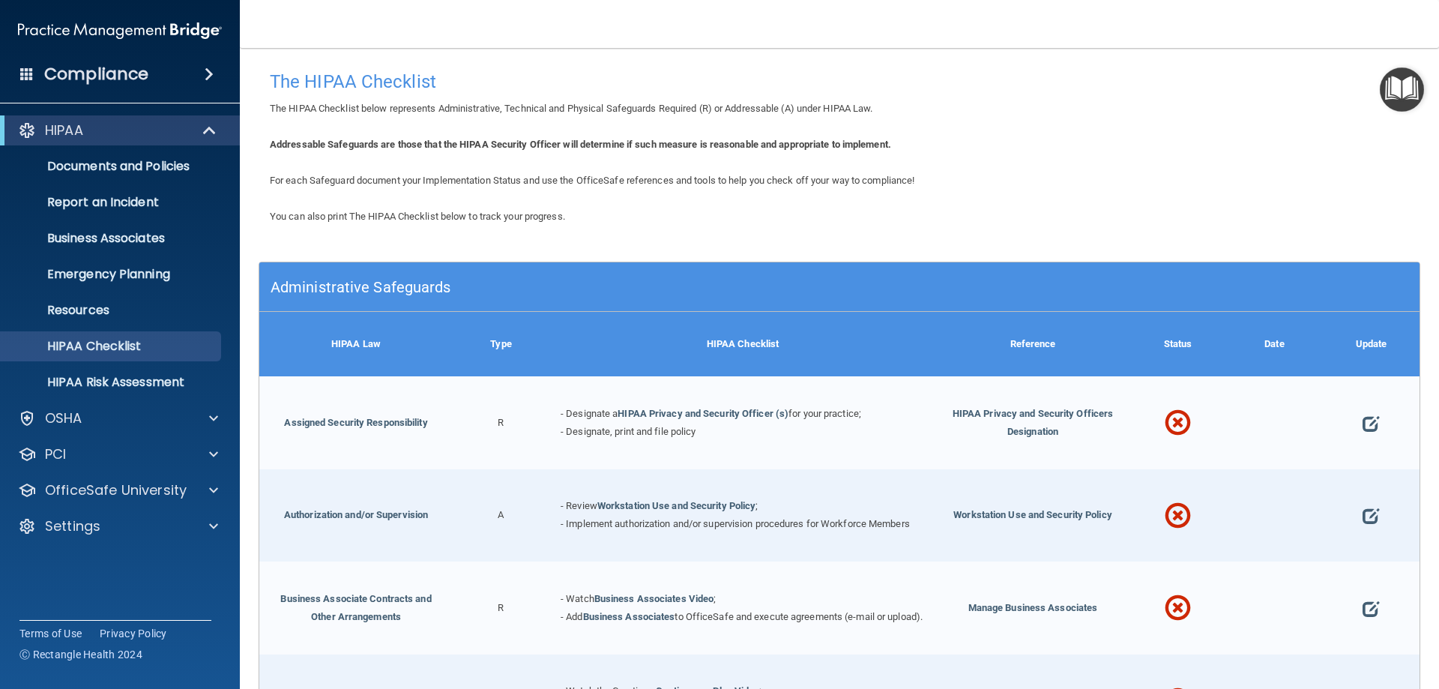
click at [315, 296] on div "Administrative Safeguards" at bounding box center [694, 287] width 870 height 34
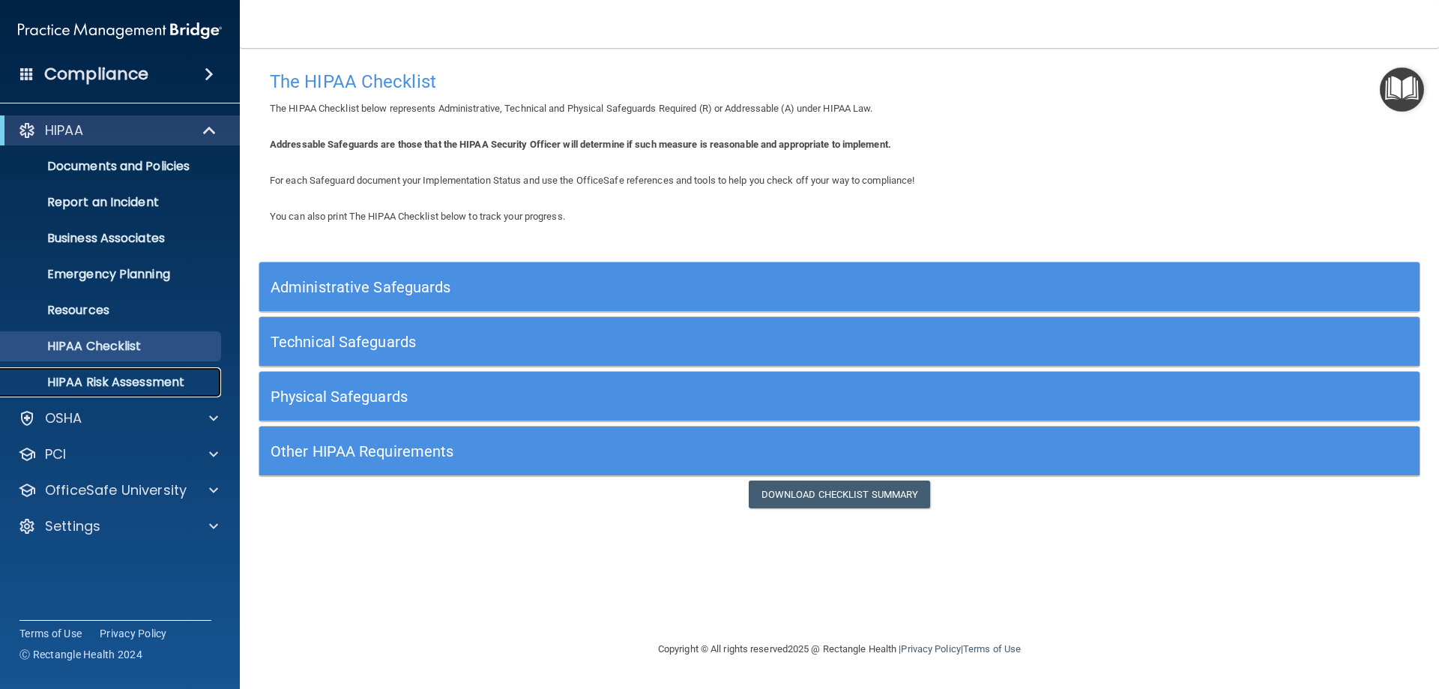
click at [109, 368] on link "HIPAA Risk Assessment" at bounding box center [103, 382] width 236 height 30
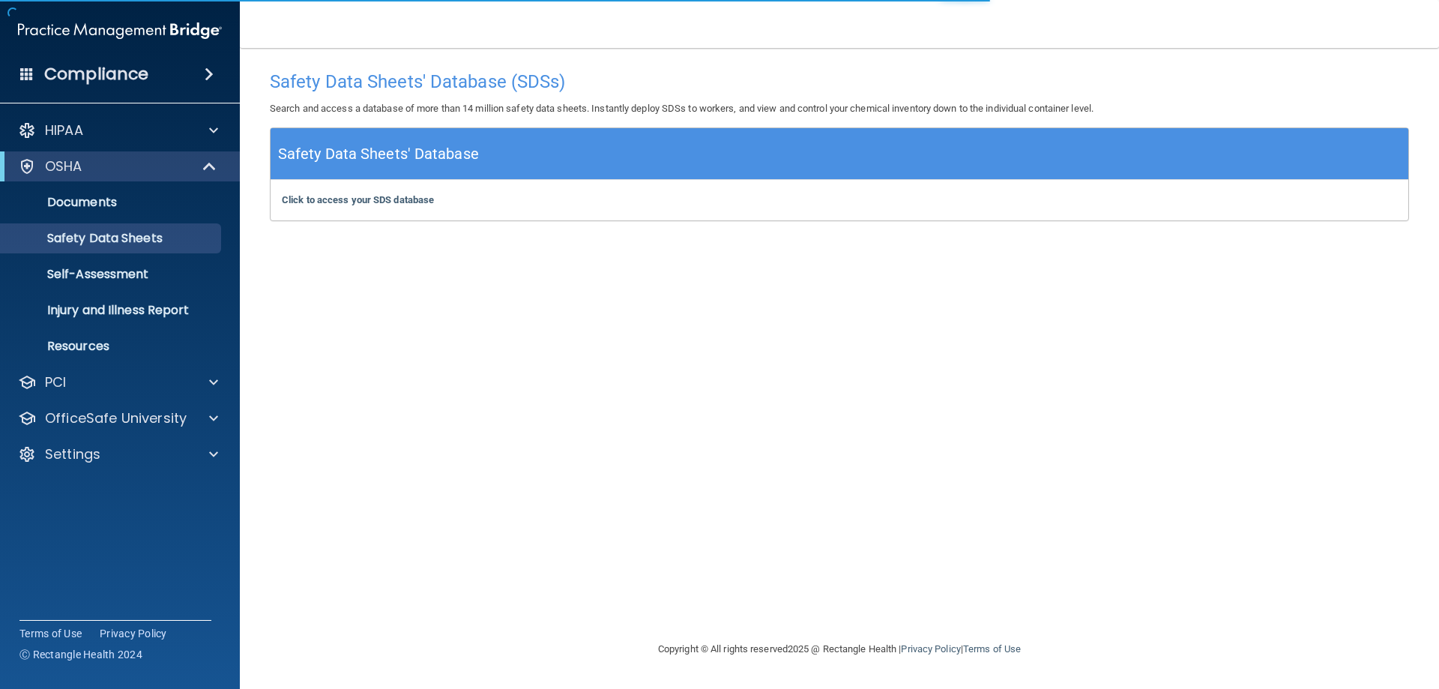
click at [220, 60] on div "Compliance" at bounding box center [120, 74] width 240 height 33
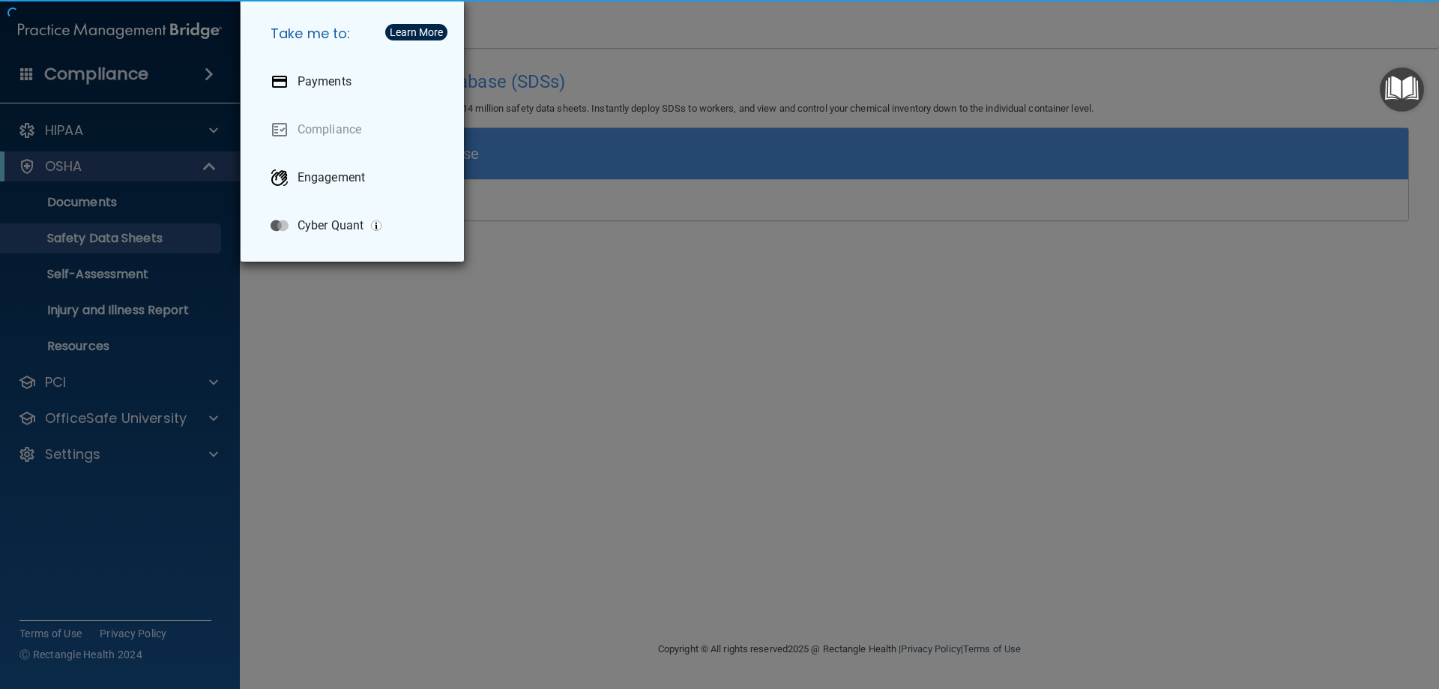
click at [213, 65] on div "Take me to: Payments Compliance Engagement Cyber Quant" at bounding box center [719, 344] width 1439 height 689
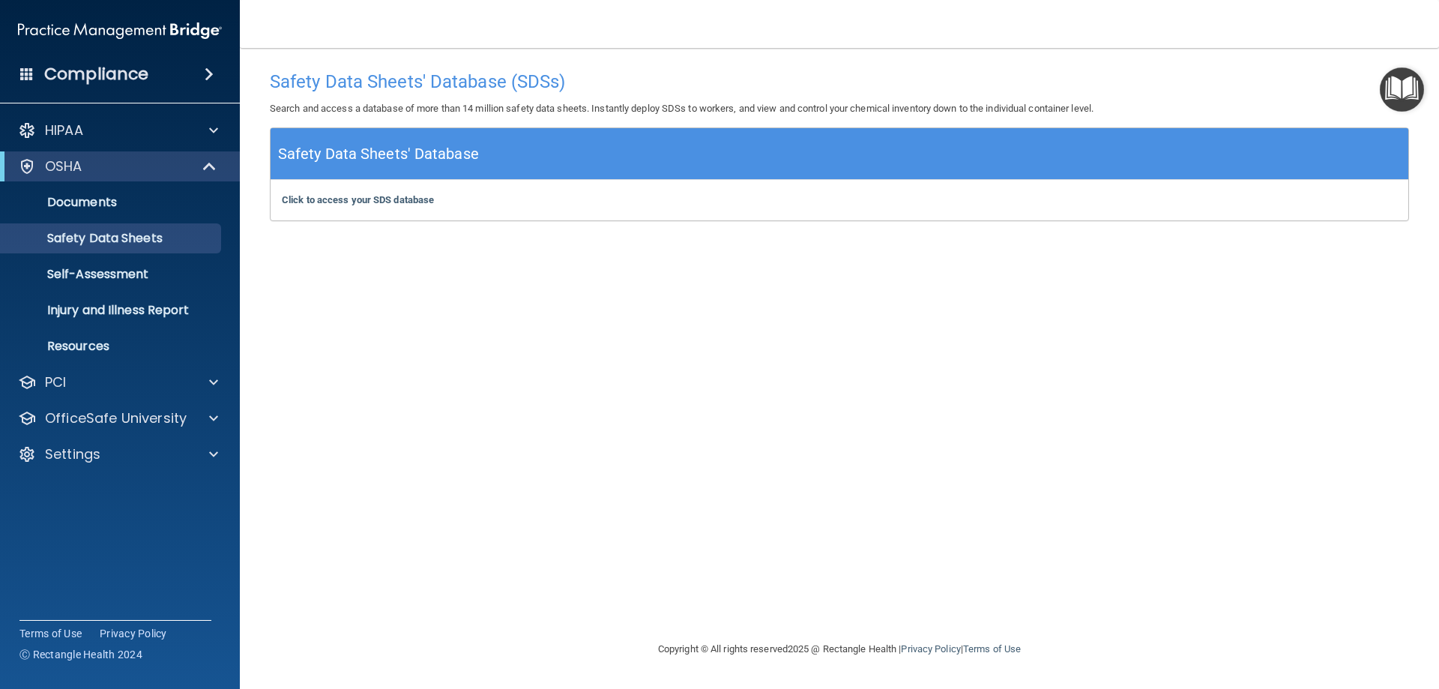
click at [74, 76] on h4 "Compliance" at bounding box center [96, 74] width 104 height 21
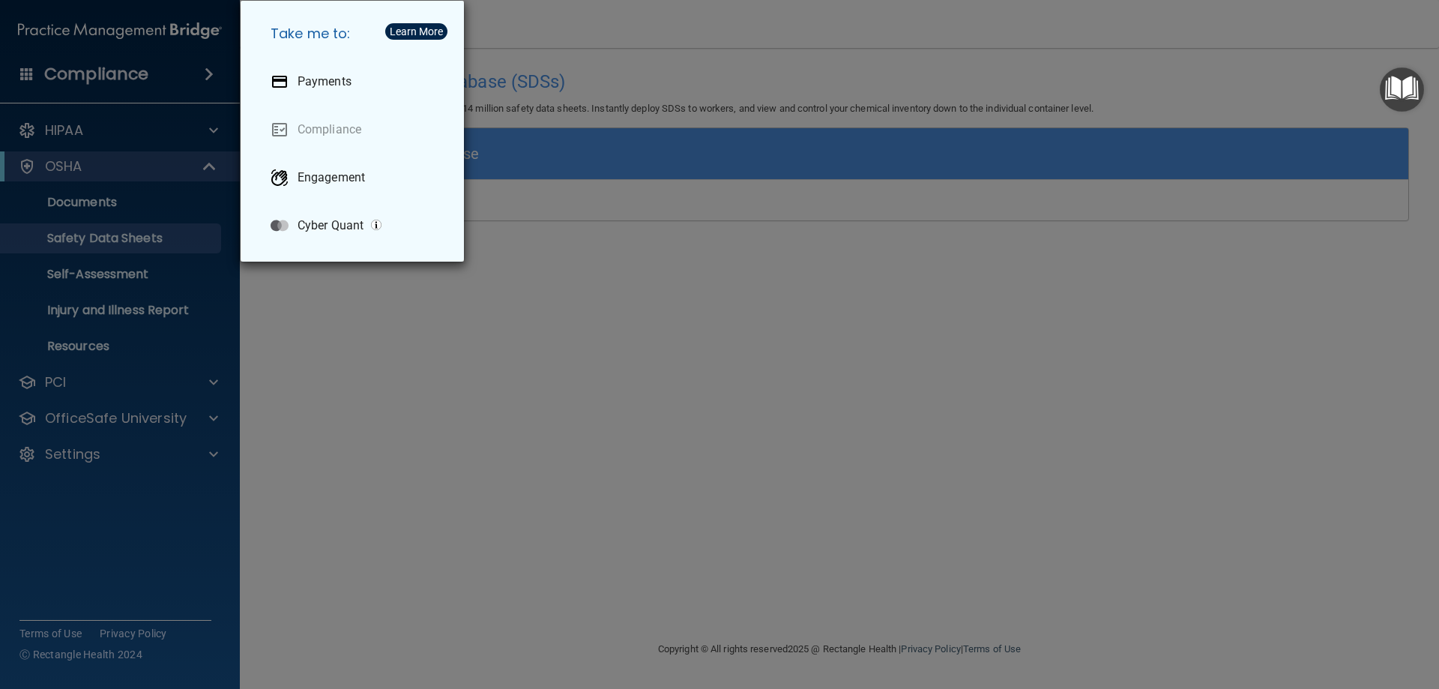
click at [75, 76] on div "Take me to: Payments Compliance Engagement Cyber Quant" at bounding box center [719, 344] width 1439 height 689
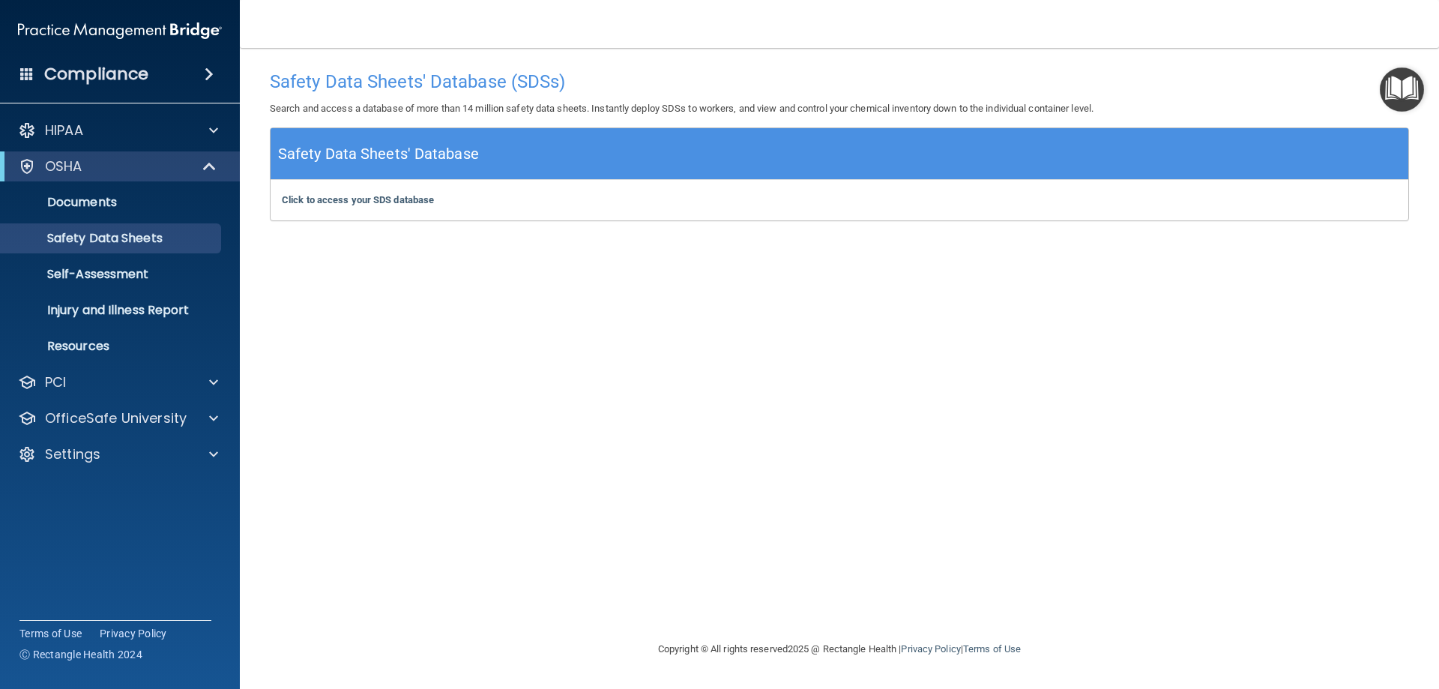
click at [28, 70] on span at bounding box center [26, 73] width 13 height 13
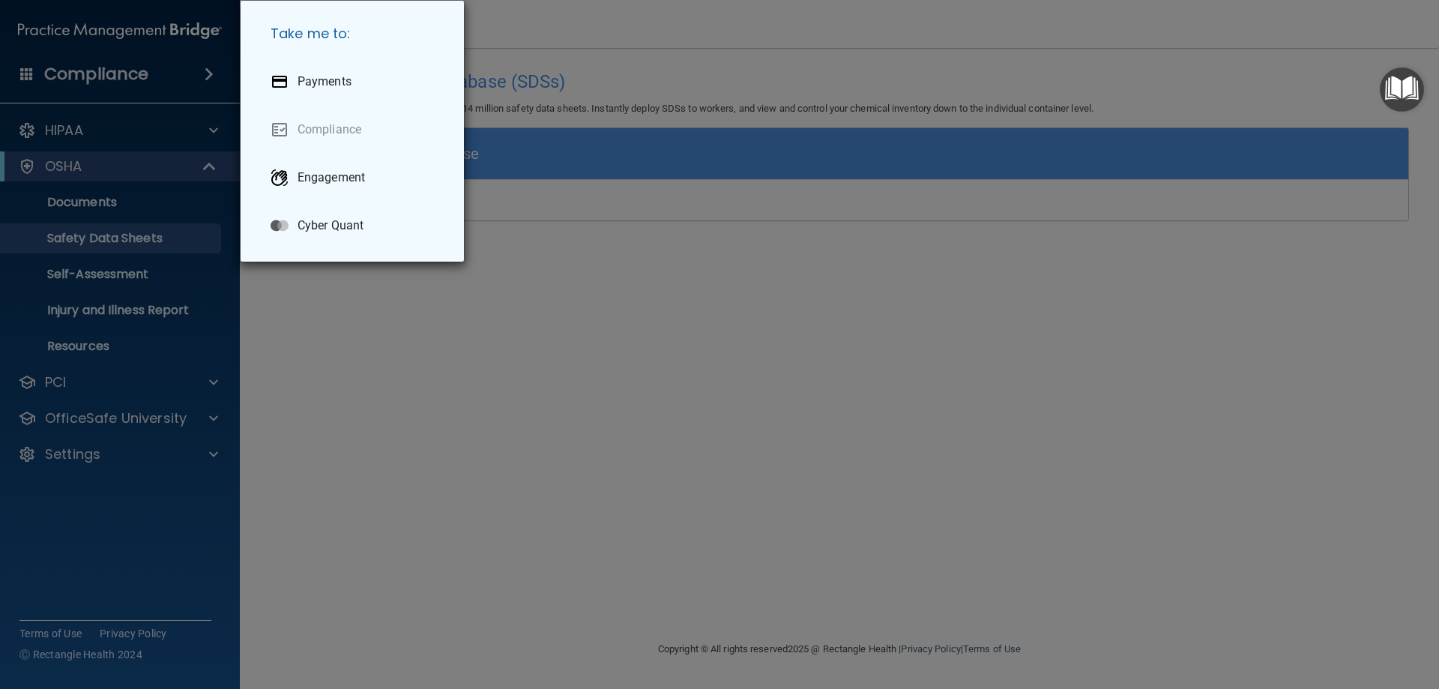
click at [28, 70] on div "Take me to: Payments Compliance Engagement Cyber Quant" at bounding box center [719, 344] width 1439 height 689
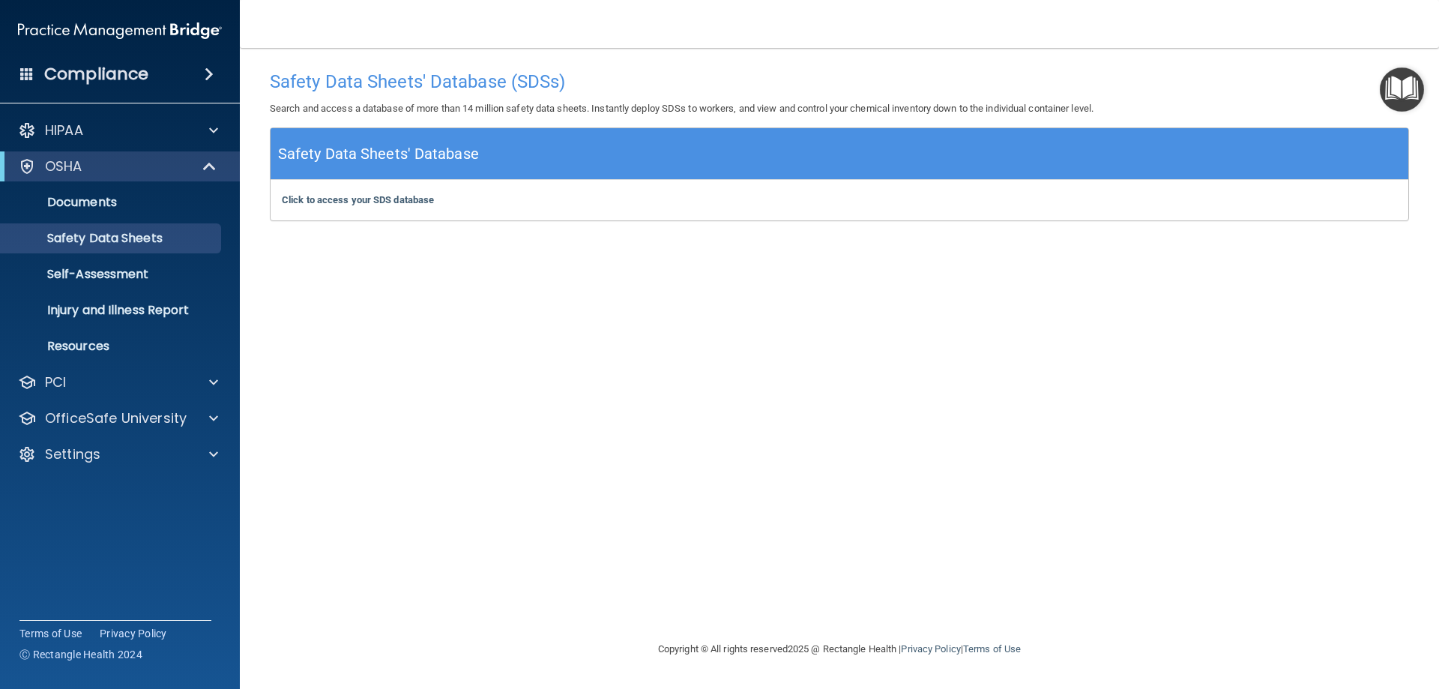
click at [23, 70] on span at bounding box center [26, 73] width 13 height 13
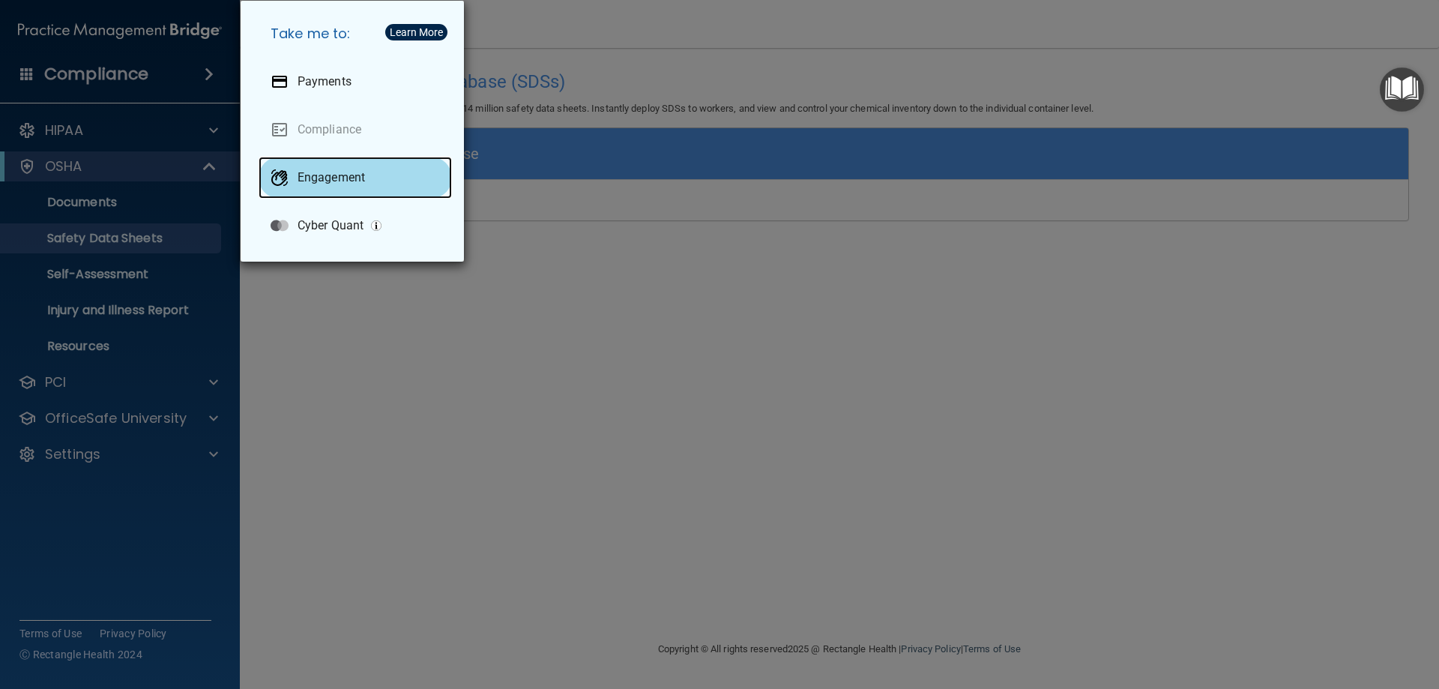
click at [322, 163] on div "Engagement" at bounding box center [355, 178] width 193 height 42
click at [266, 331] on div "Take me to: Payments Compliance Engagement Cyber Quant" at bounding box center [719, 344] width 1439 height 689
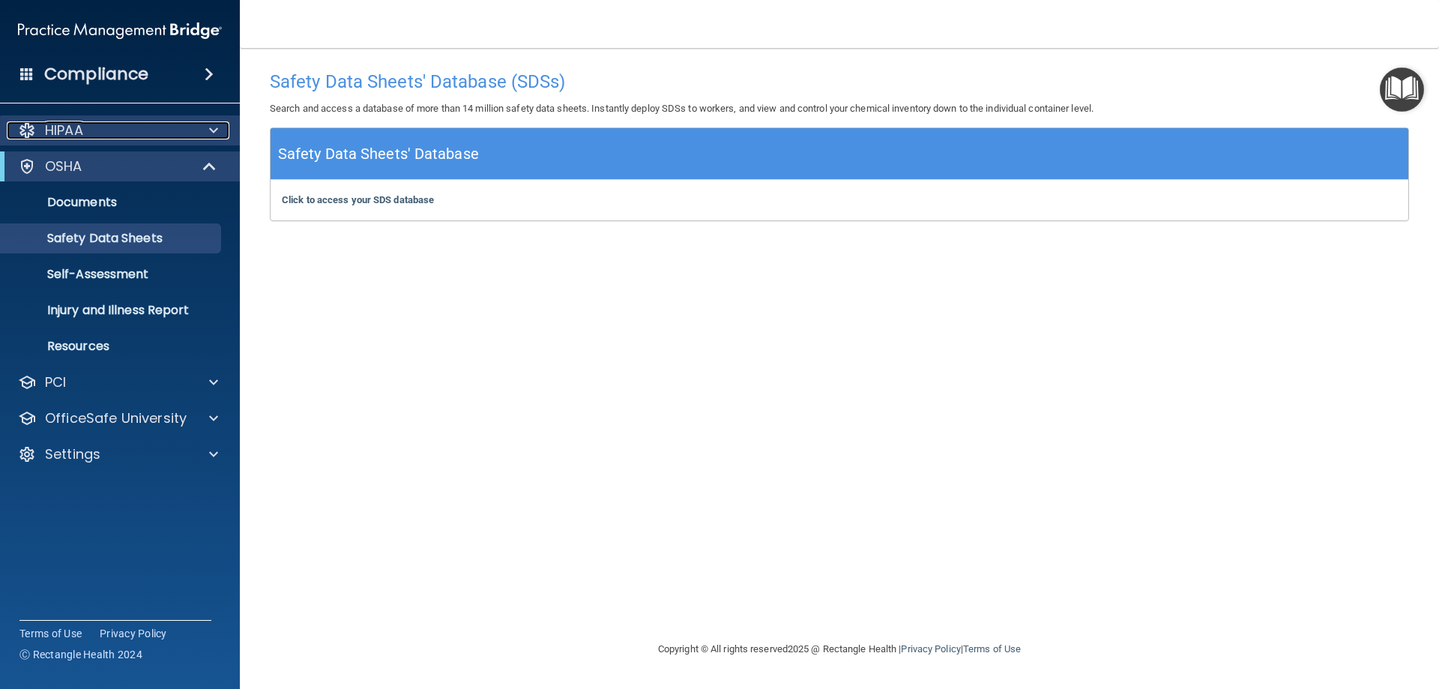
click at [89, 136] on div "HIPAA" at bounding box center [100, 130] width 186 height 18
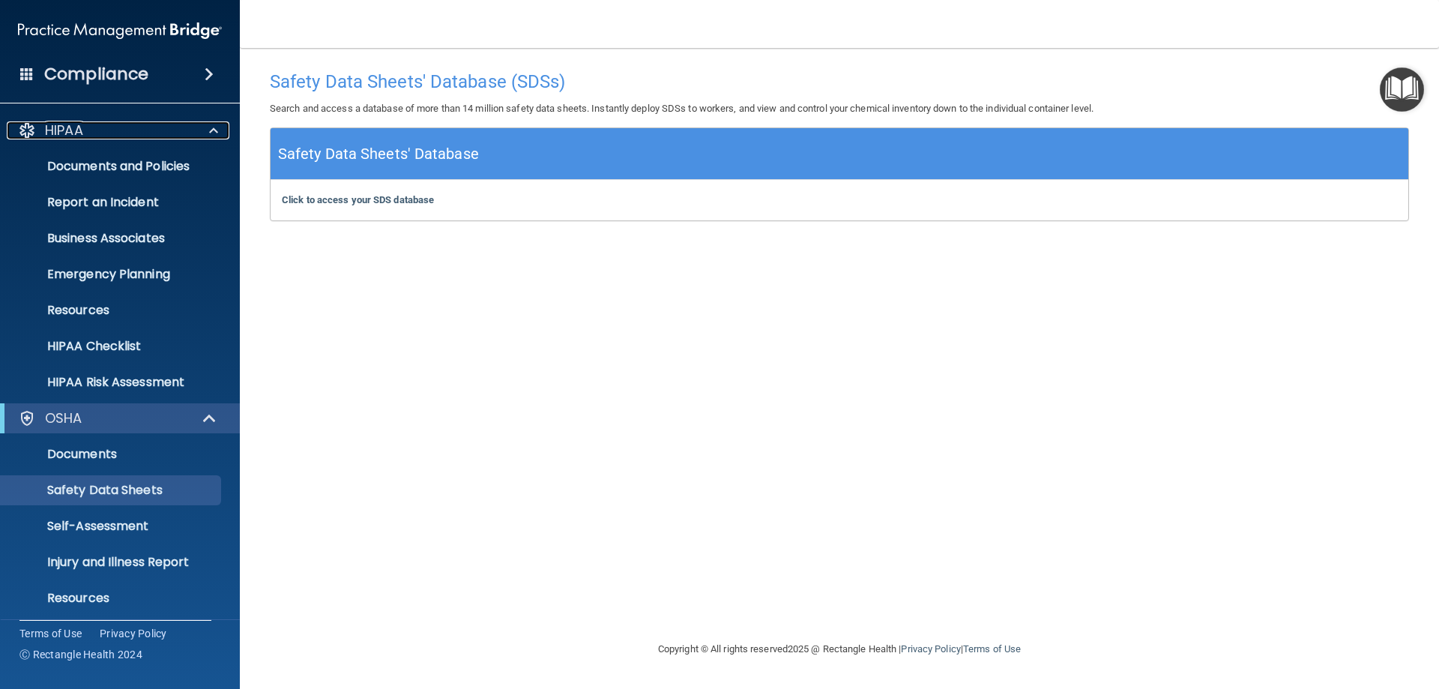
scroll to position [113, 0]
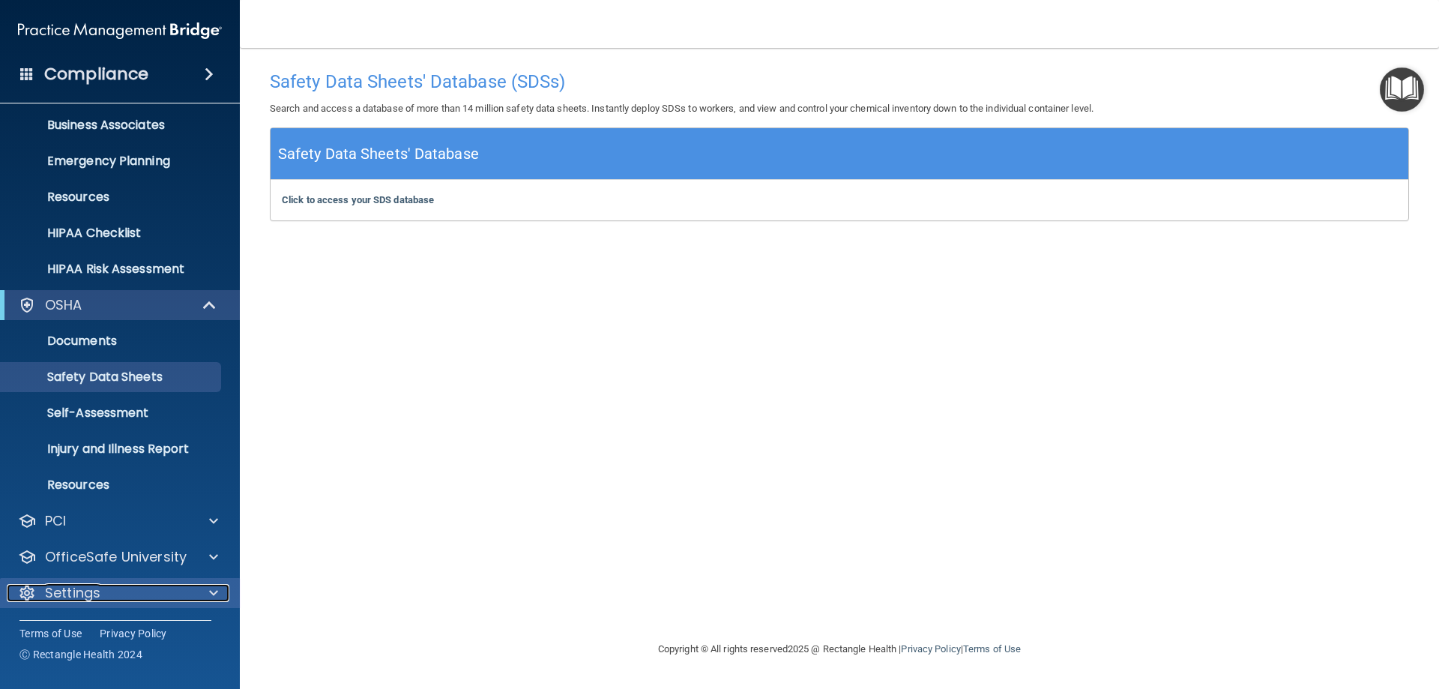
click at [84, 594] on p "Settings" at bounding box center [72, 593] width 55 height 18
click at [215, 594] on span at bounding box center [213, 593] width 9 height 18
click at [113, 584] on div "Settings" at bounding box center [100, 593] width 186 height 18
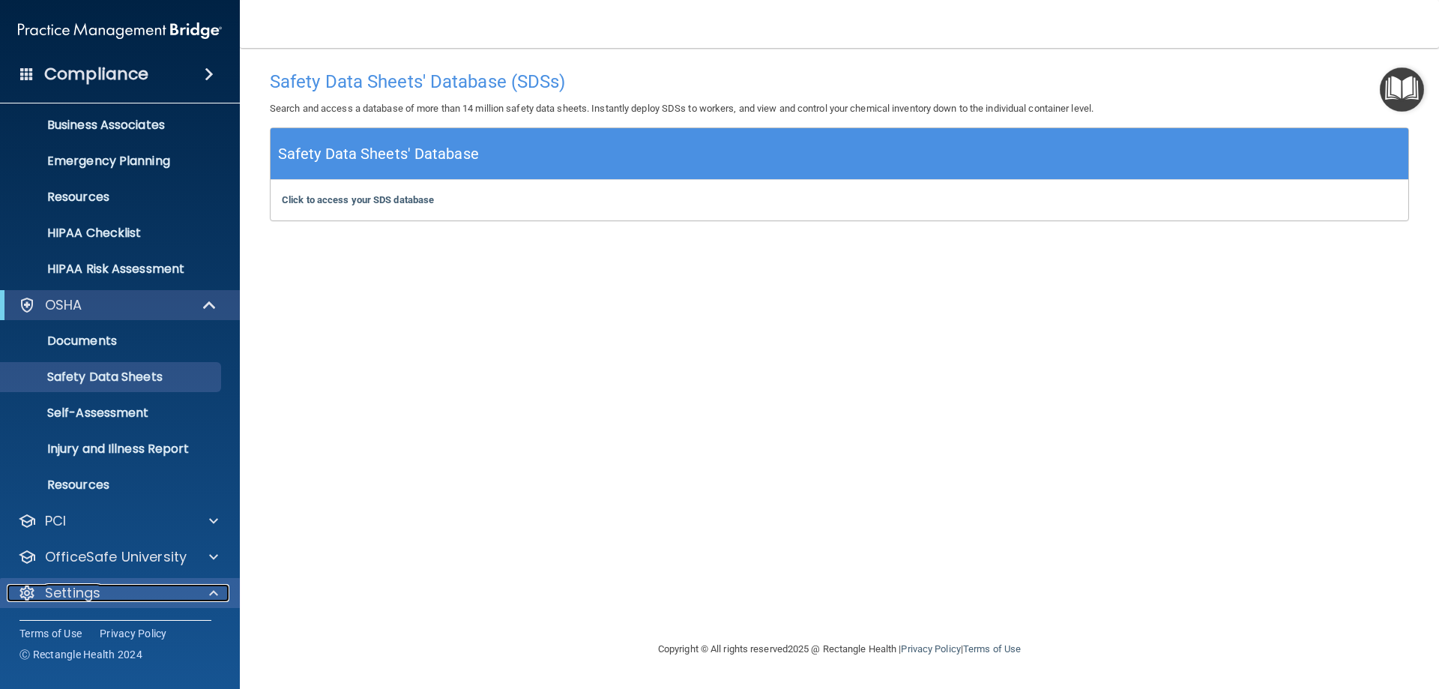
click at [72, 592] on p "Settings" at bounding box center [72, 593] width 55 height 18
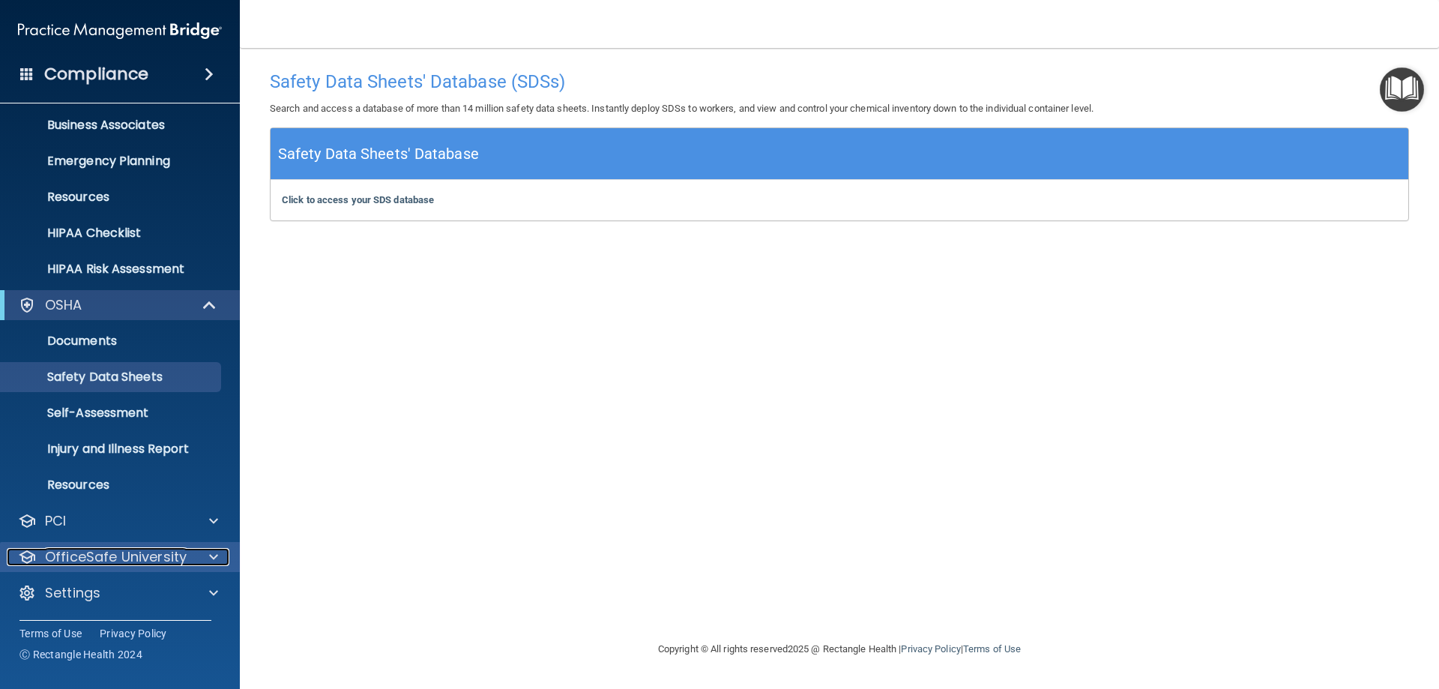
click at [211, 558] on span at bounding box center [213, 557] width 9 height 18
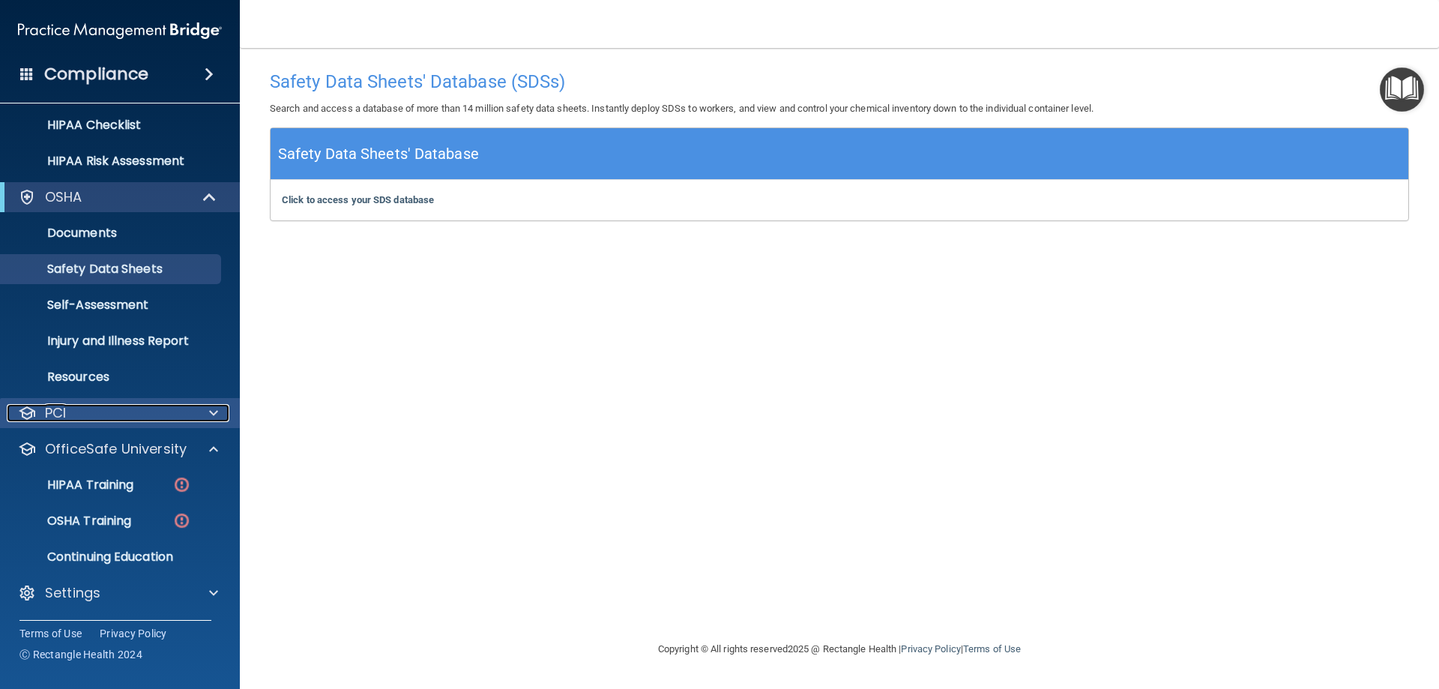
click at [194, 415] on div at bounding box center [211, 413] width 37 height 18
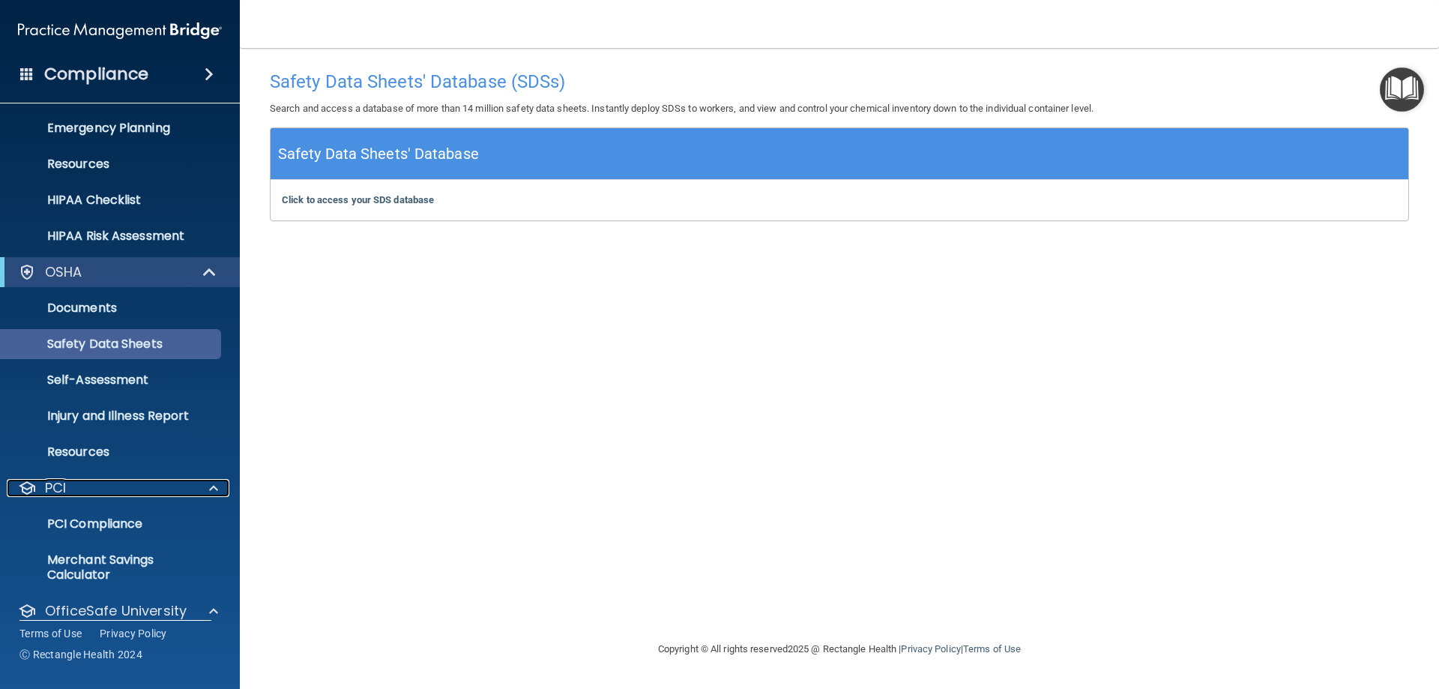
scroll to position [71, 0]
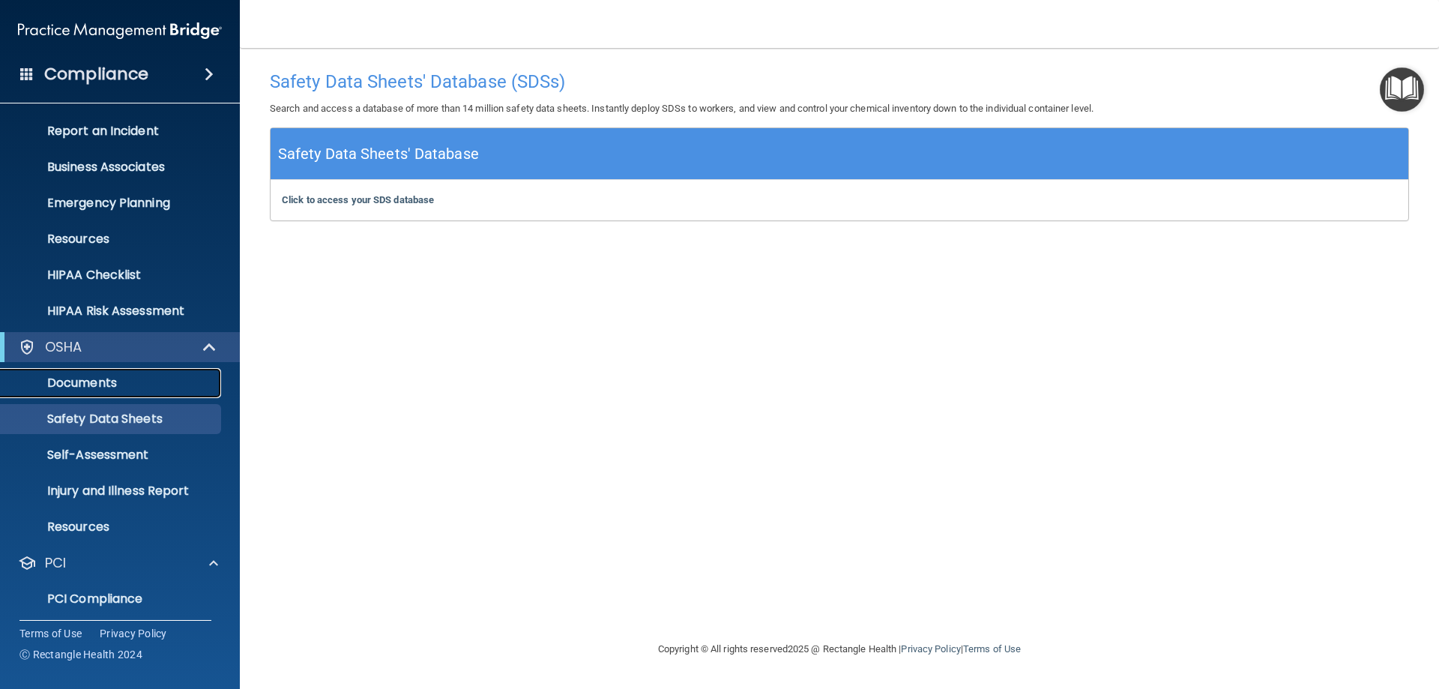
click at [106, 391] on link "Documents" at bounding box center [103, 383] width 236 height 30
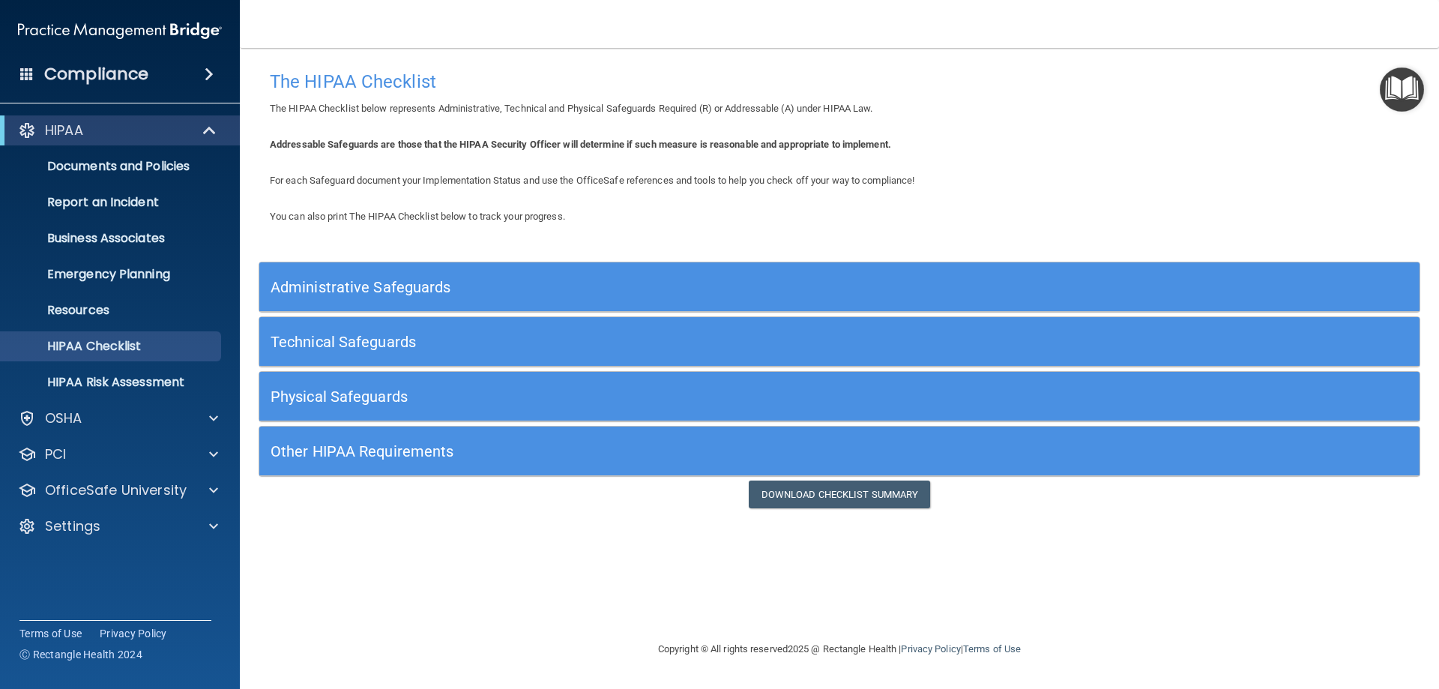
click at [439, 289] on h5 "Administrative Safeguards" at bounding box center [695, 287] width 848 height 16
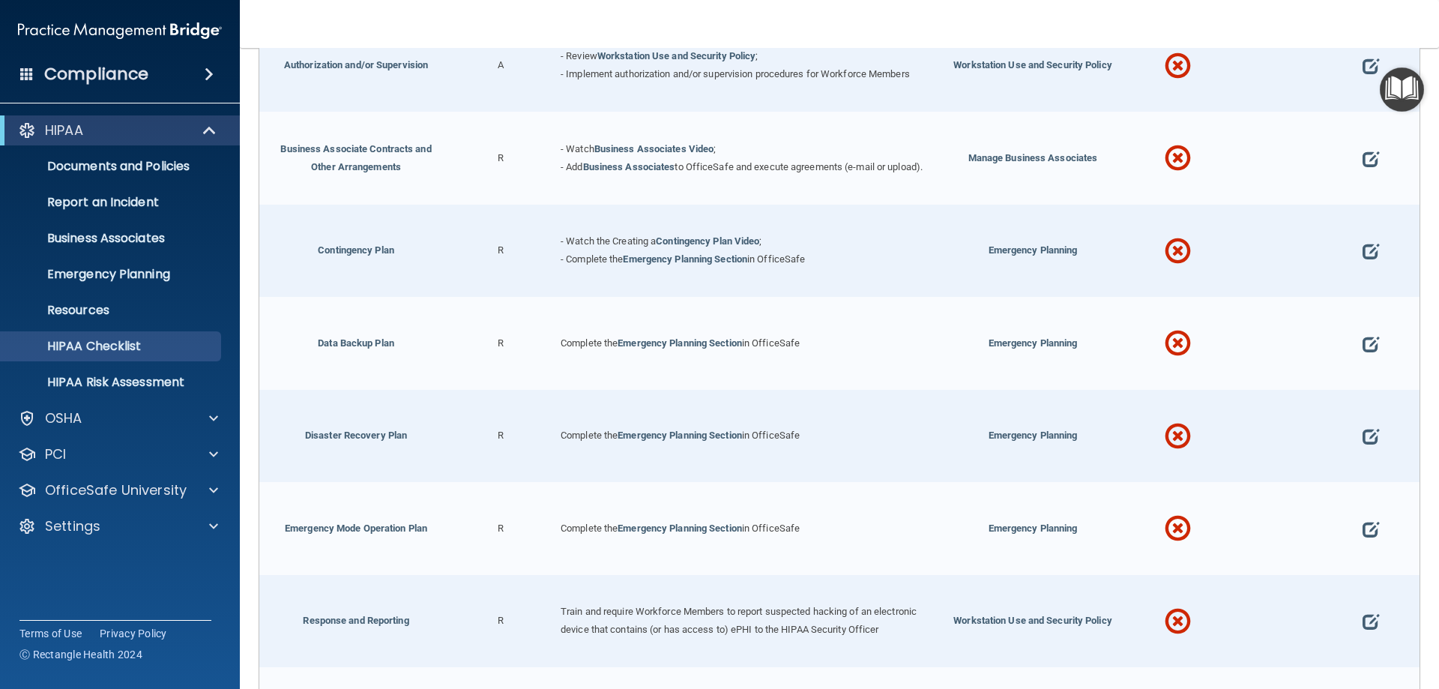
scroll to position [375, 0]
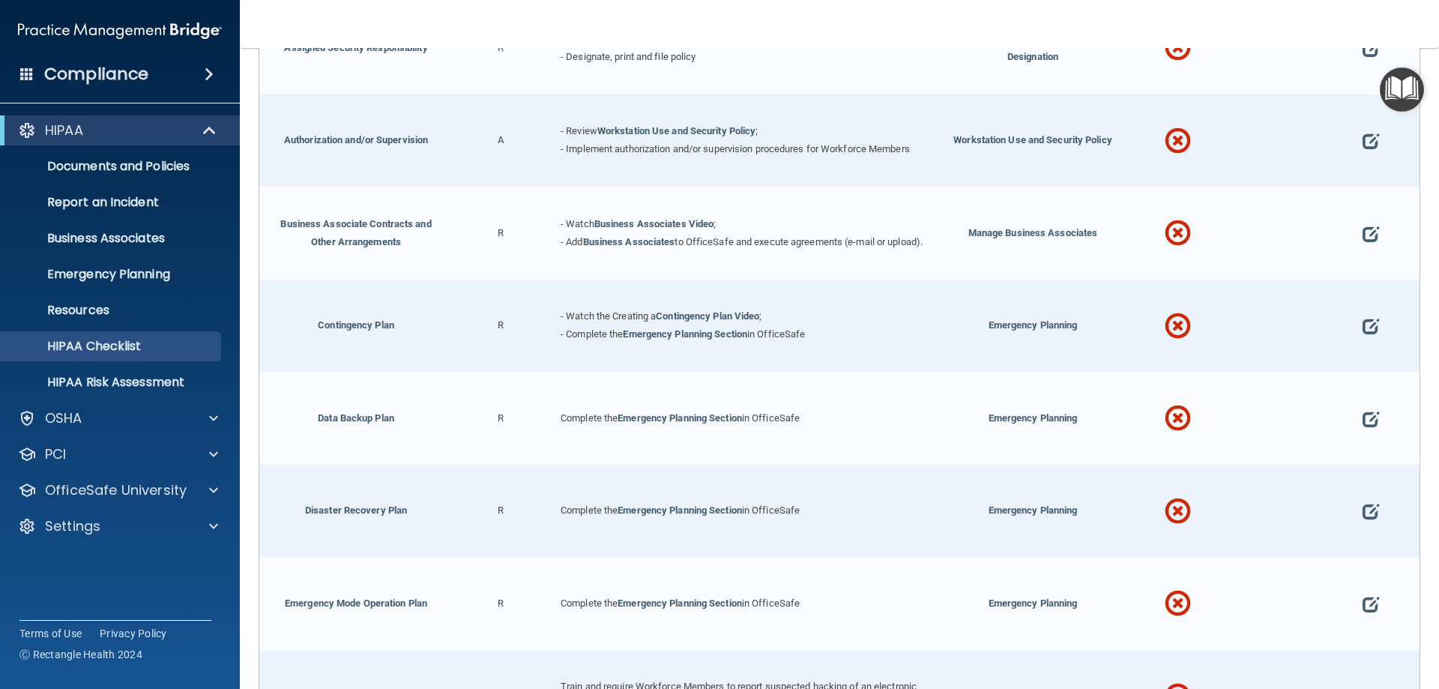
click at [1411, 97] on img "Open Resource Center" at bounding box center [1402, 89] width 44 height 44
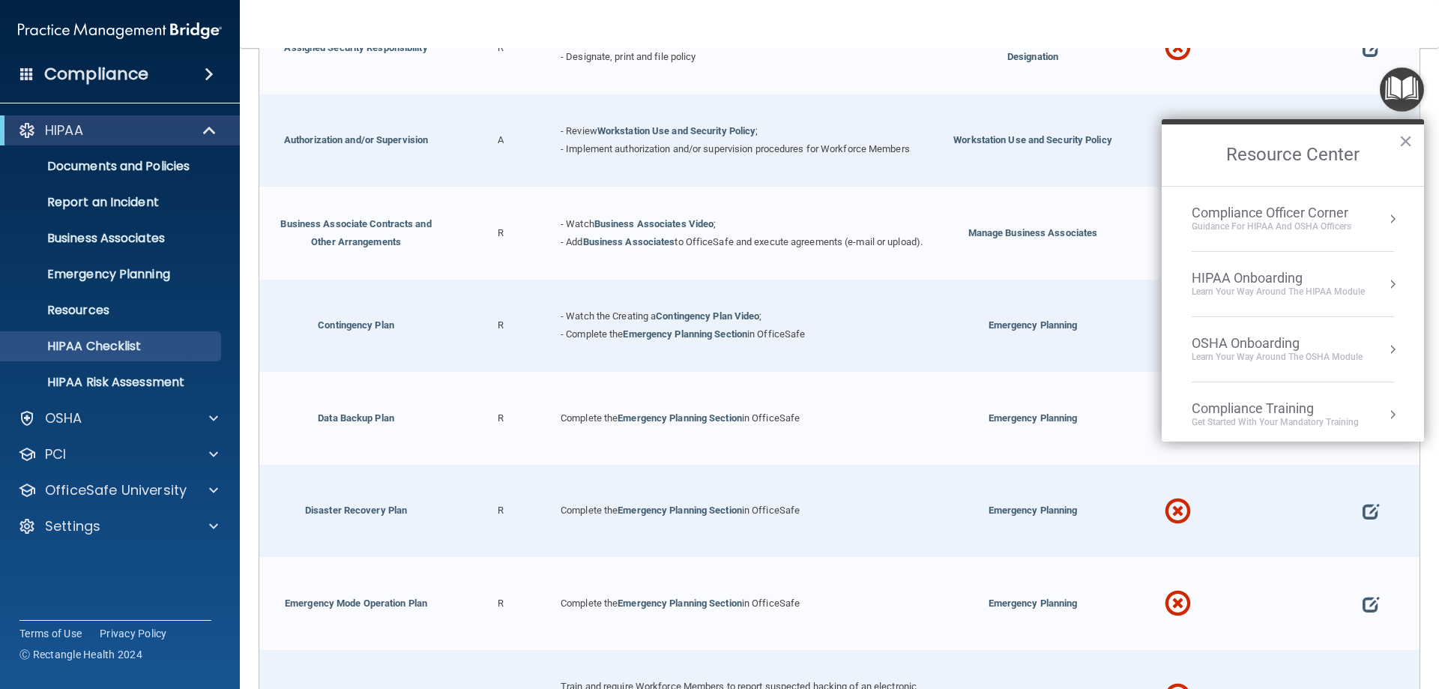
click at [1339, 220] on div "Guidance for HIPAA and OSHA Officers" at bounding box center [1272, 226] width 160 height 13
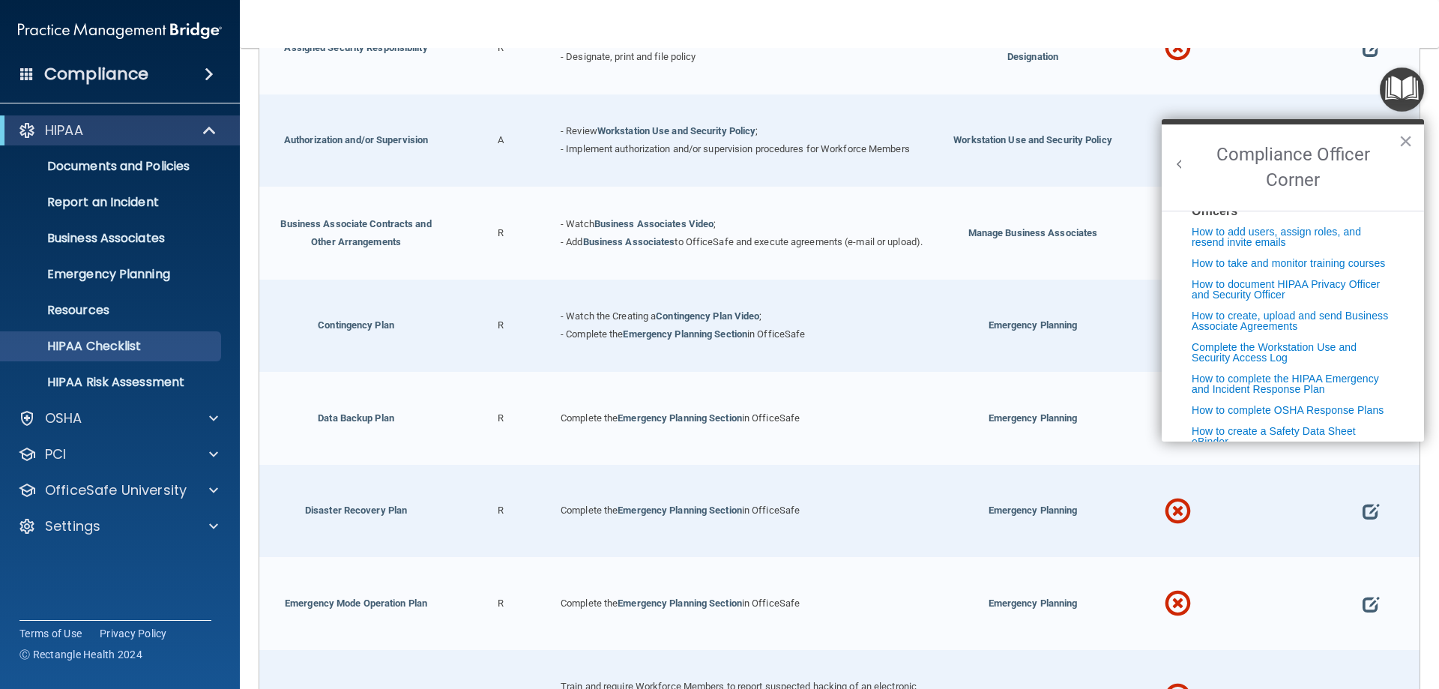
scroll to position [0, 0]
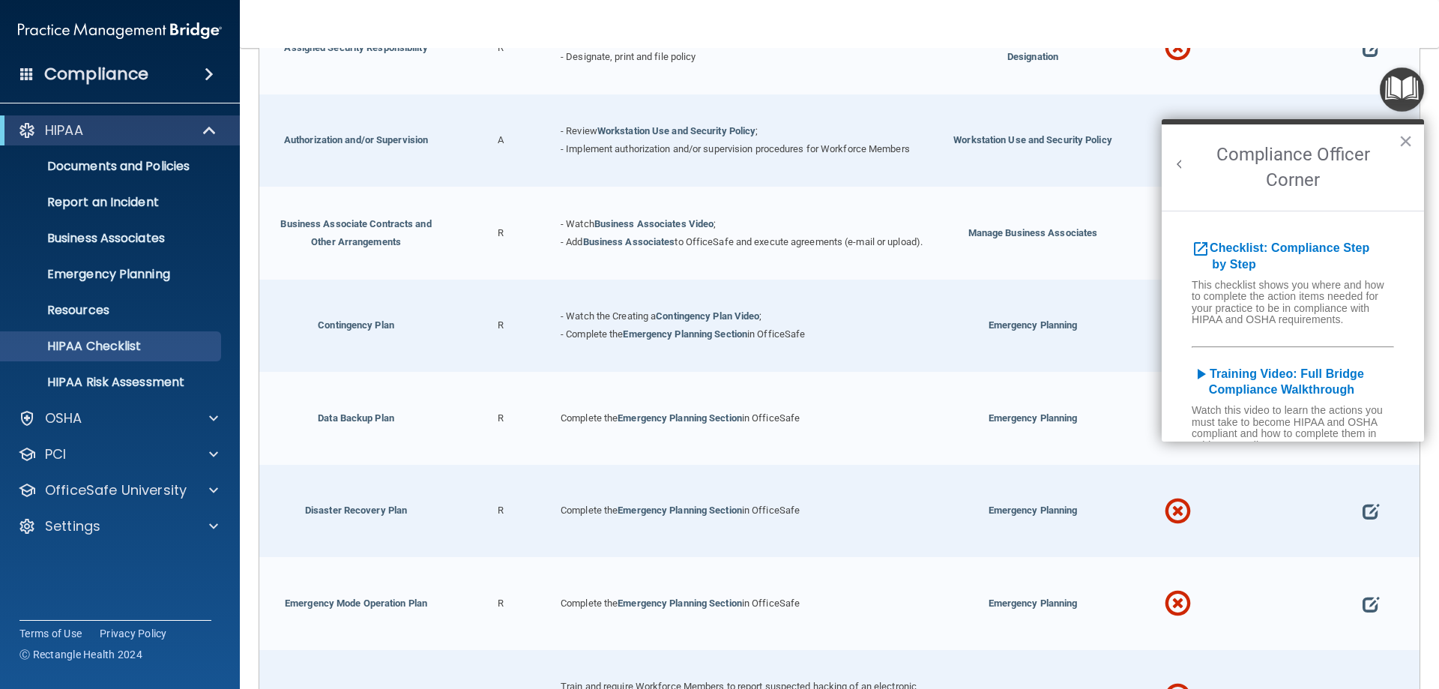
click at [1187, 164] on h2 "Compliance Officer Corner" at bounding box center [1293, 167] width 262 height 86
click at [1177, 167] on button "Back to Resource Center Home" at bounding box center [1179, 164] width 15 height 15
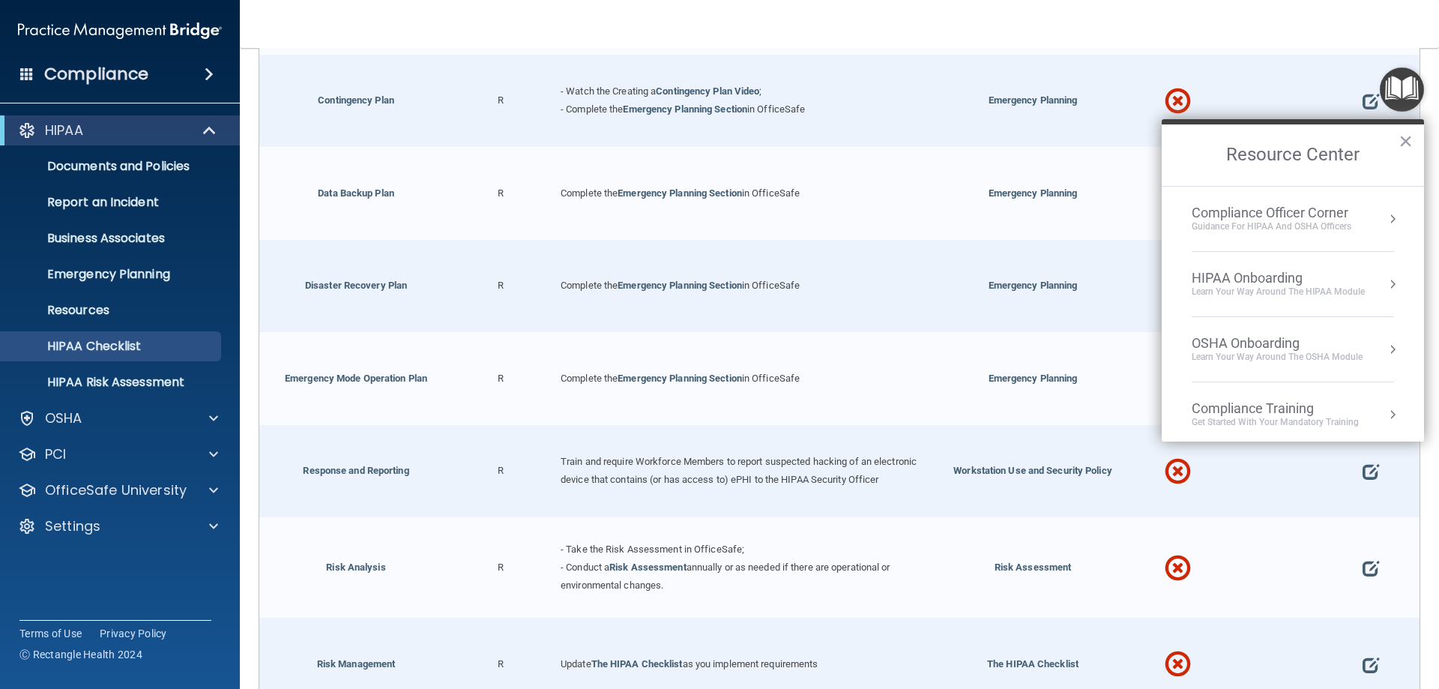
scroll to position [225, 0]
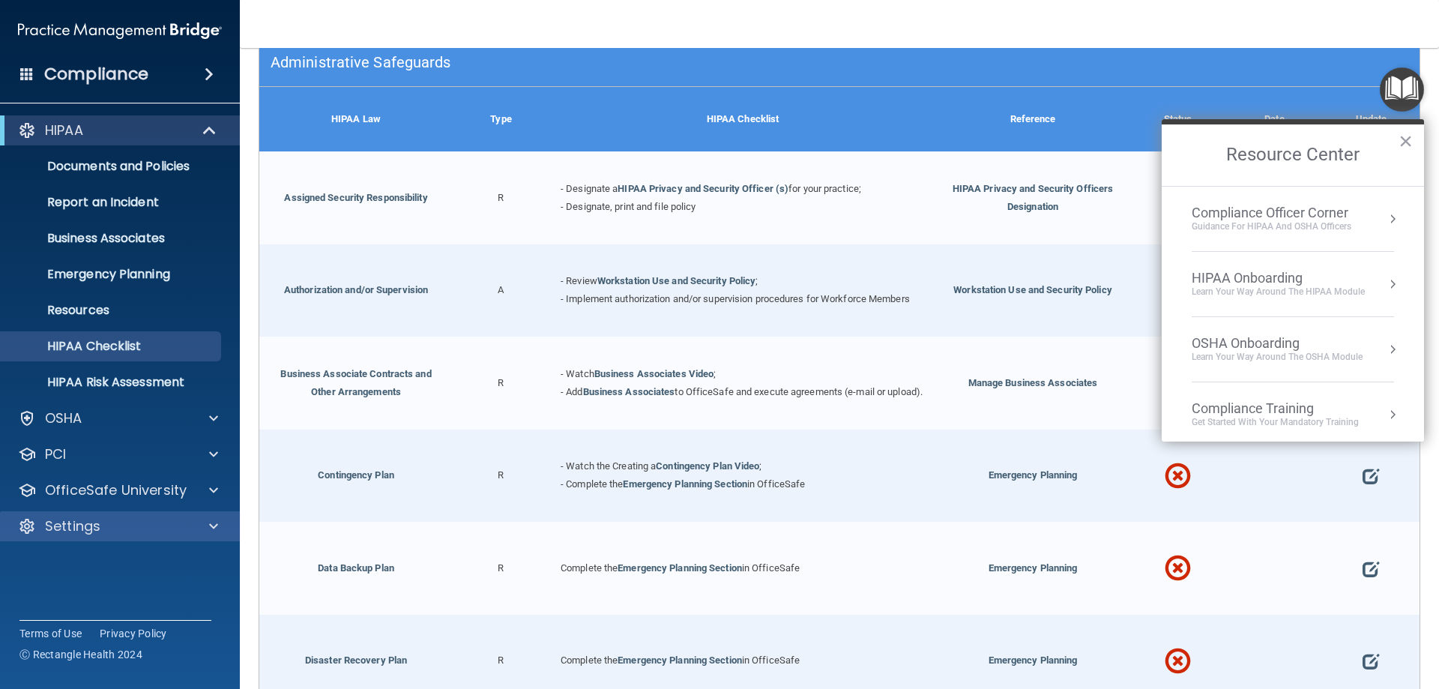
click at [89, 535] on div "Settings" at bounding box center [120, 526] width 241 height 30
click at [189, 78] on div "Compliance" at bounding box center [120, 74] width 240 height 33
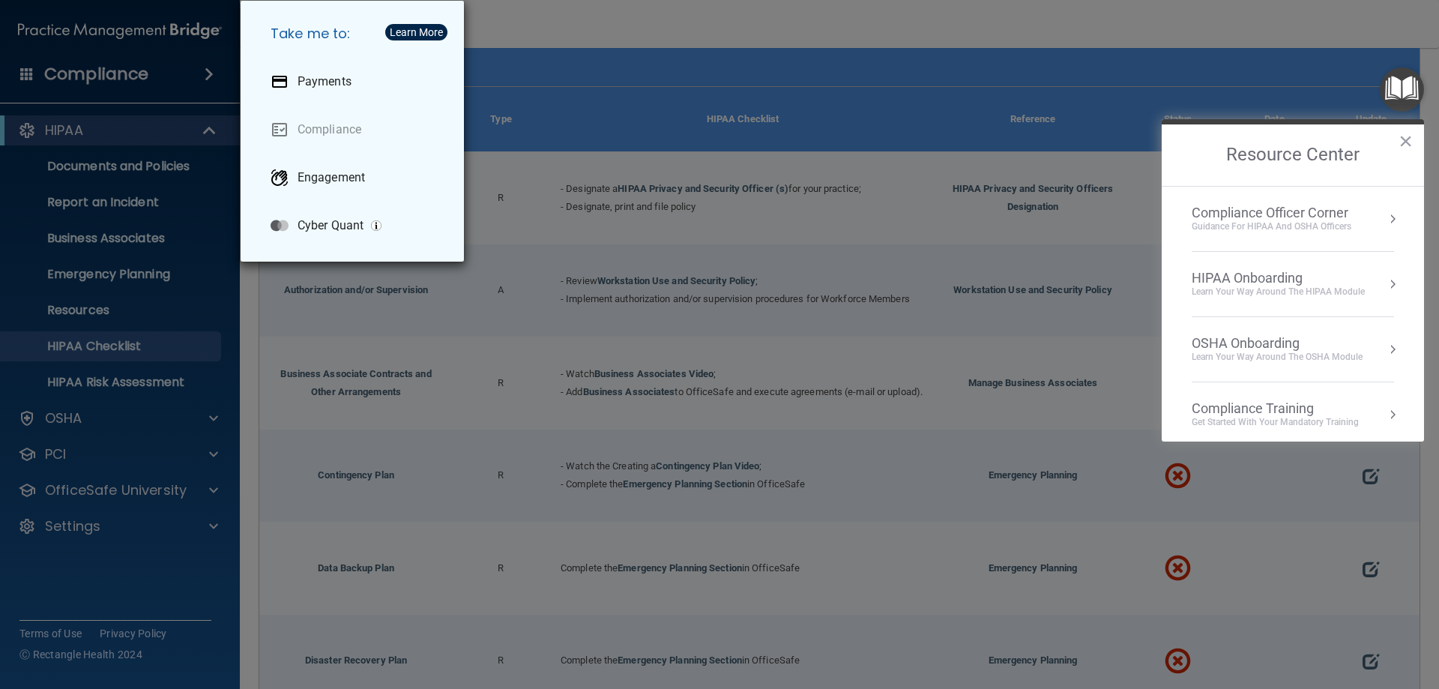
click at [196, 76] on div "Take me to: Payments Compliance Engagement Cyber Quant" at bounding box center [719, 344] width 1439 height 689
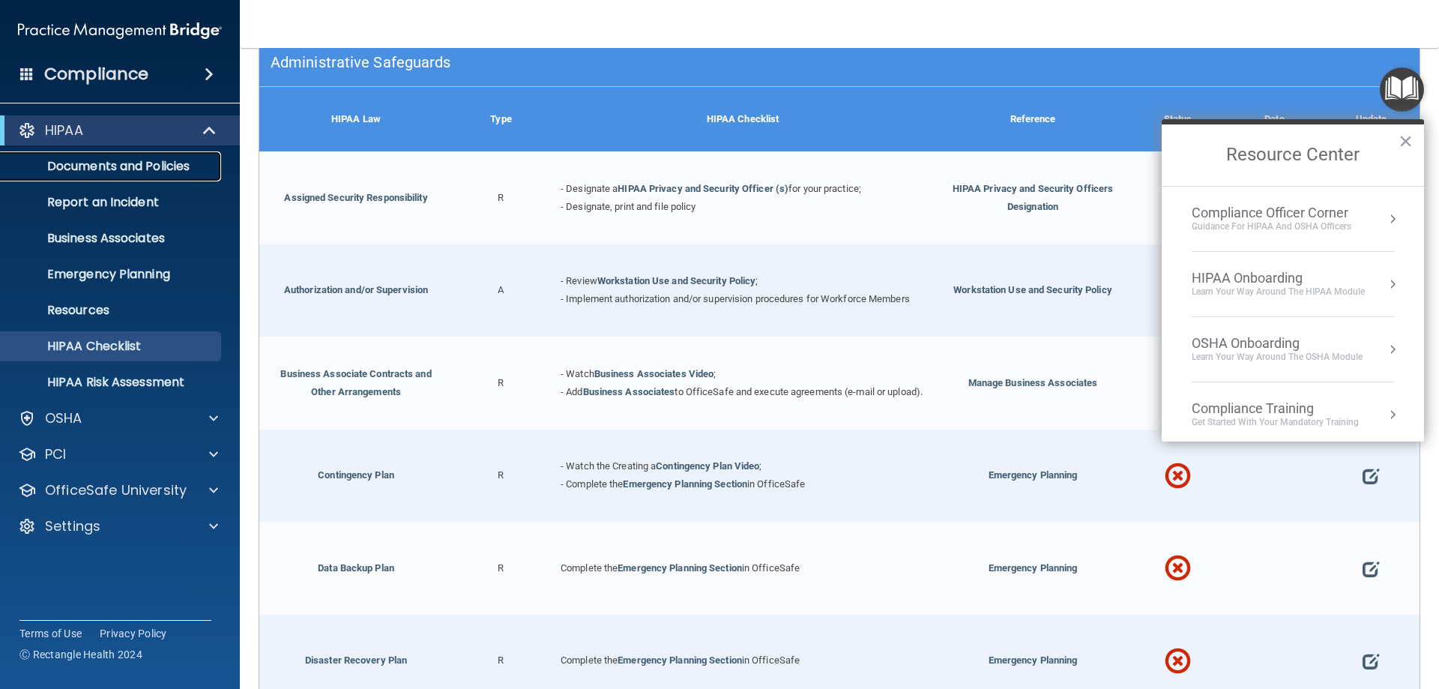
click at [179, 159] on p "Documents and Policies" at bounding box center [112, 166] width 205 height 15
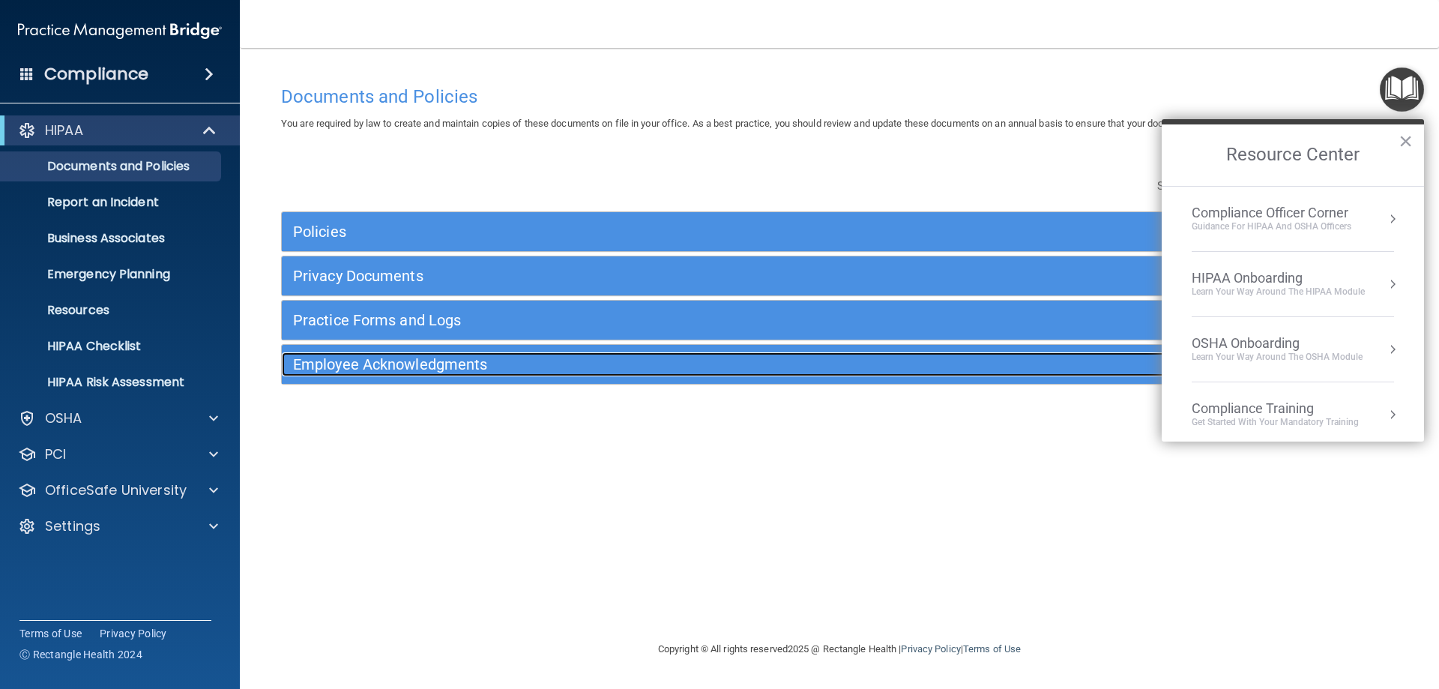
click at [411, 375] on div "Employee Acknowledgments" at bounding box center [700, 364] width 837 height 24
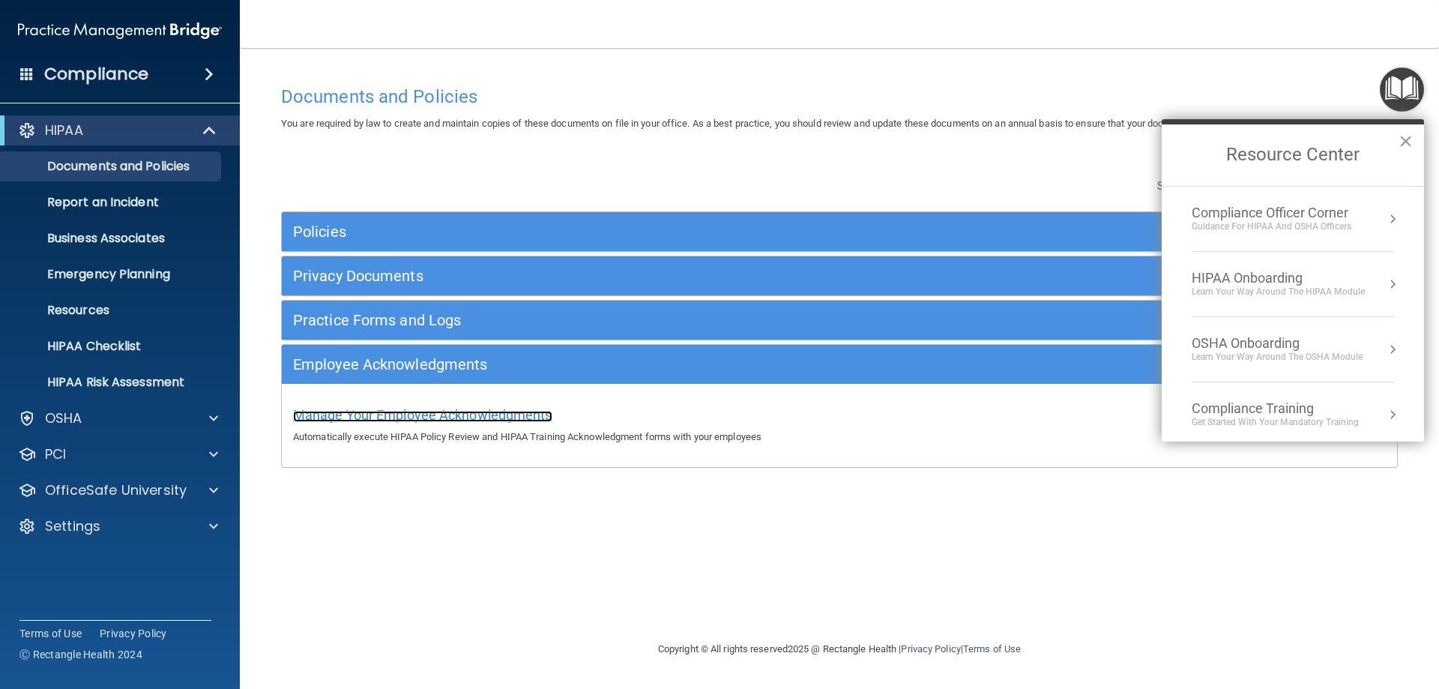
click at [387, 412] on span "Manage Your Employee Acknowledgments" at bounding box center [422, 415] width 259 height 16
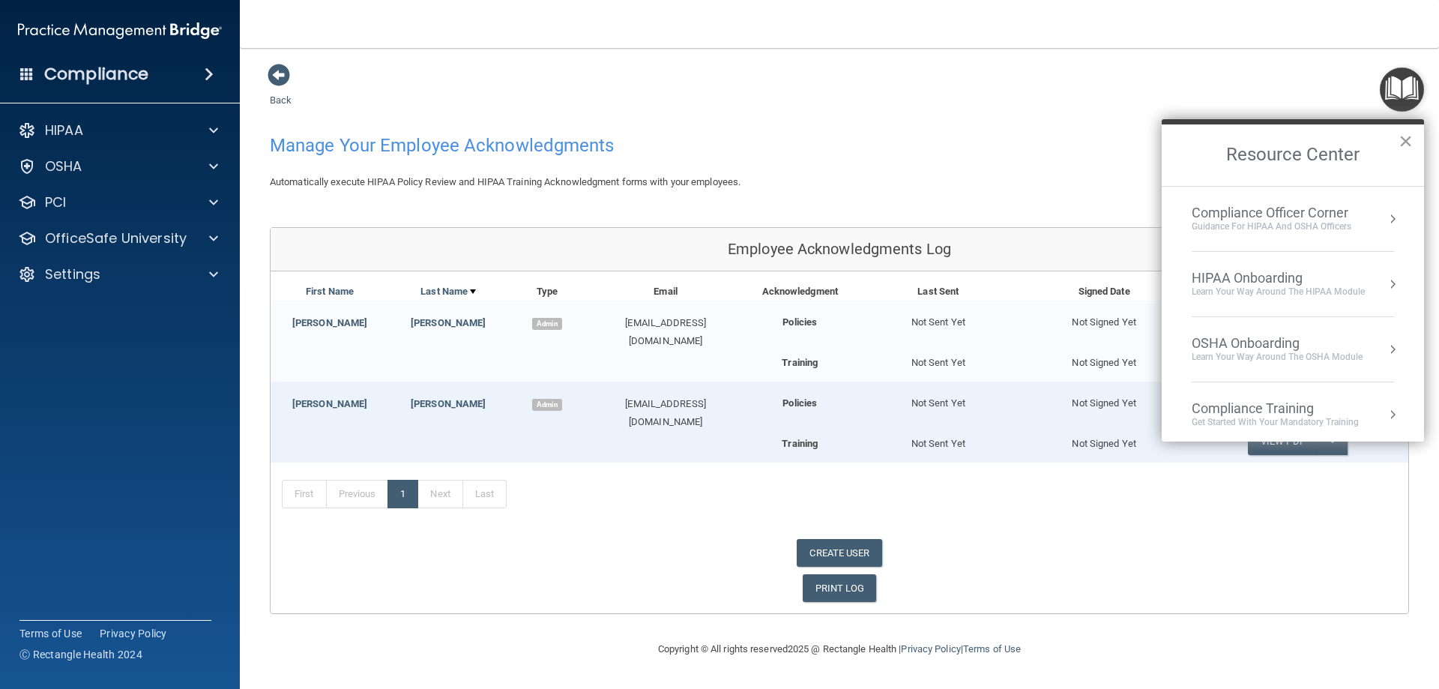
click at [1408, 141] on button "×" at bounding box center [1406, 141] width 14 height 24
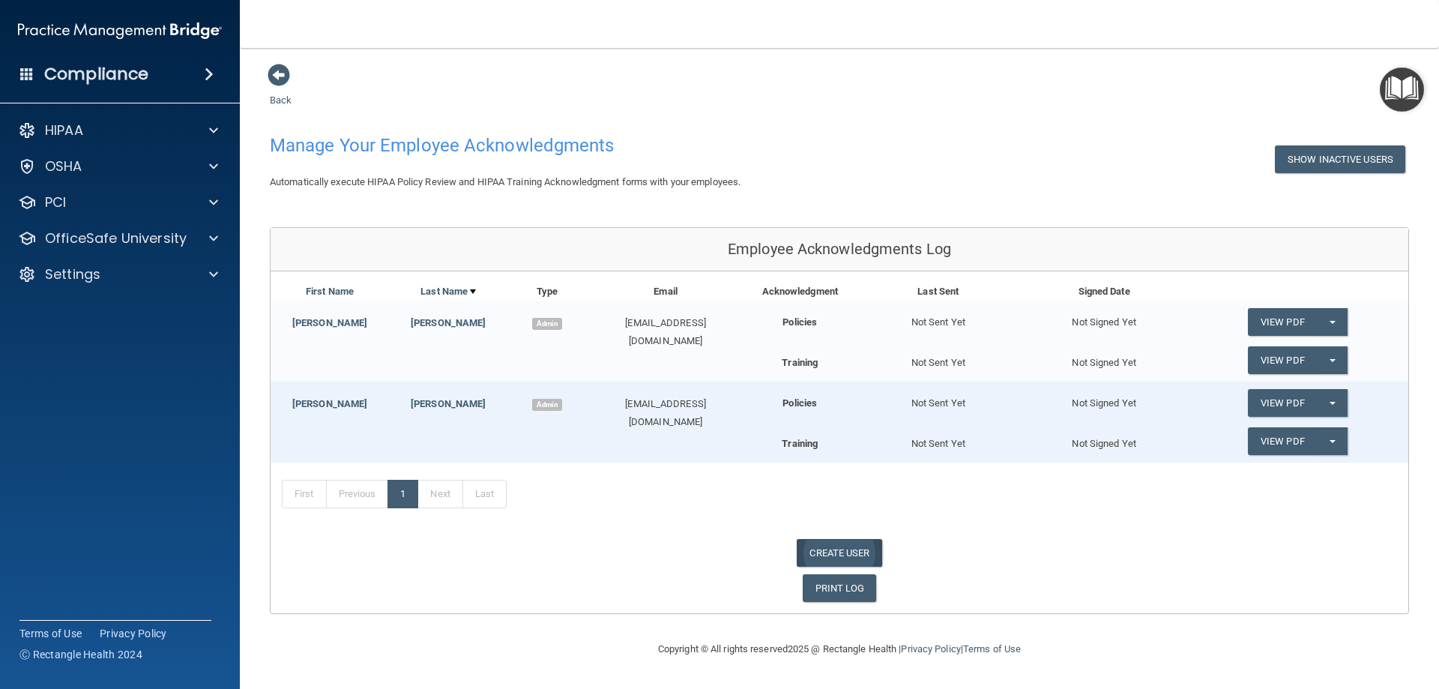
click at [855, 556] on link "CREATE USER" at bounding box center [839, 553] width 85 height 28
select select "practice_admin"
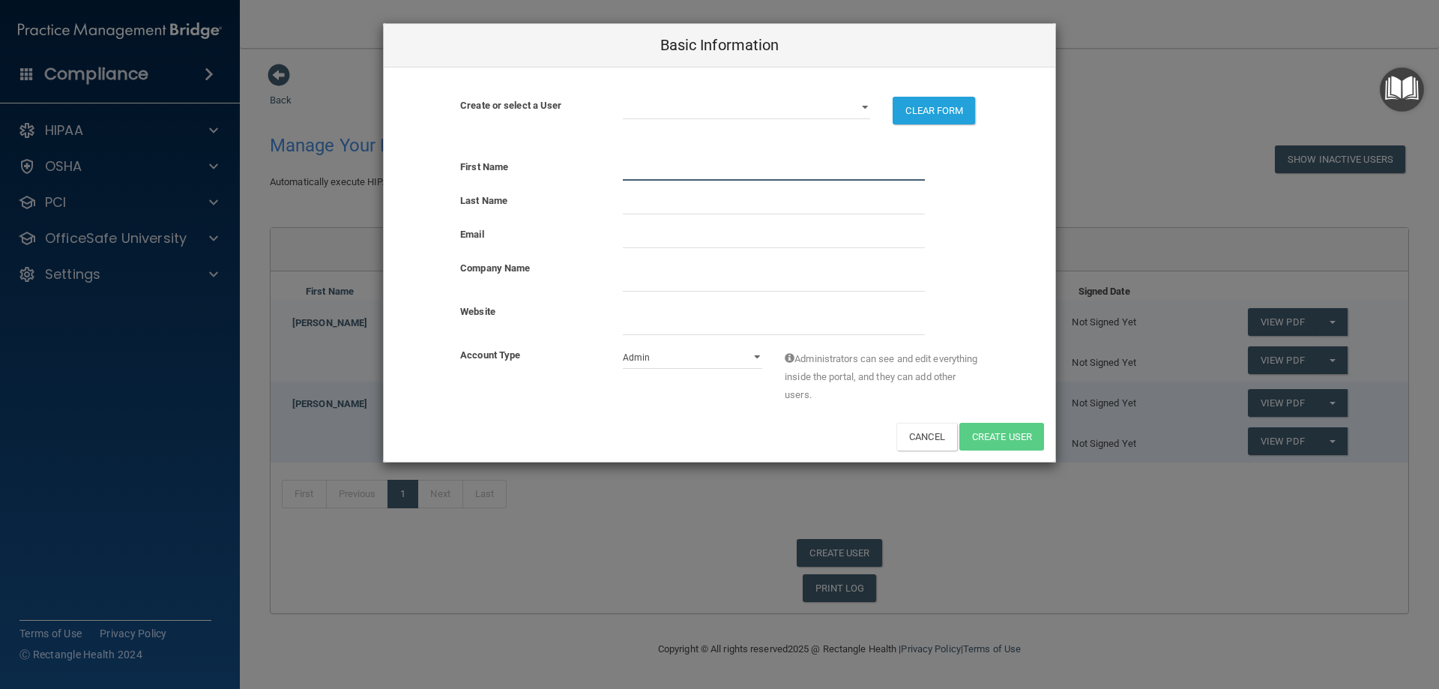
click at [649, 178] on input "text" at bounding box center [774, 169] width 302 height 22
type input "[PERSON_NAME]"
type input "g"
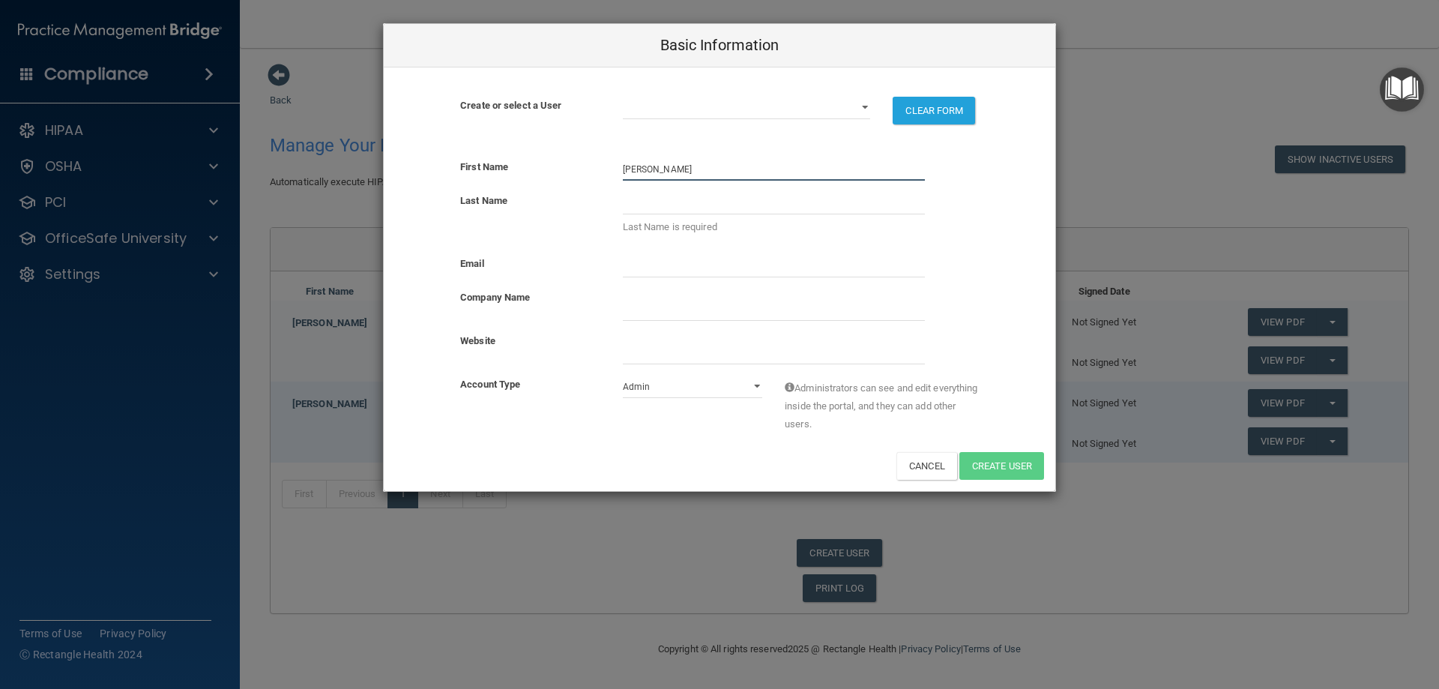
drag, startPoint x: 669, startPoint y: 167, endPoint x: 547, endPoint y: 158, distance: 121.8
click at [537, 155] on div "First Name santiago Last Name Last Name is required Email Company Name Website …" at bounding box center [720, 319] width 672 height 344
click at [630, 175] on input "victoria" at bounding box center [774, 169] width 302 height 22
type input "Victoria"
click at [714, 205] on input "text" at bounding box center [774, 203] width 302 height 22
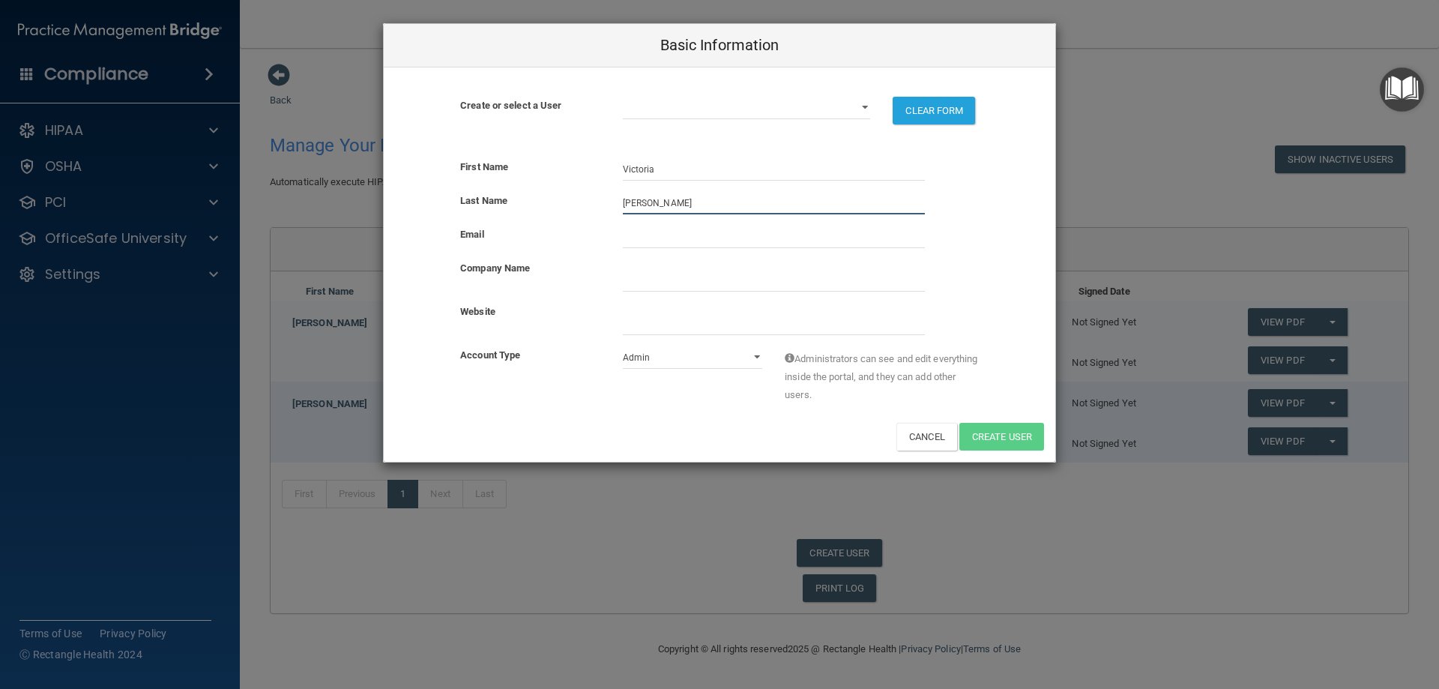
type input "[PERSON_NAME]"
click at [698, 237] on input "email" at bounding box center [774, 237] width 302 height 22
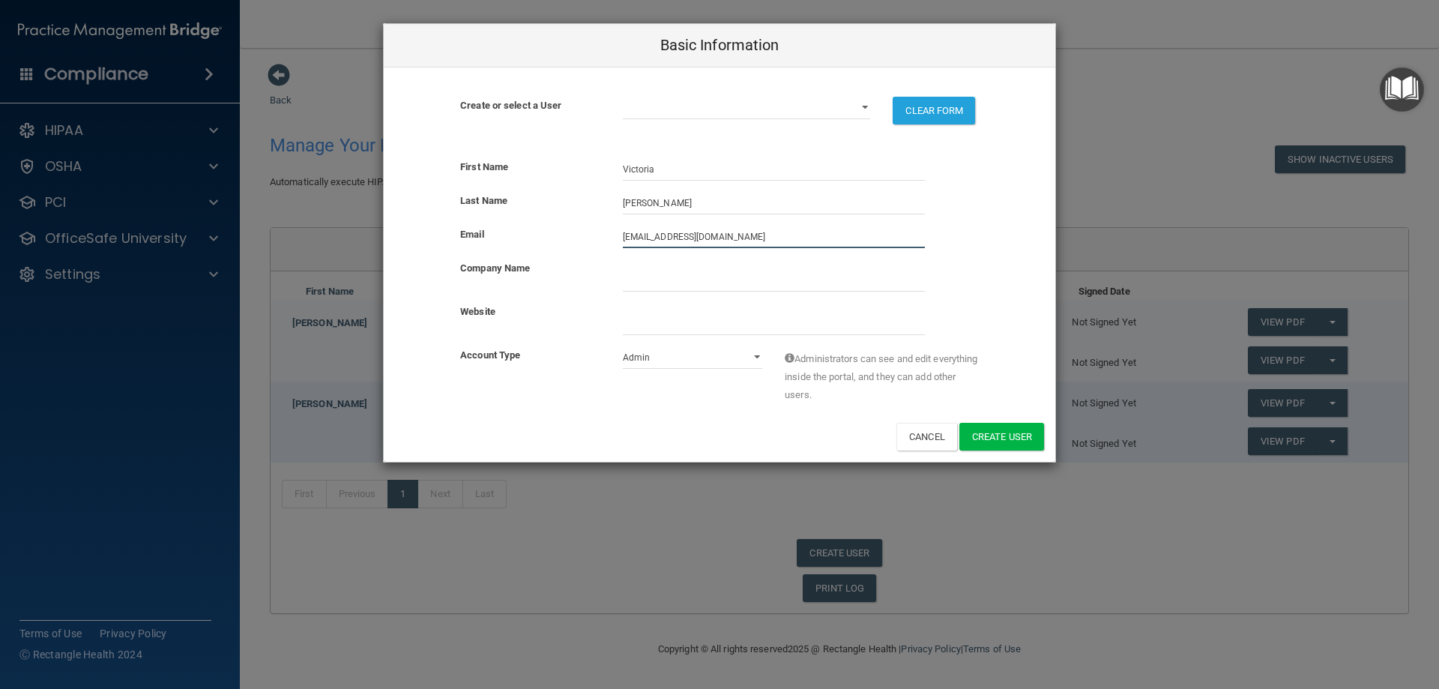
type input "[EMAIL_ADDRESS][DOMAIN_NAME]"
type input "Max dental care"
click at [687, 325] on input "website" at bounding box center [774, 324] width 302 height 22
click at [682, 367] on select "Admin Member" at bounding box center [693, 357] width 140 height 22
select select "practice_member"
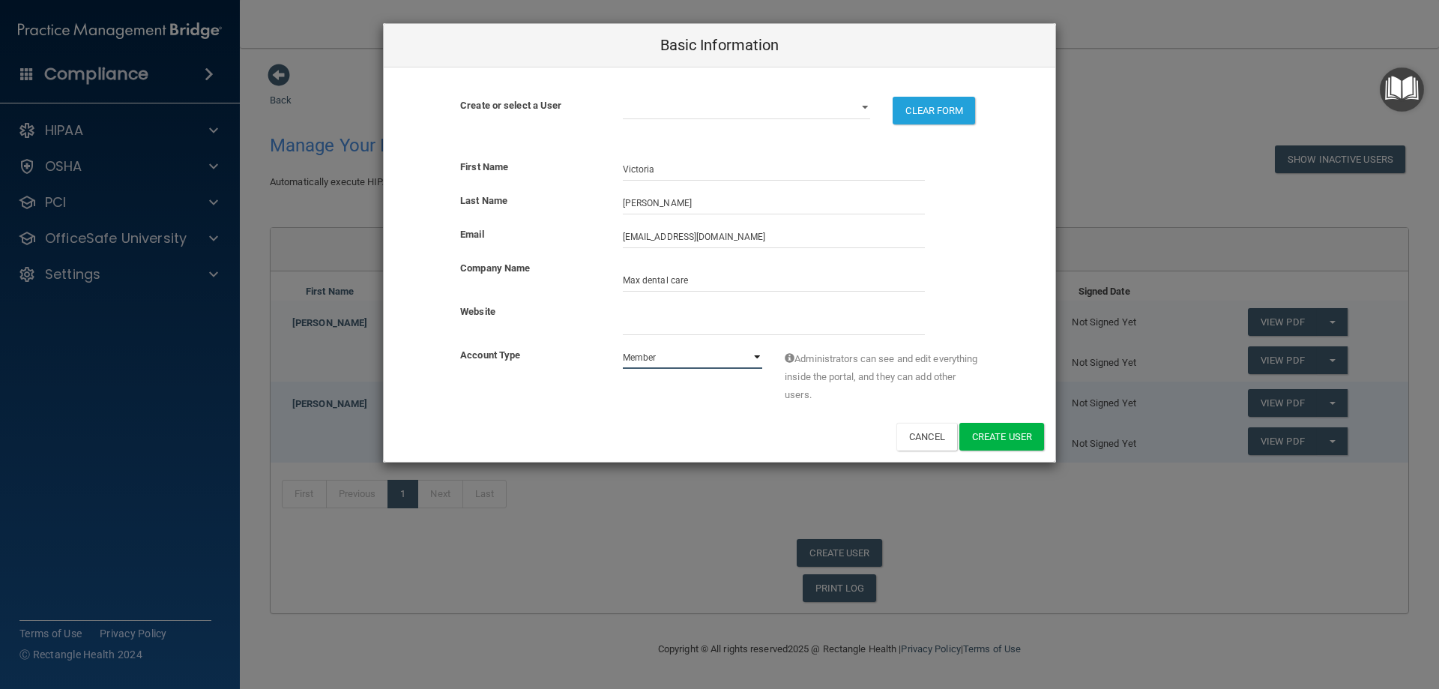
click at [623, 346] on select "Admin Member" at bounding box center [693, 357] width 140 height 22
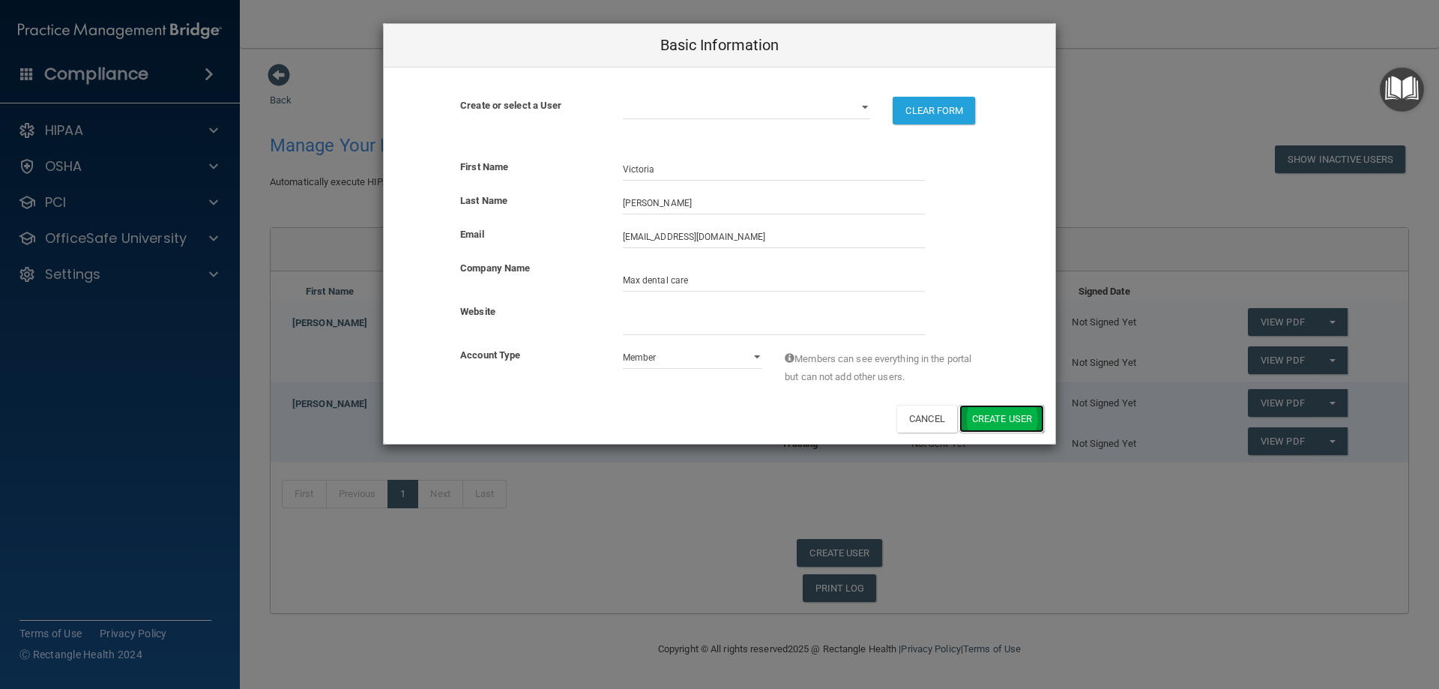
click at [1019, 419] on button "Create User" at bounding box center [1001, 419] width 85 height 28
click at [662, 102] on select "gsgill08@gmail.com maxdentalcare28@gmail.com" at bounding box center [747, 108] width 248 height 22
select select "1"
click at [623, 97] on select "gsgill08@gmail.com maxdentalcare28@gmail.com" at bounding box center [747, 108] width 248 height 22
select select "practice_admin"
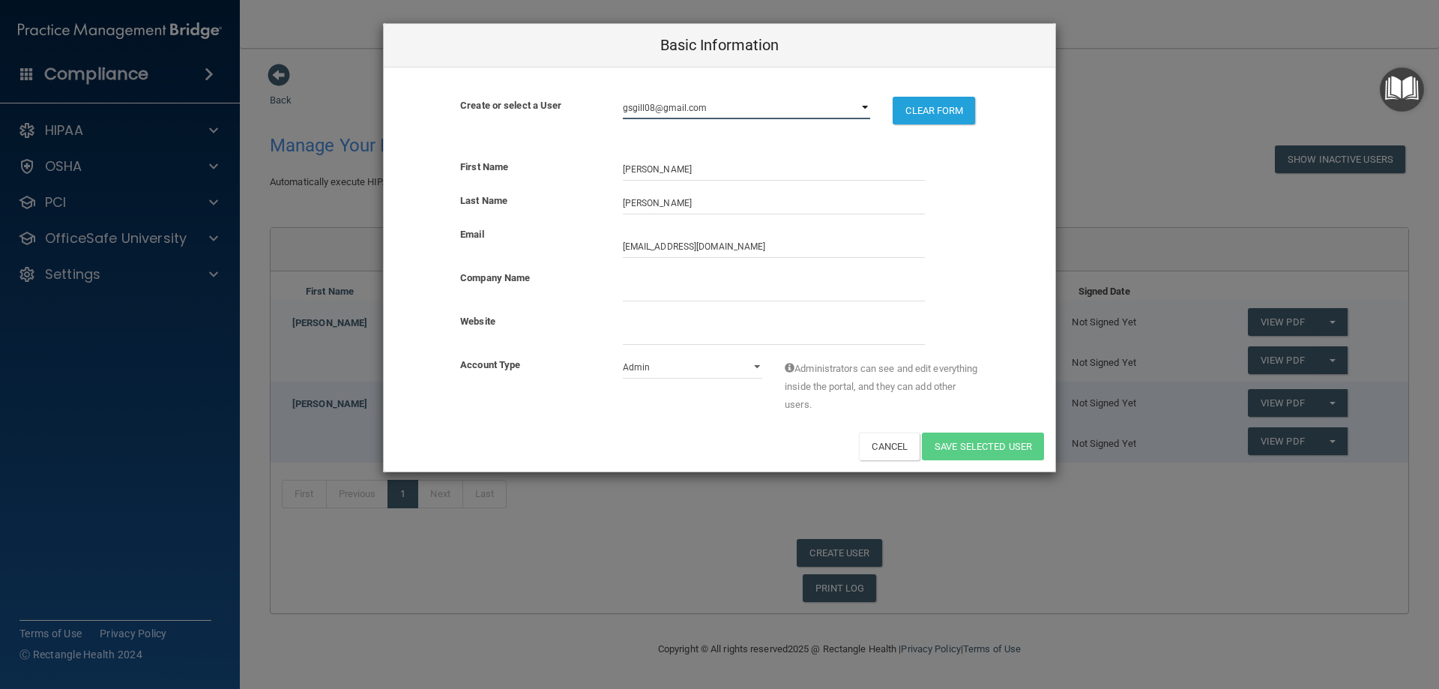
click at [776, 105] on select "gsgill08@gmail.com maxdentalcare28@gmail.com" at bounding box center [747, 108] width 248 height 22
click at [623, 97] on select "gsgill08@gmail.com maxdentalcare28@gmail.com" at bounding box center [747, 108] width 248 height 22
click at [759, 241] on input "[EMAIL_ADDRESS][DOMAIN_NAME]" at bounding box center [774, 246] width 302 height 22
drag, startPoint x: 759, startPoint y: 241, endPoint x: 591, endPoint y: 242, distance: 168.7
click at [591, 242] on div "Email maxdentalcare28@gmail.com" at bounding box center [720, 242] width 672 height 32
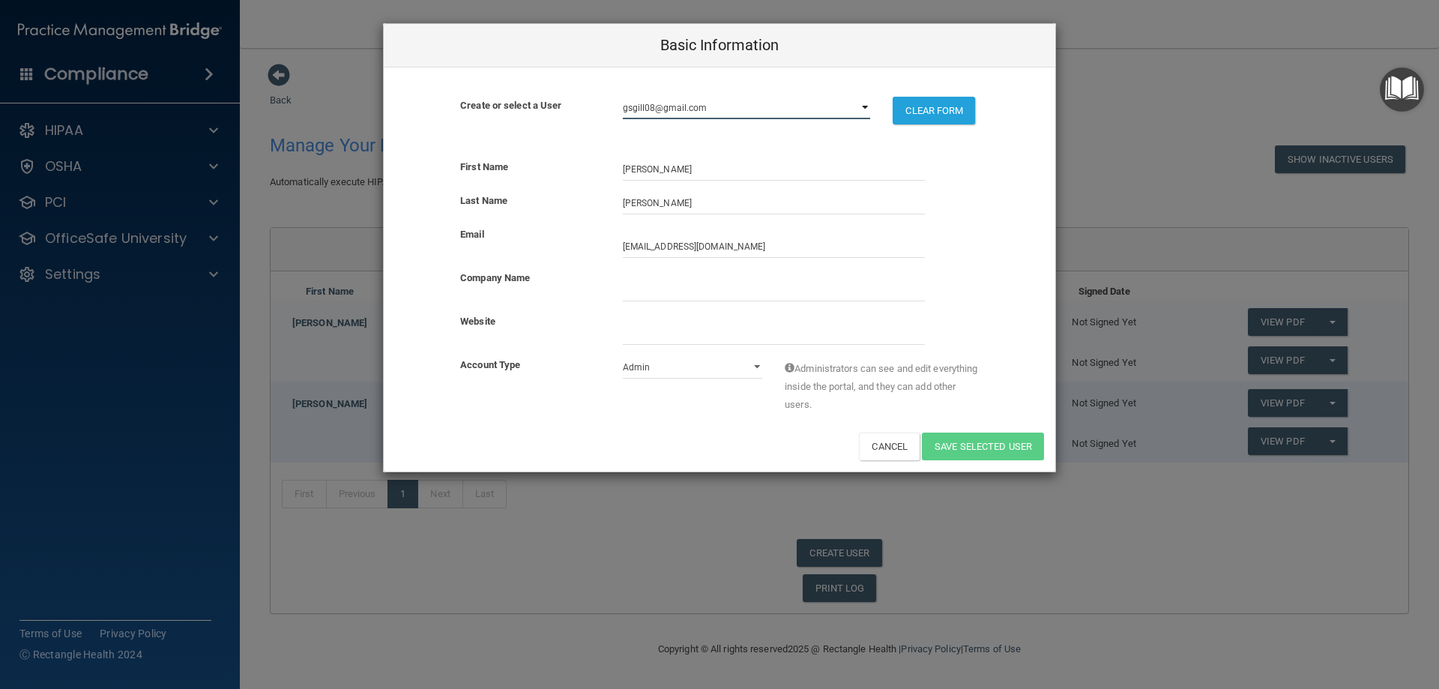
click at [789, 102] on select "gsgill08@gmail.com maxdentalcare28@gmail.com" at bounding box center [747, 108] width 248 height 22
click at [792, 98] on select "gsgill08@gmail.com maxdentalcare28@gmail.com" at bounding box center [747, 108] width 248 height 22
click at [870, 450] on button "Cancel" at bounding box center [889, 447] width 61 height 28
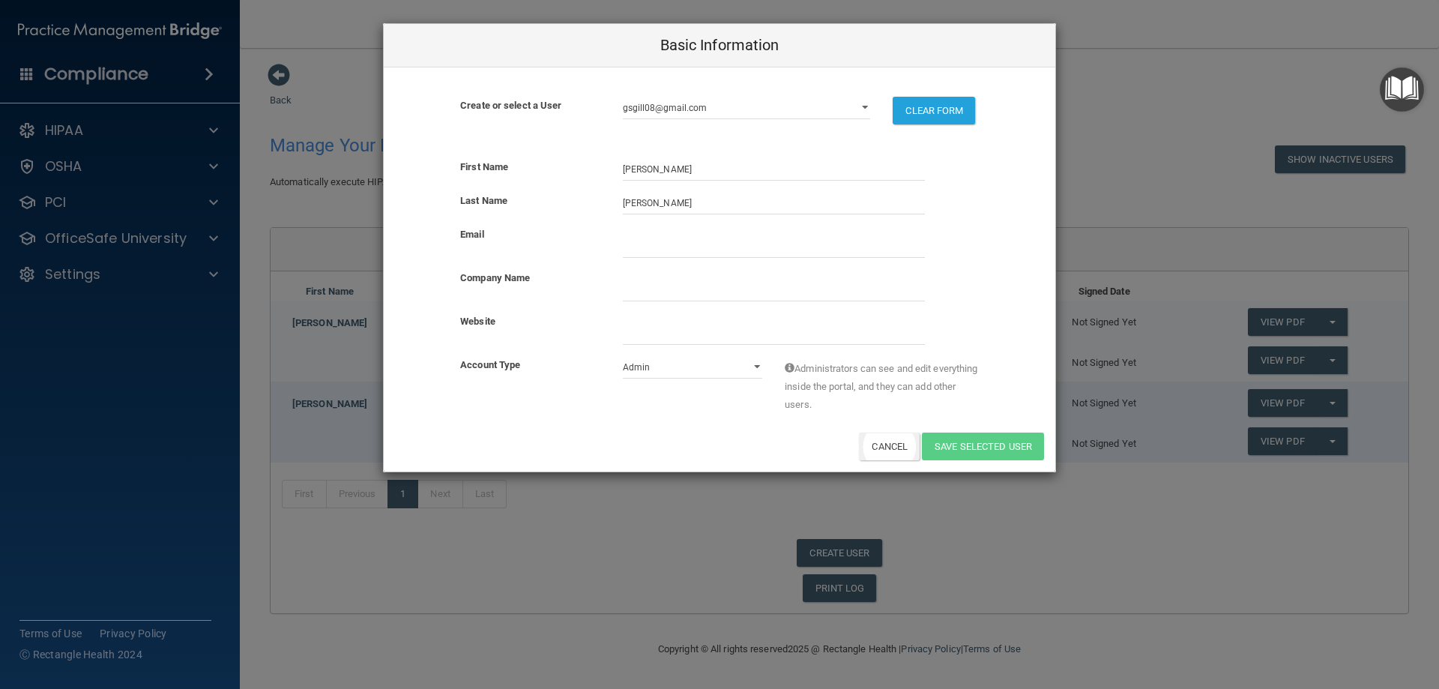
select select
select select "practice_admin"
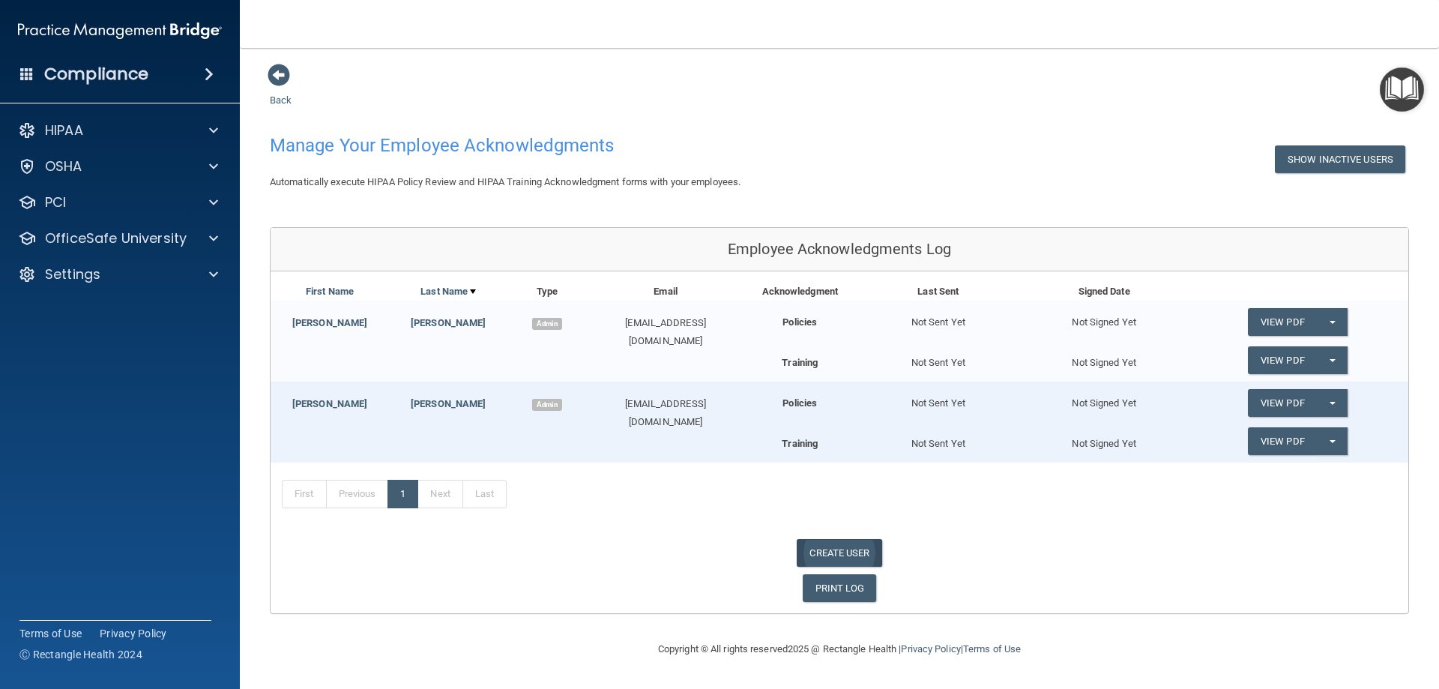
click at [831, 553] on link "CREATE USER" at bounding box center [839, 553] width 85 height 28
select select "practice_admin"
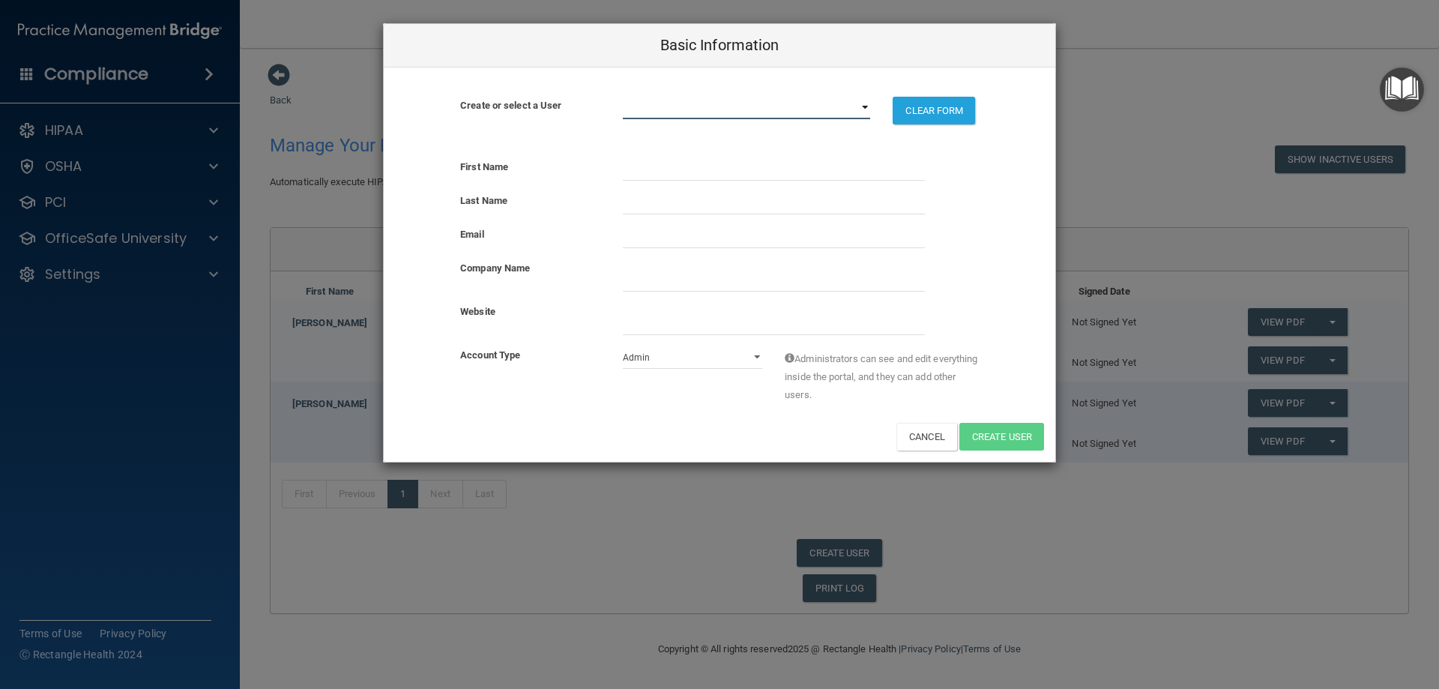
click at [763, 115] on select "gsgill08@gmail.com lydiamn00@gmail.com maxdentalcare28@gmail.com" at bounding box center [747, 108] width 248 height 22
select select "1"
click at [623, 97] on select "gsgill08@gmail.com lydiamn00@gmail.com maxdentalcare28@gmail.com" at bounding box center [747, 108] width 248 height 22
select select "practice_member"
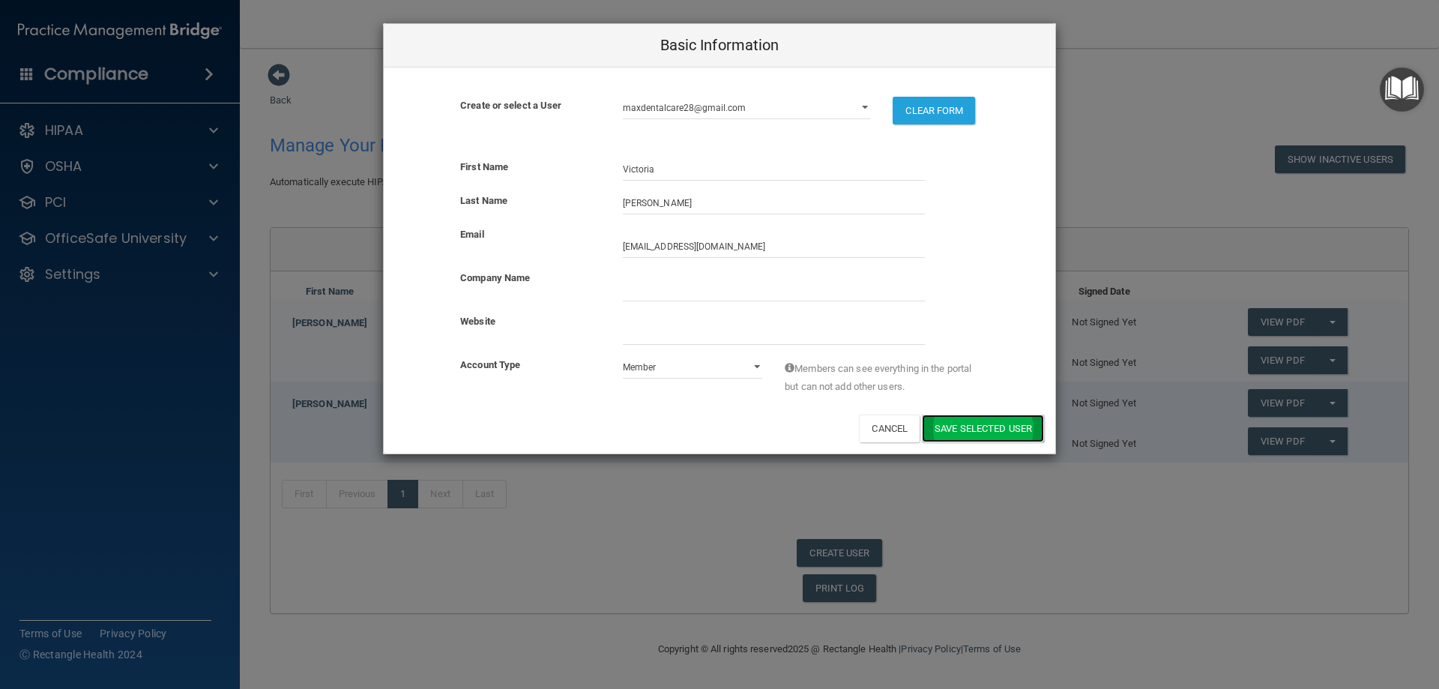
click at [1013, 428] on button "Save selected User" at bounding box center [983, 429] width 122 height 28
click at [739, 362] on select "Admin Member" at bounding box center [693, 367] width 140 height 22
click at [745, 368] on select "Admin Member" at bounding box center [693, 367] width 140 height 22
click at [984, 432] on button "Save selected User" at bounding box center [983, 429] width 122 height 28
click at [965, 501] on div "Basic Information Create or select a User gsgill08@gmail.com lydiamn00@gmail.co…" at bounding box center [719, 344] width 1439 height 689
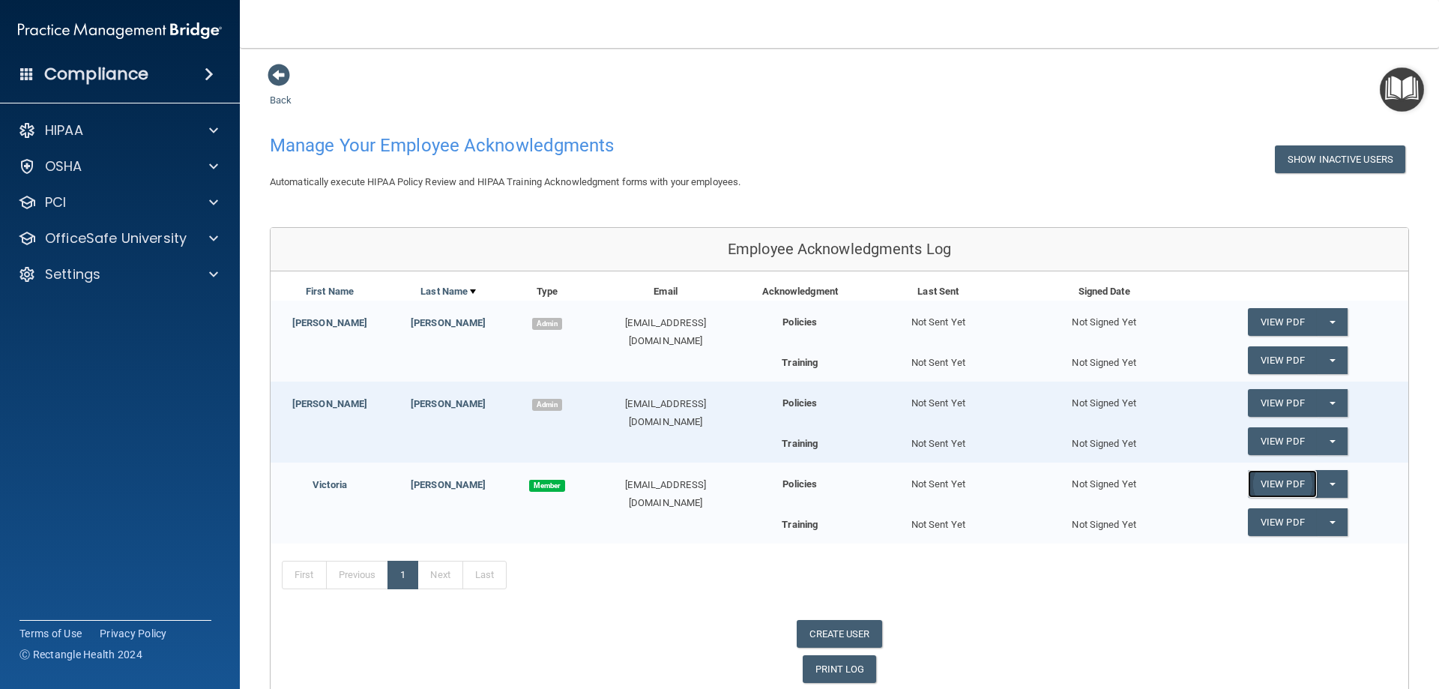
click at [1274, 492] on link "View PDF" at bounding box center [1282, 484] width 69 height 28
click at [813, 628] on link "CREATE USER" at bounding box center [839, 634] width 85 height 28
select select "practice_admin"
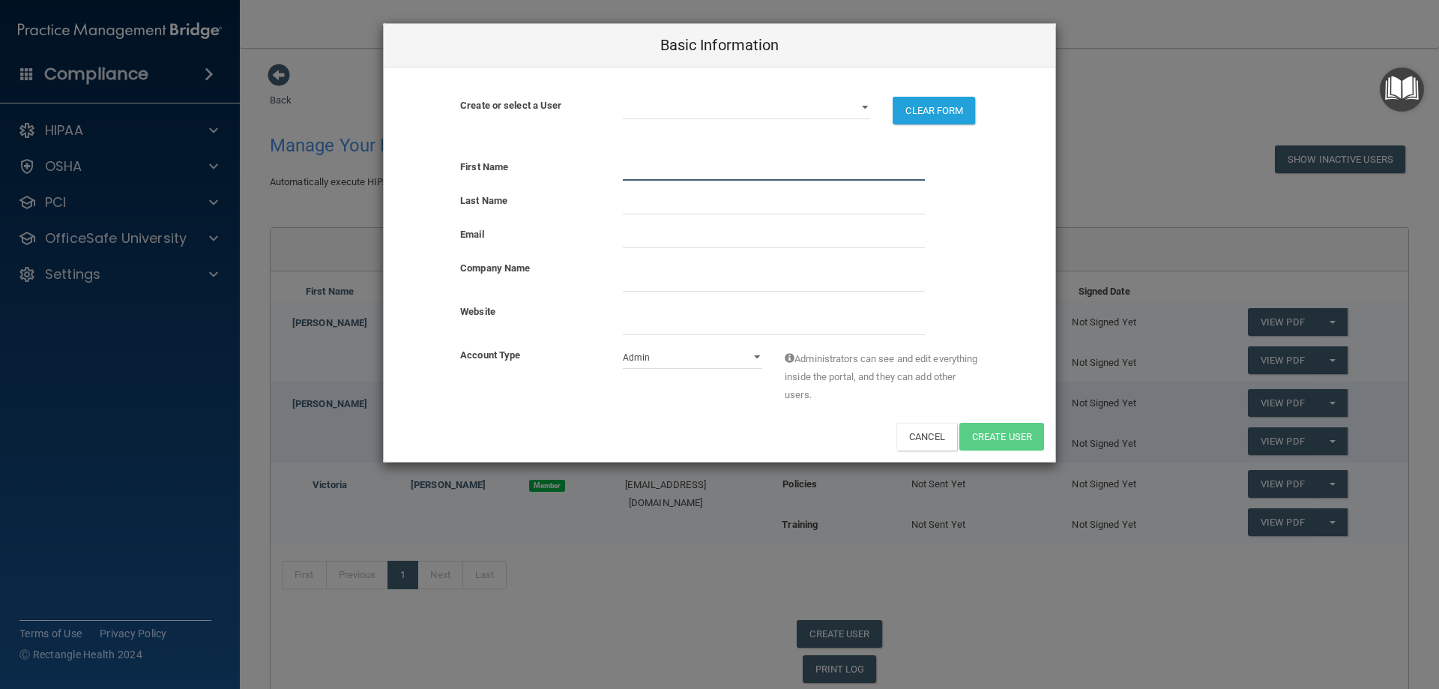
click at [726, 176] on input "text" at bounding box center [774, 169] width 302 height 22
type input "[PERSON_NAME]"
type input "gil"
click at [665, 355] on select "Admin Member" at bounding box center [693, 357] width 140 height 22
select select "practice_member"
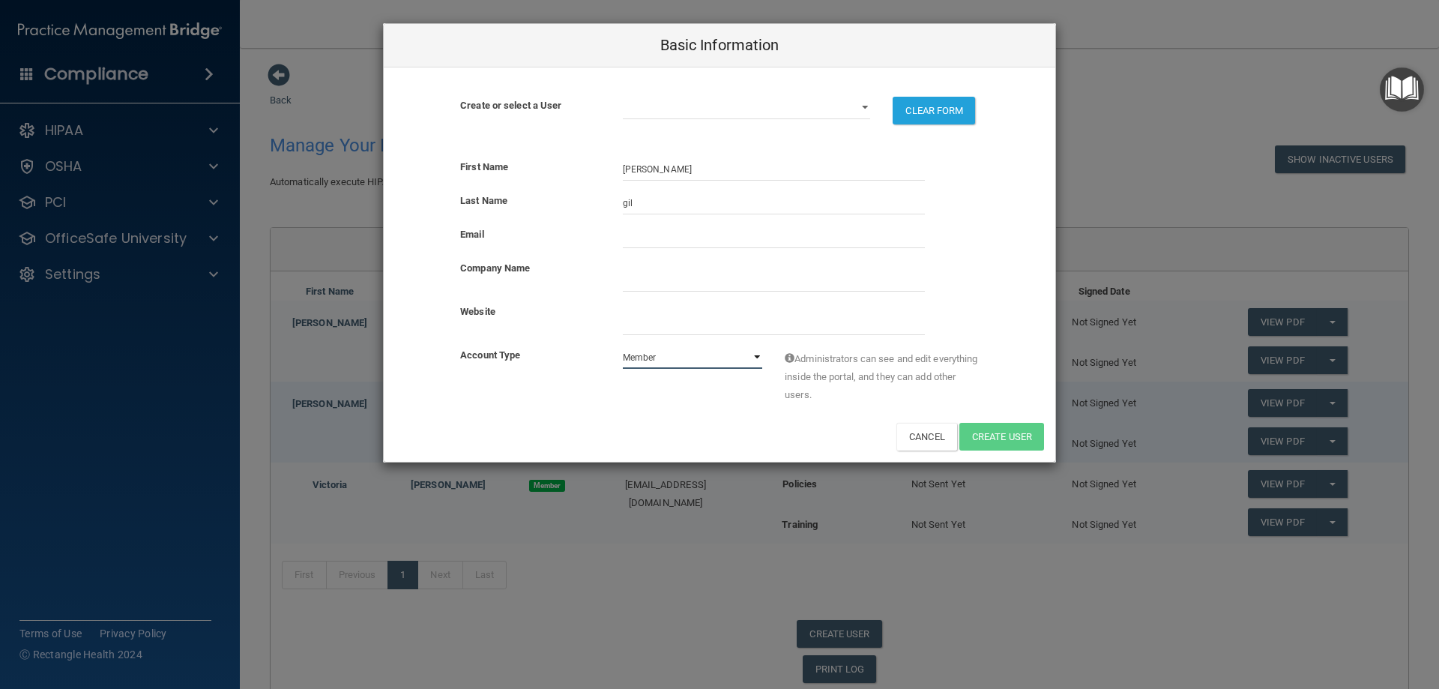
click at [623, 346] on select "Admin Member" at bounding box center [693, 357] width 140 height 22
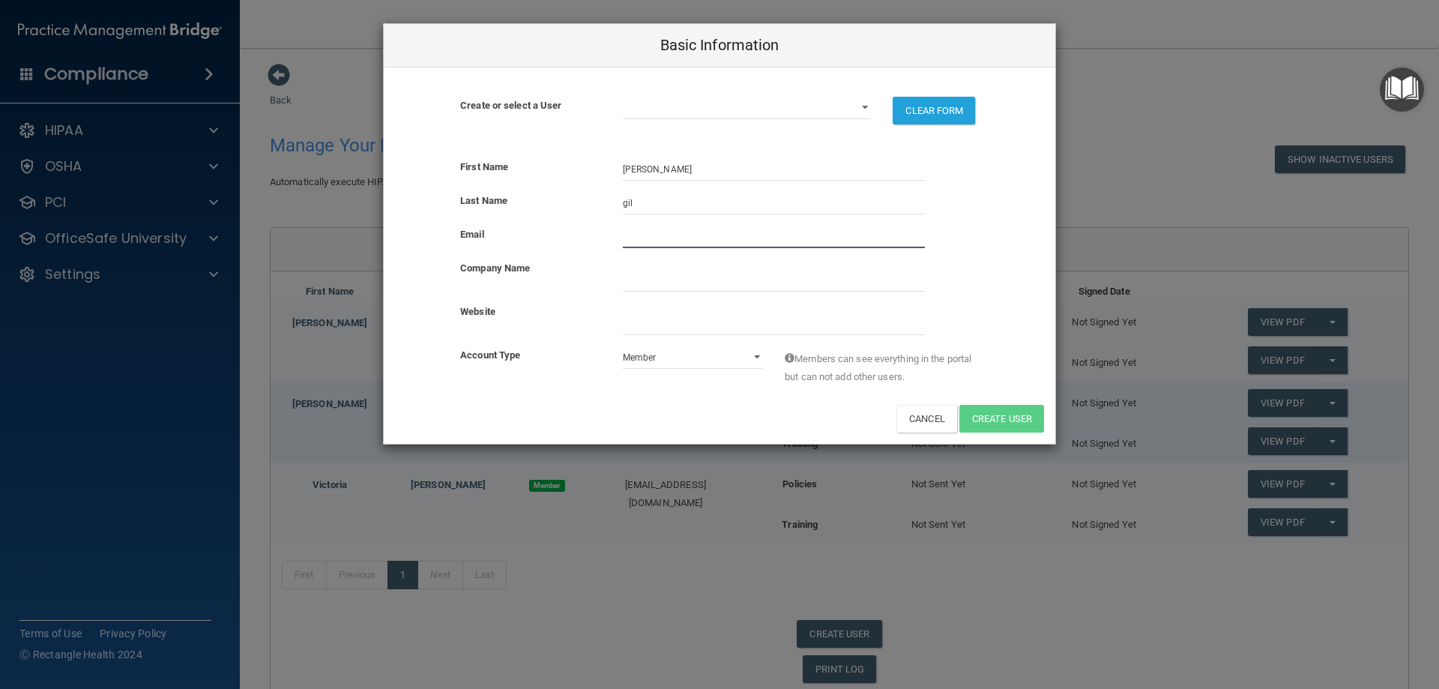
click at [629, 241] on input "email" at bounding box center [774, 237] width 302 height 22
type input "[EMAIL_ADDRESS][DOMAIN_NAME]"
click at [788, 326] on input "website" at bounding box center [774, 324] width 302 height 22
click at [1023, 409] on button "Create User" at bounding box center [1001, 419] width 85 height 28
